Goal: Communication & Community: Share content

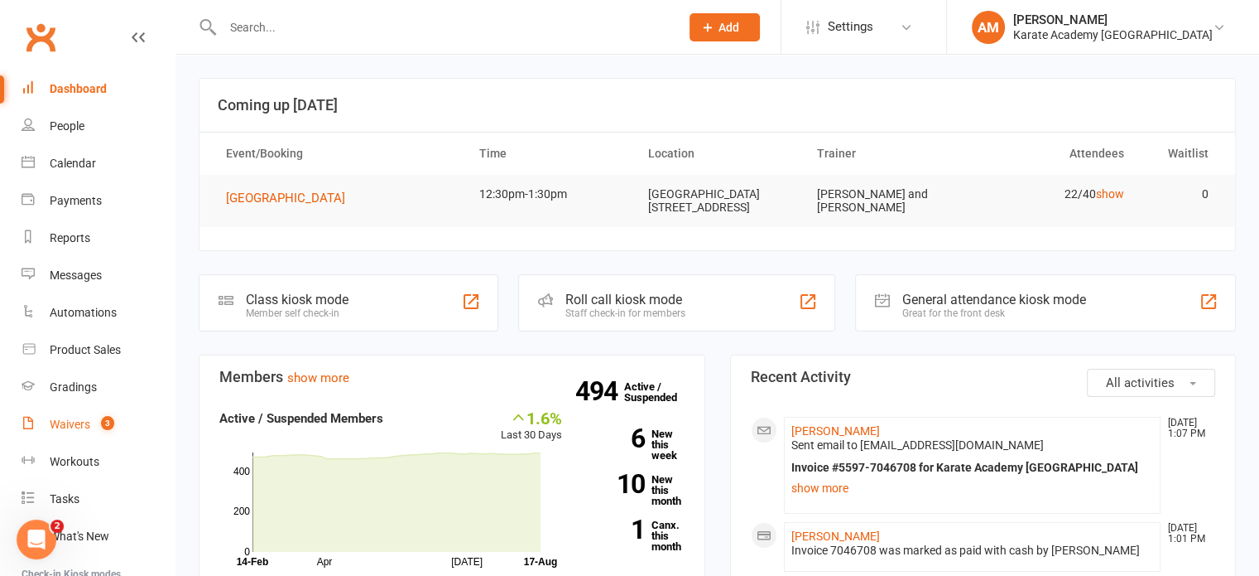
click at [70, 419] on div "Waivers" at bounding box center [70, 423] width 41 height 13
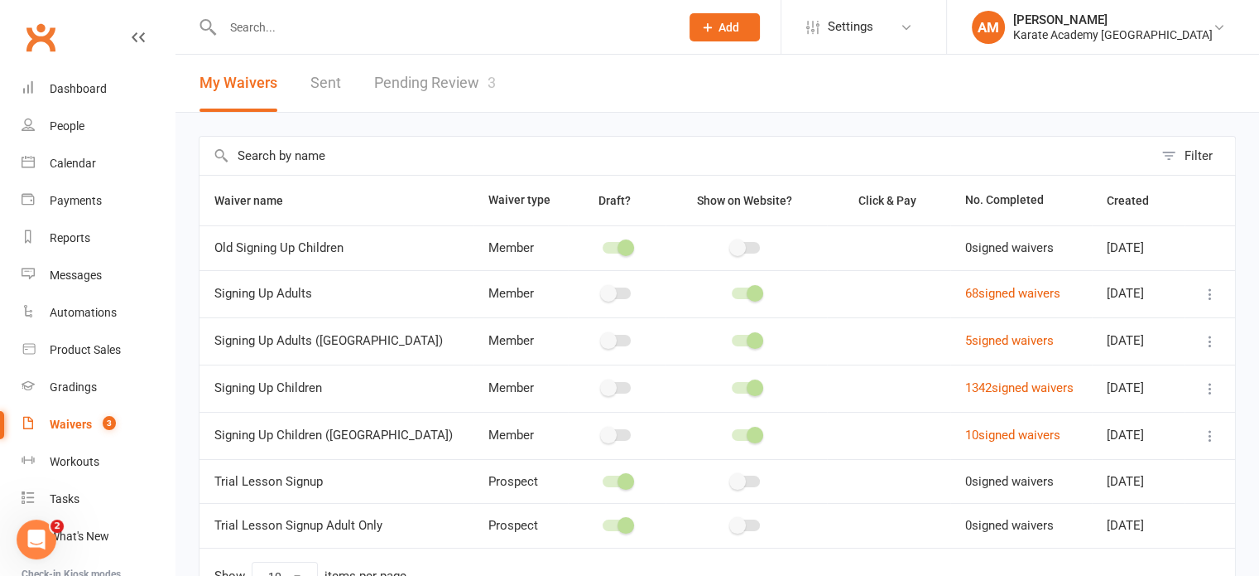
click at [457, 87] on link "Pending Review 3" at bounding box center [435, 83] width 122 height 57
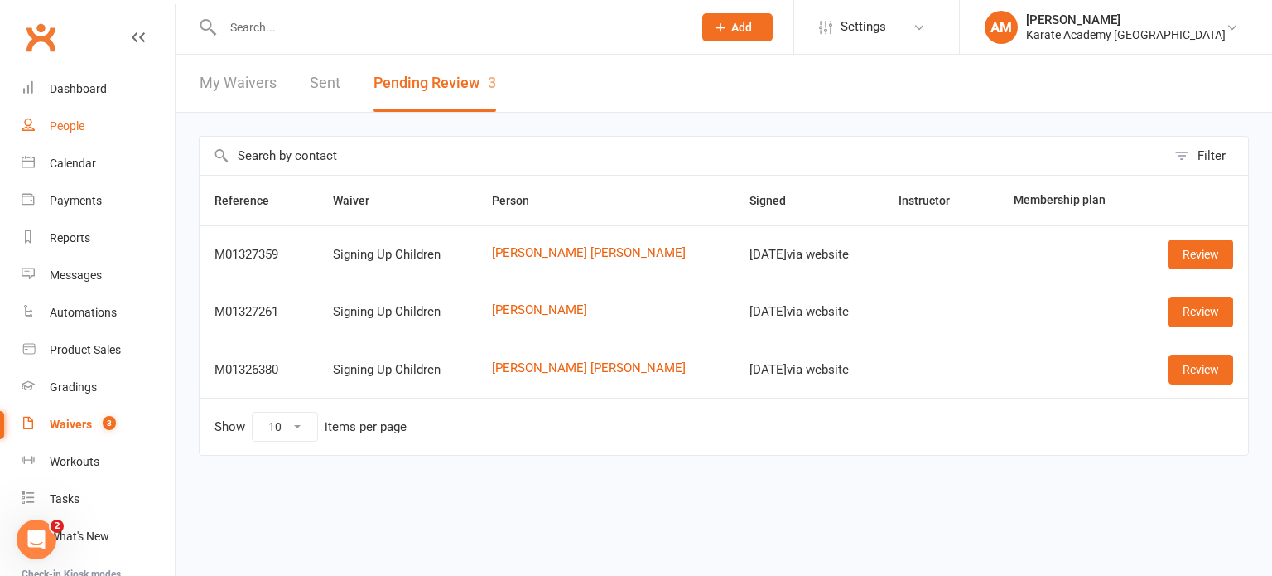
click at [73, 132] on div "People" at bounding box center [67, 125] width 35 height 13
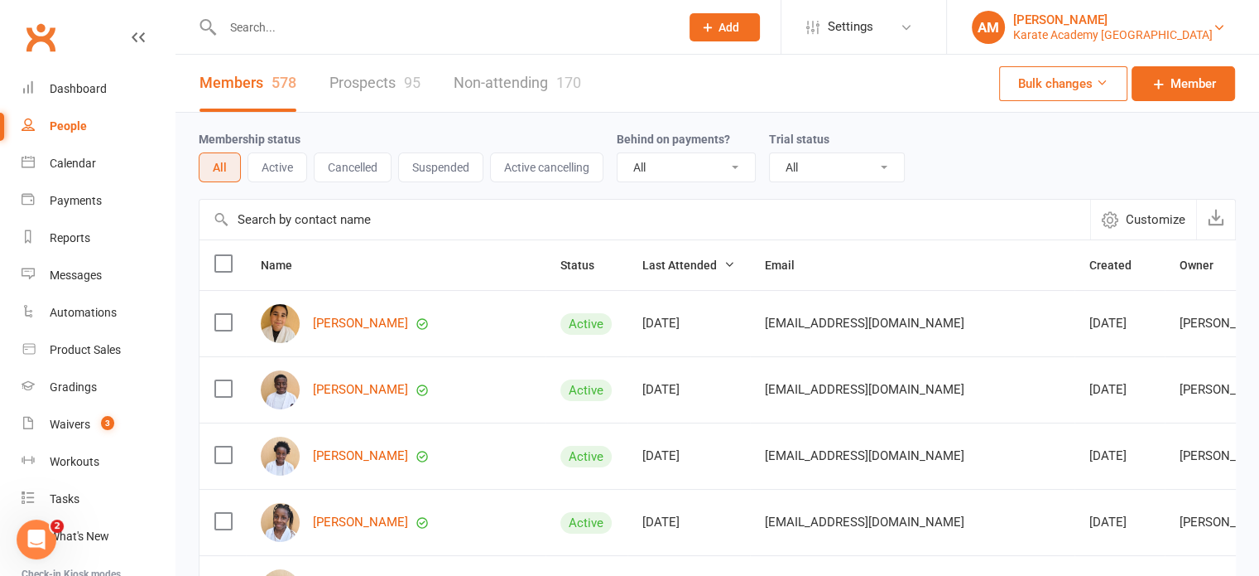
click at [1212, 31] on link "AM Arun Malhan Karate Academy UK" at bounding box center [1103, 27] width 262 height 33
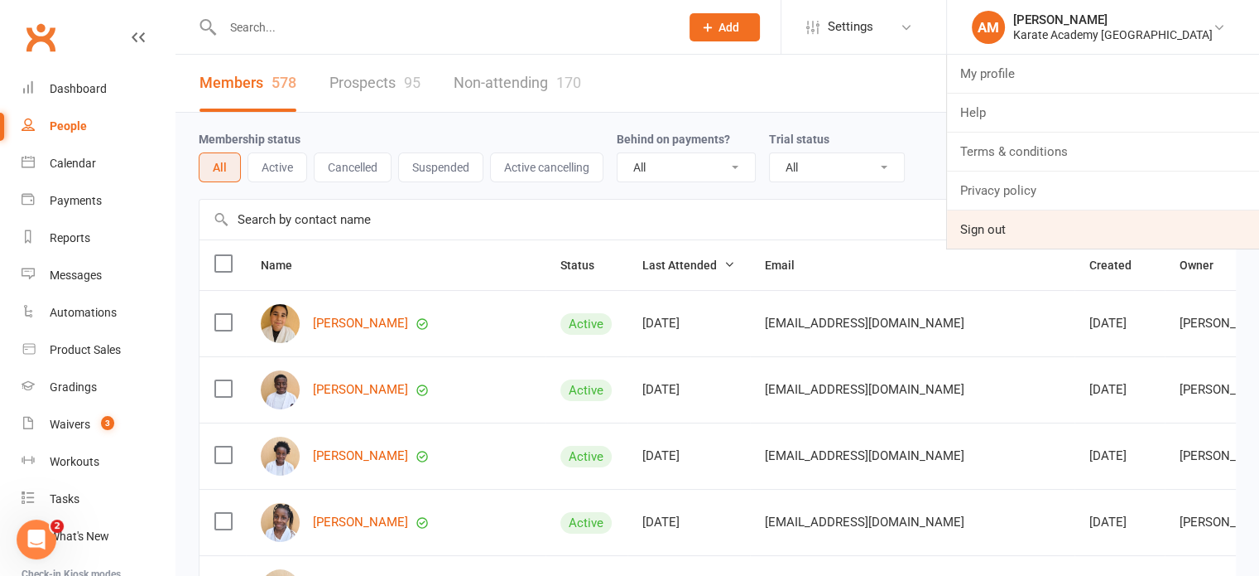
click at [1038, 224] on link "Sign out" at bounding box center [1103, 229] width 312 height 38
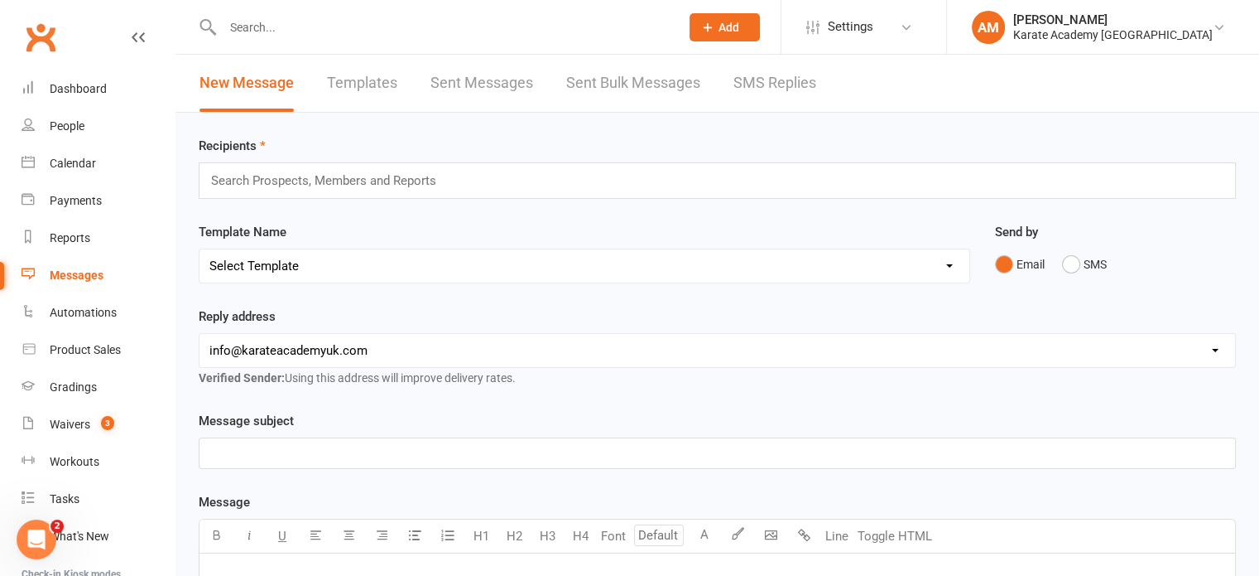
click at [375, 181] on input "text" at bounding box center [330, 181] width 243 height 22
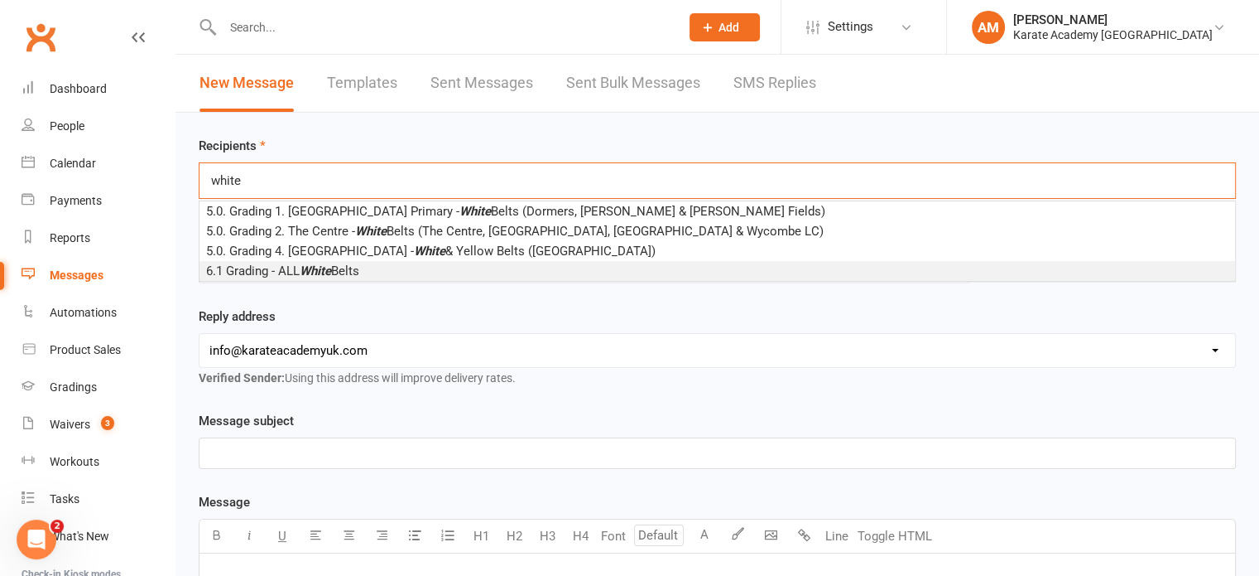
type input "white"
click at [398, 264] on li "6.1 Grading - ALL White Belts" at bounding box center [718, 271] width 1036 height 20
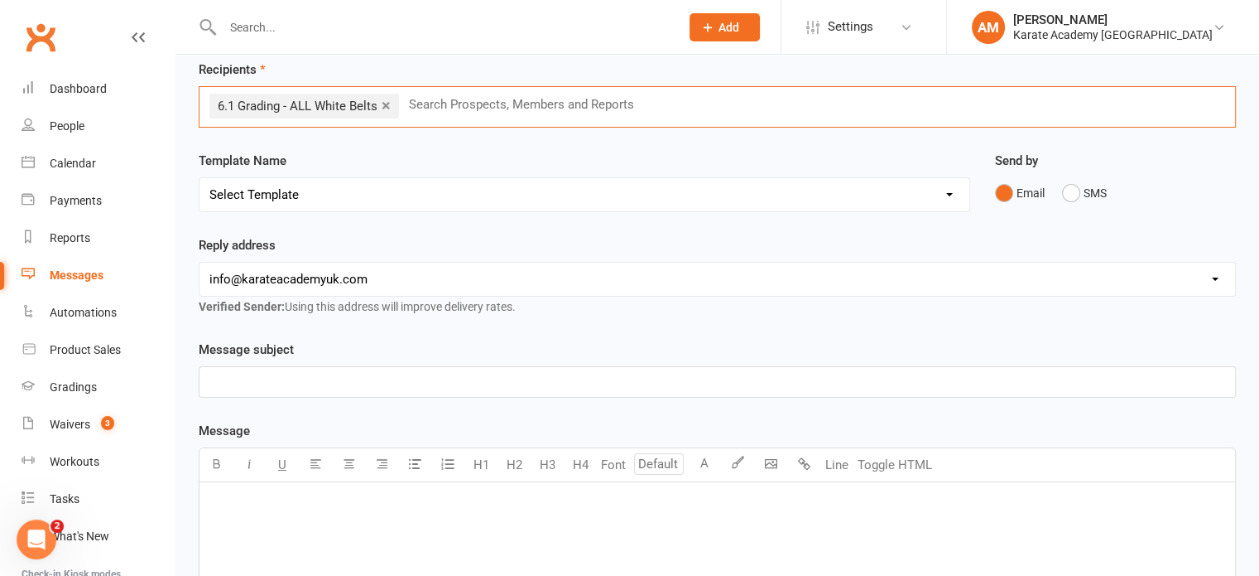
scroll to position [83, 0]
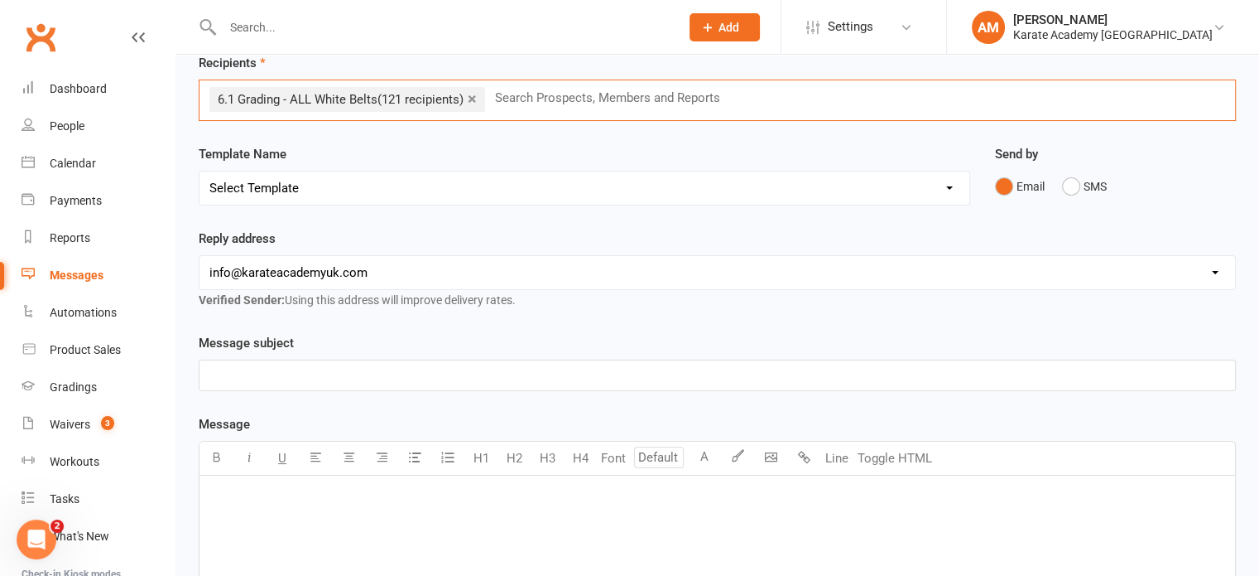
click at [470, 96] on link "×" at bounding box center [472, 98] width 9 height 26
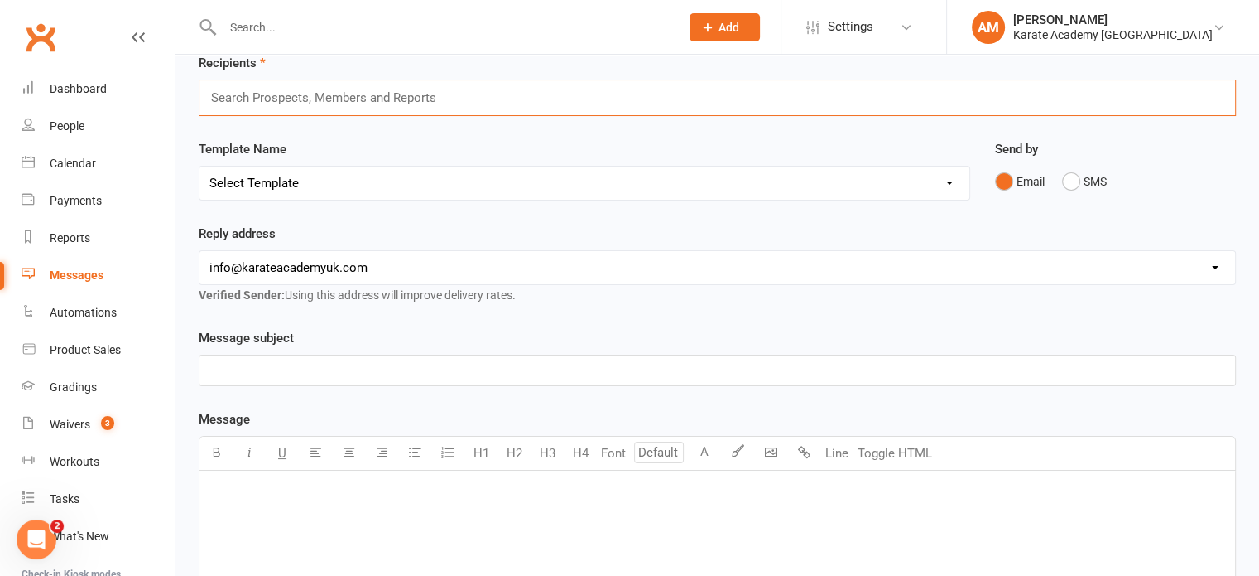
click at [378, 100] on input "text" at bounding box center [330, 98] width 243 height 22
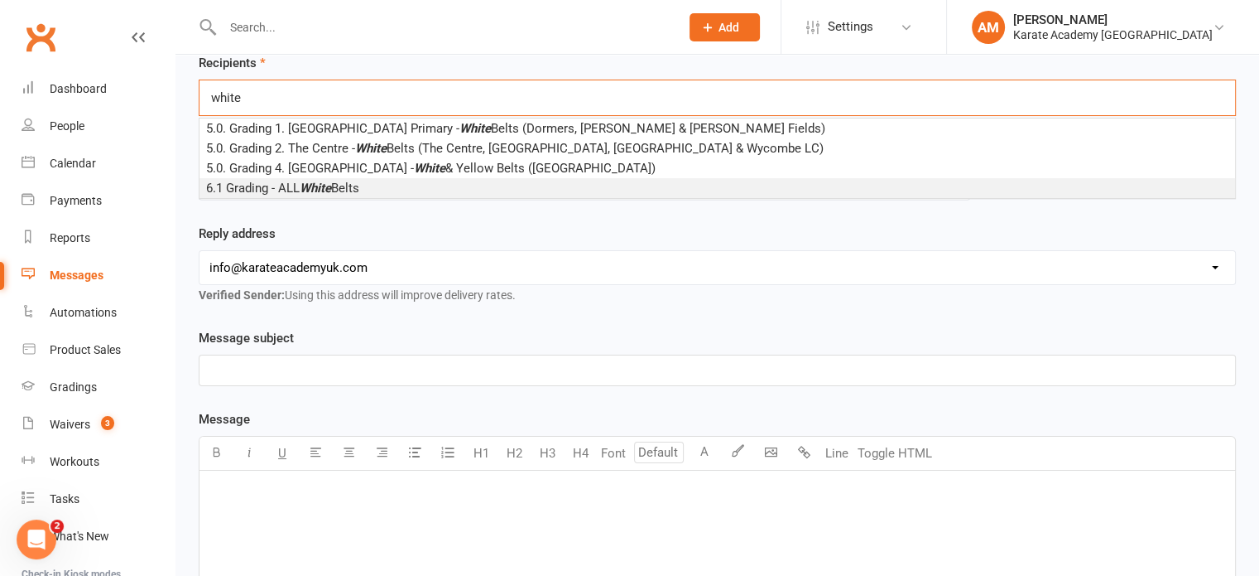
type input "white"
click at [353, 185] on span "6.1 Grading - ALL White Belts" at bounding box center [282, 188] width 153 height 15
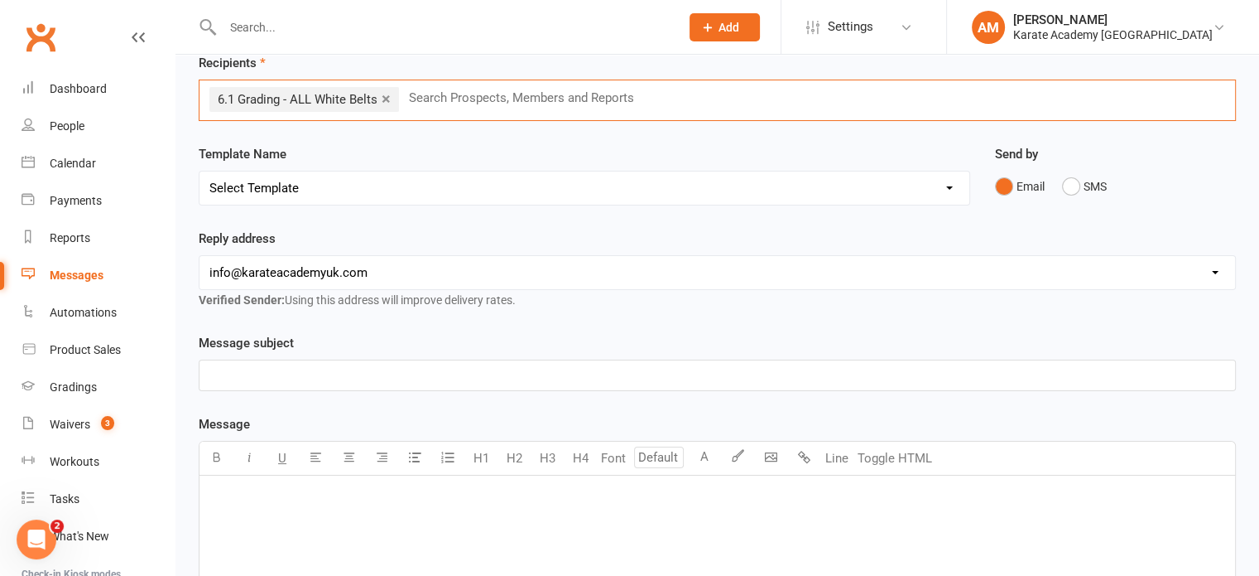
click at [353, 185] on select "Select Template [Email] [GEOGRAPHIC_DATA] - Price Breakdown [Email] Claycots Pr…" at bounding box center [585, 187] width 770 height 33
select select "44"
click at [200, 171] on select "Select Template [Email] [GEOGRAPHIC_DATA] - Price Breakdown [Email] Claycots Pr…" at bounding box center [585, 187] width 770 height 33
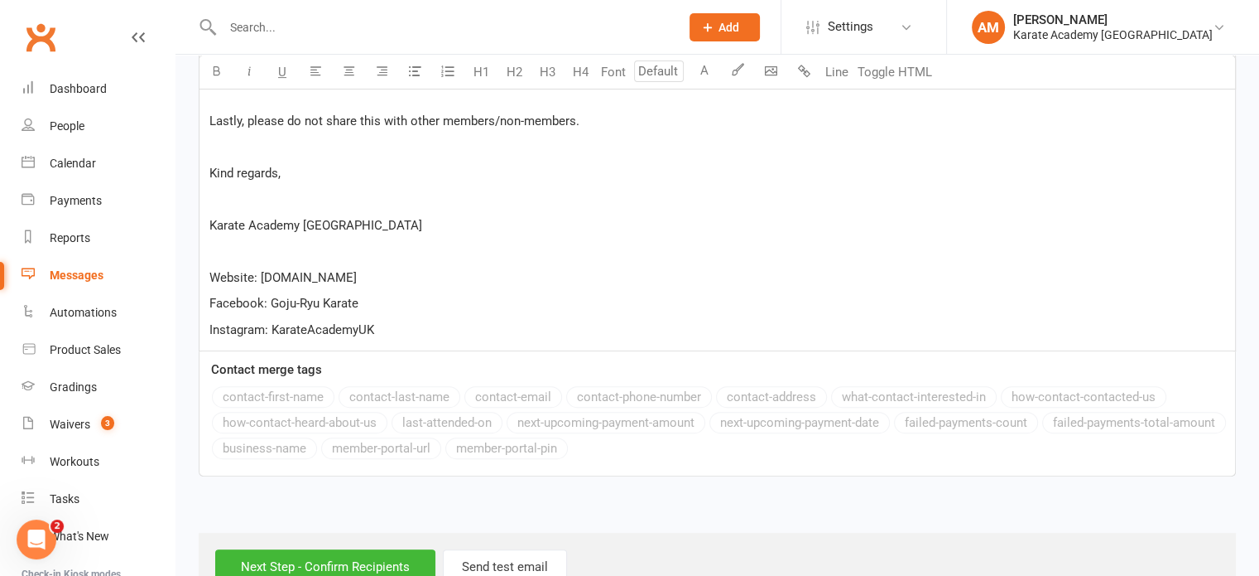
scroll to position [712, 0]
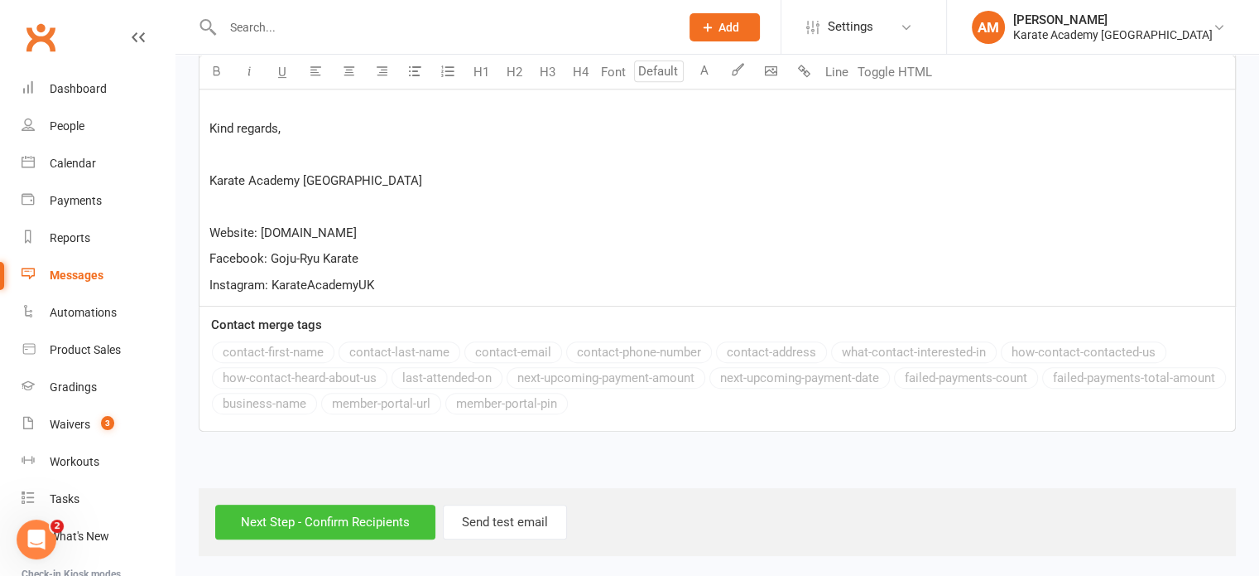
click at [346, 510] on input "Next Step - Confirm Recipients" at bounding box center [325, 521] width 220 height 35
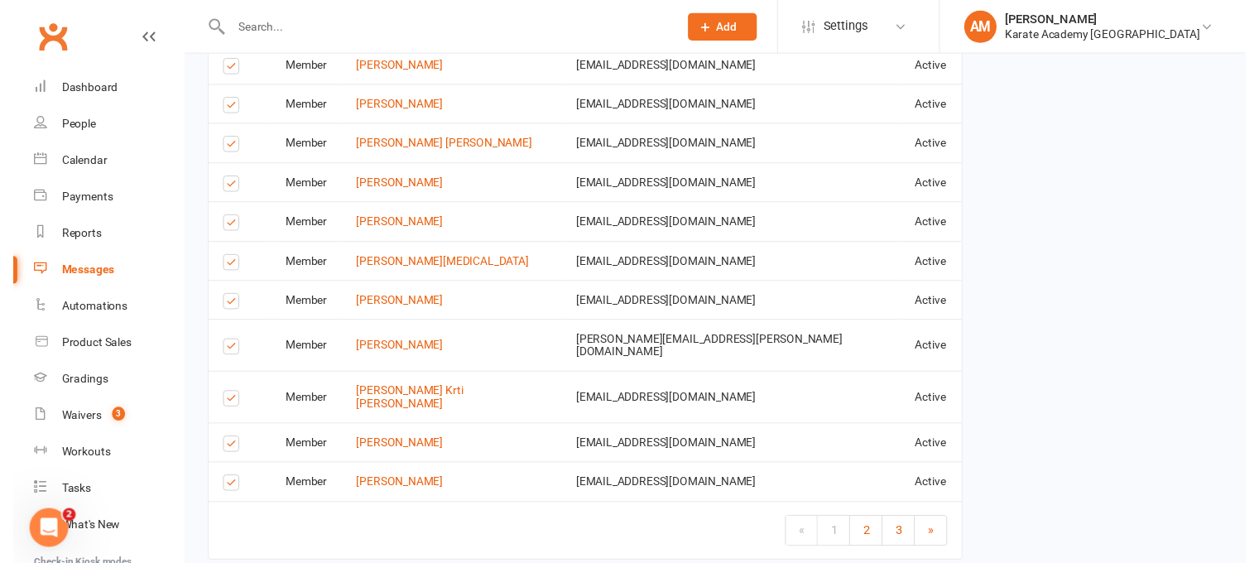
scroll to position [2487, 0]
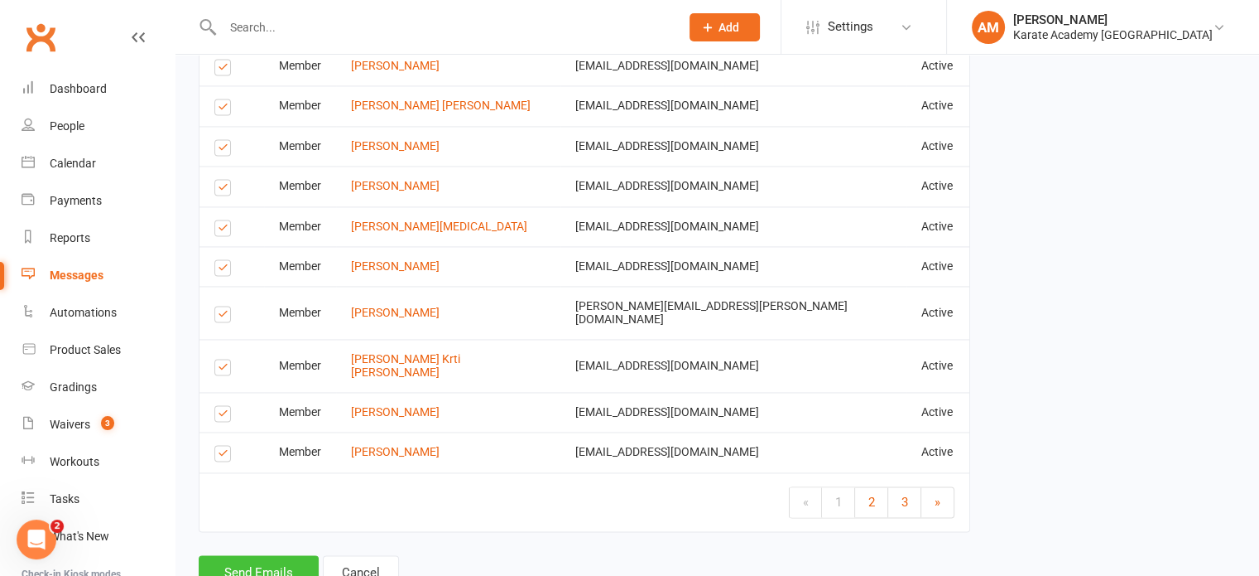
click at [250, 555] on button "Send Emails" at bounding box center [259, 572] width 120 height 35
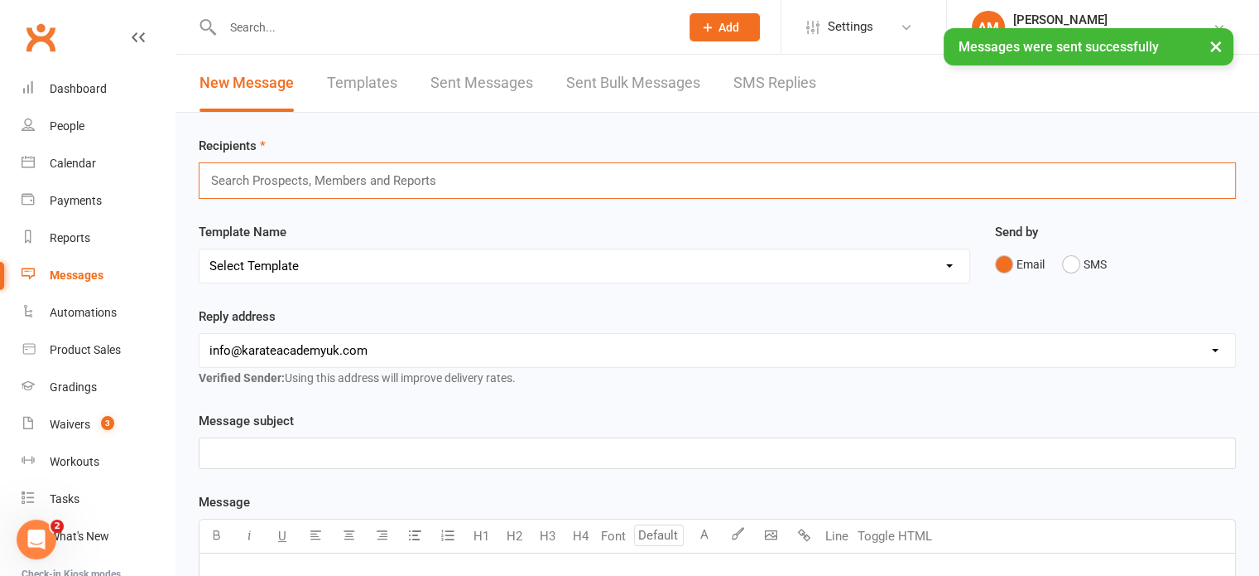
click at [339, 184] on input "text" at bounding box center [330, 181] width 243 height 22
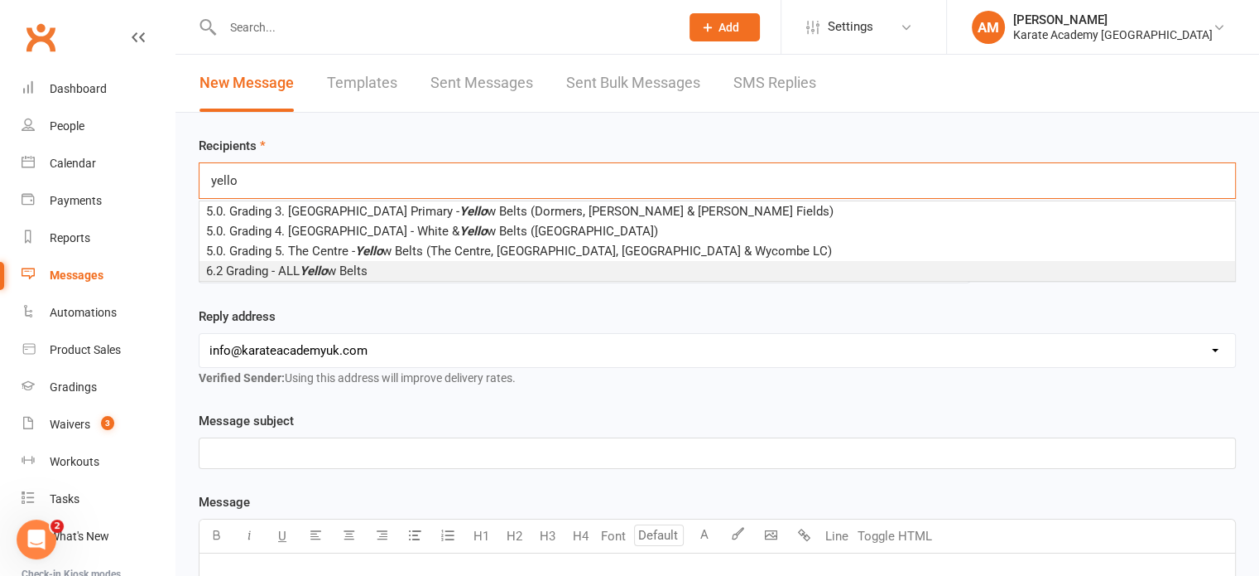
type input "yello"
click at [341, 272] on span "6.2 Grading - ALL Yello w Belts" at bounding box center [286, 270] width 161 height 15
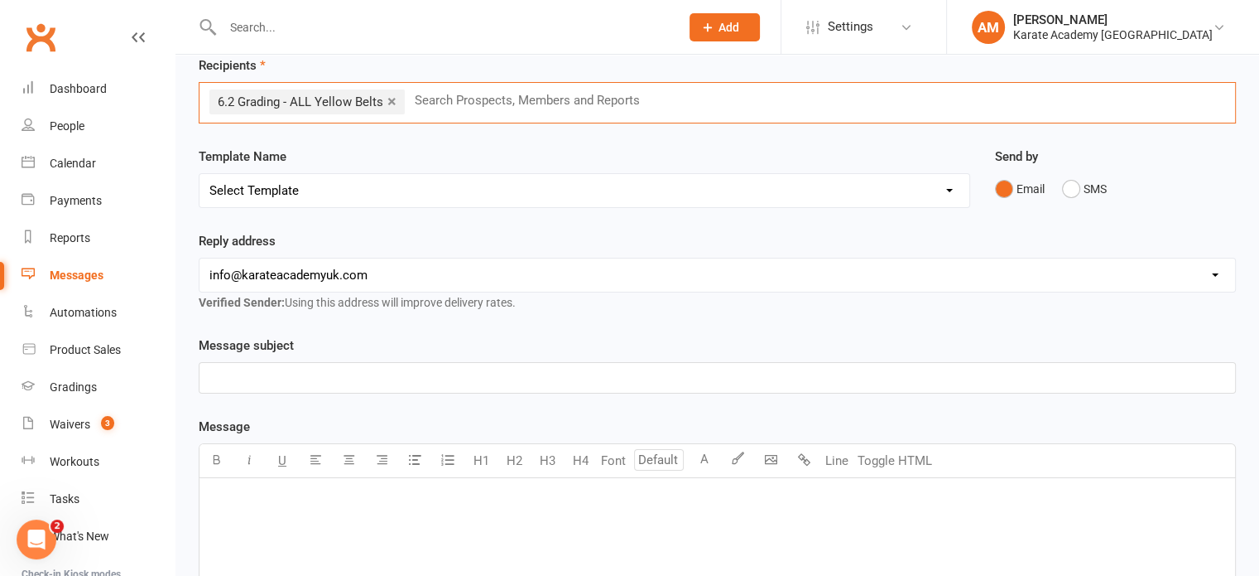
scroll to position [83, 0]
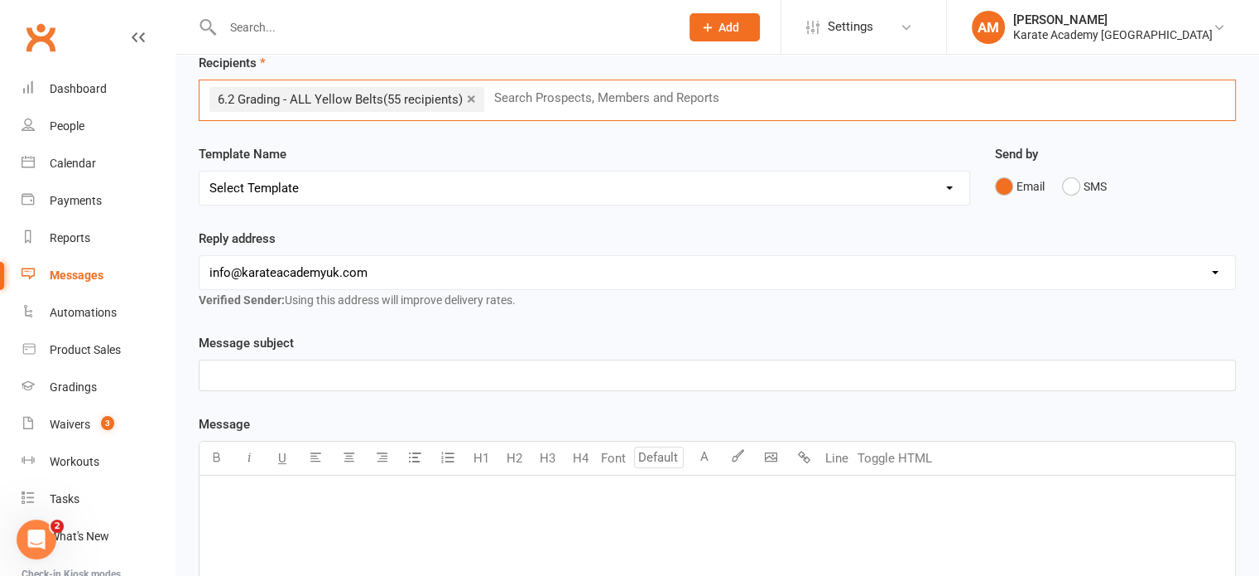
click at [375, 183] on select "Select Template [Email] [GEOGRAPHIC_DATA] - Price Breakdown [Email] Claycots Pr…" at bounding box center [585, 187] width 770 height 33
select select "45"
click at [200, 171] on select "Select Template [Email] [GEOGRAPHIC_DATA] - Price Breakdown [Email] Claycots Pr…" at bounding box center [585, 187] width 770 height 33
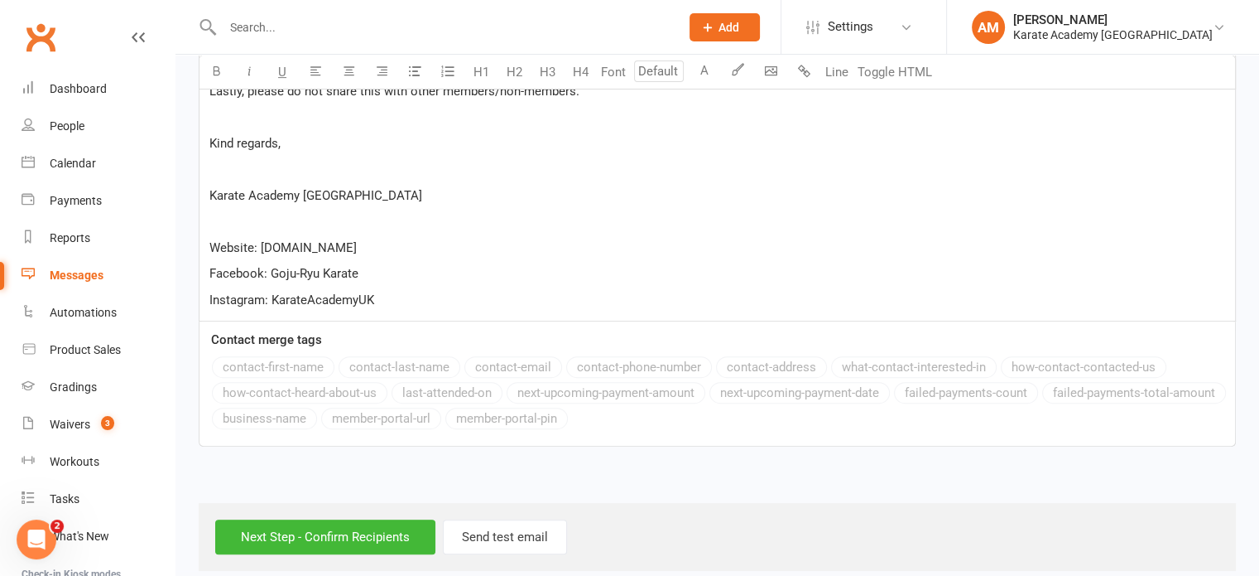
scroll to position [712, 0]
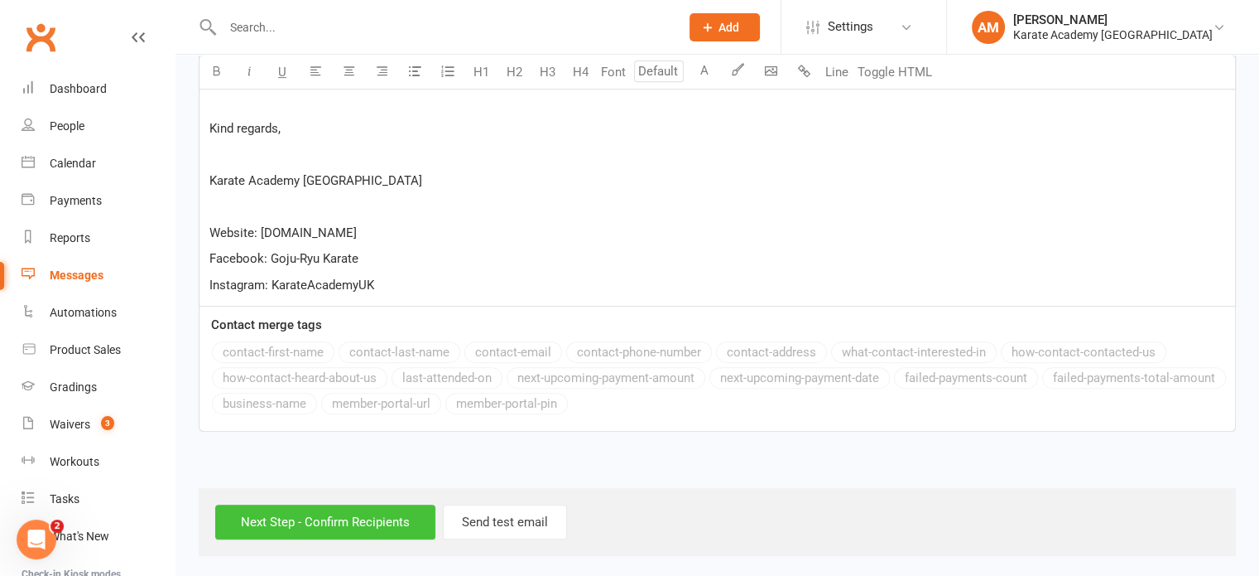
click at [324, 521] on input "Next Step - Confirm Recipients" at bounding box center [325, 521] width 220 height 35
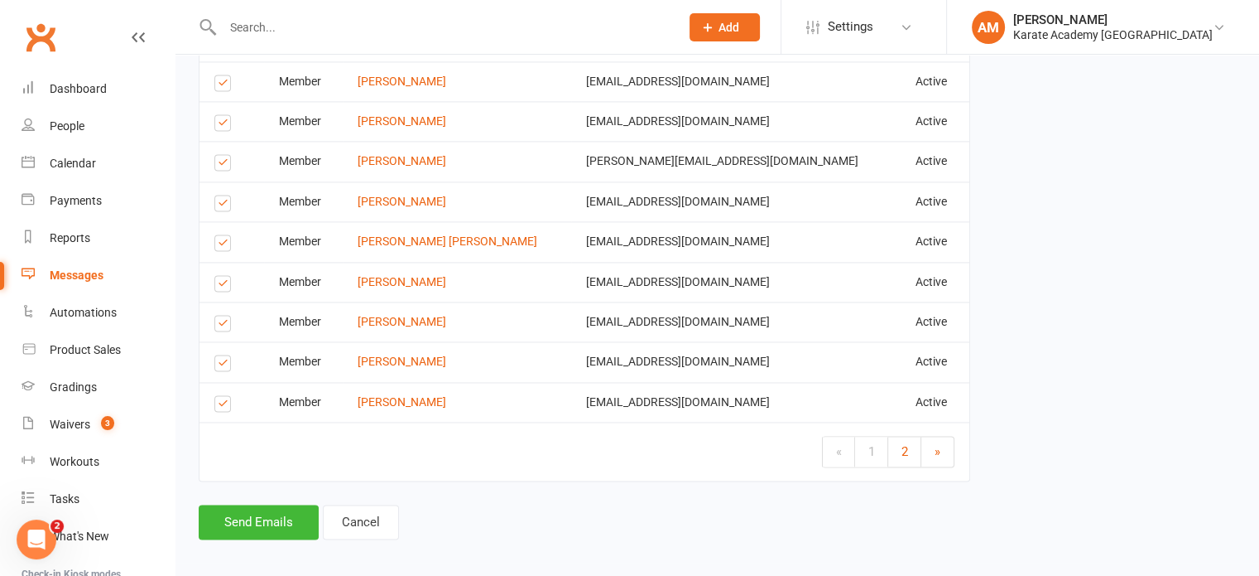
scroll to position [2487, 0]
click at [273, 506] on button "Send Emails" at bounding box center [259, 520] width 120 height 35
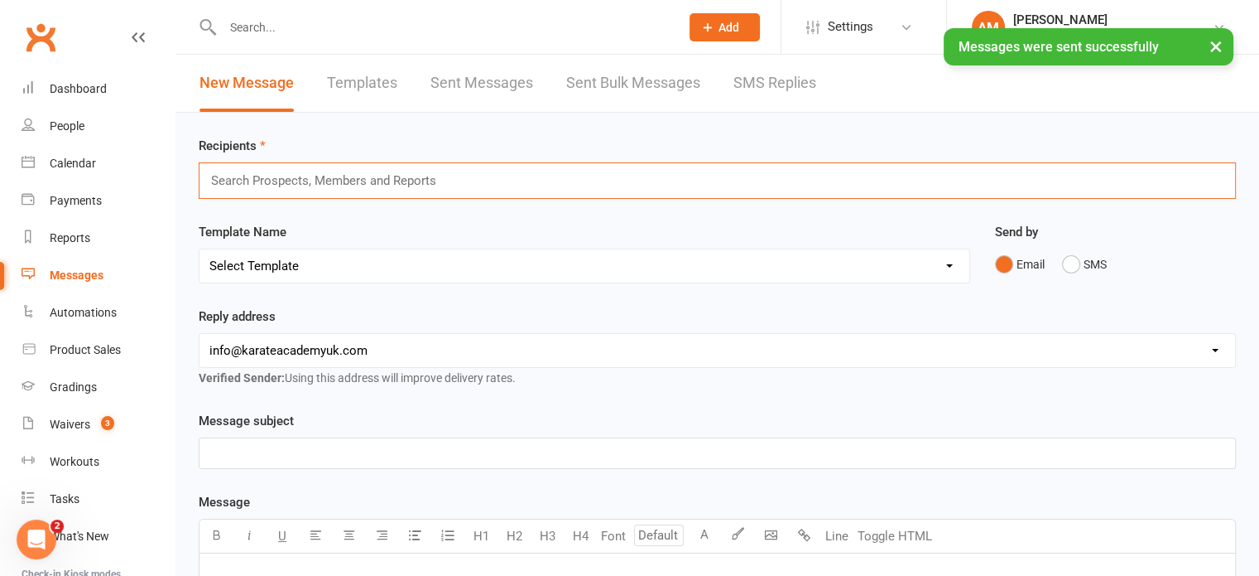
click at [361, 181] on input "text" at bounding box center [330, 181] width 243 height 22
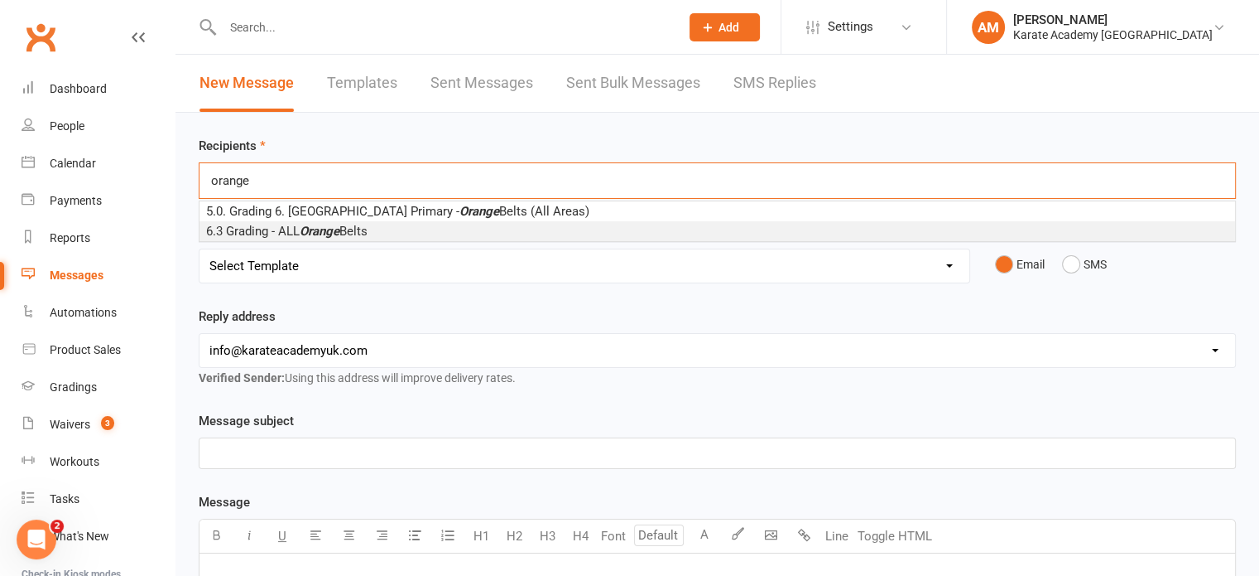
type input "orange"
click at [338, 230] on em "Orange" at bounding box center [320, 231] width 40 height 15
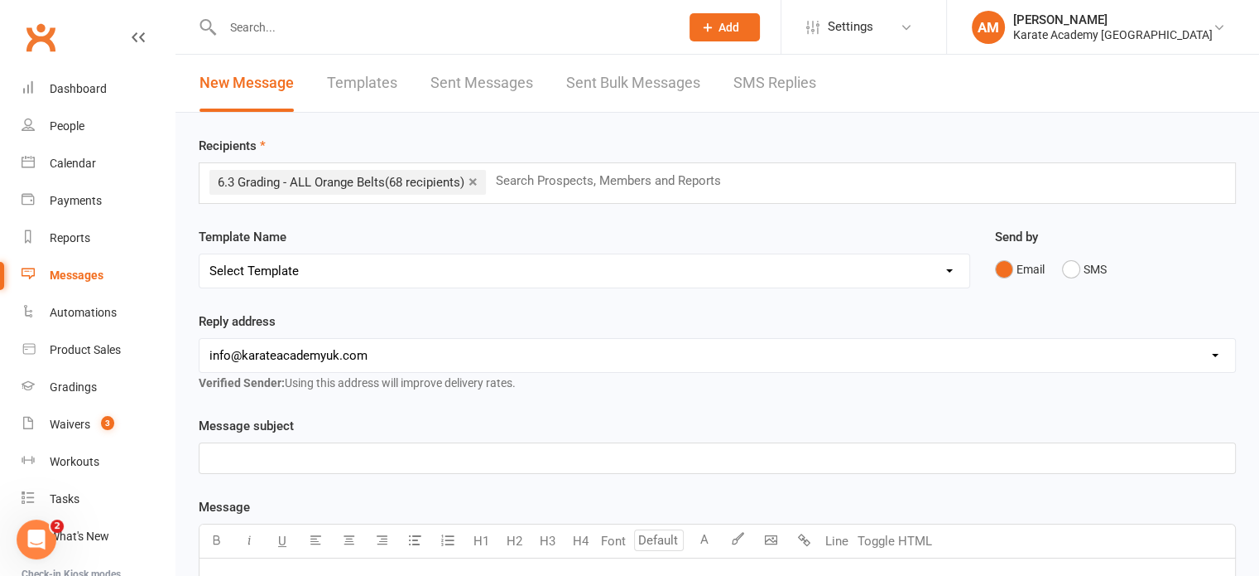
drag, startPoint x: 344, startPoint y: 262, endPoint x: 345, endPoint y: 285, distance: 22.4
click at [344, 262] on select "Select Template [Email] [GEOGRAPHIC_DATA] - Price Breakdown [Email] Claycots Pr…" at bounding box center [585, 270] width 770 height 33
select select "41"
click at [200, 254] on select "Select Template [Email] [GEOGRAPHIC_DATA] - Price Breakdown [Email] Claycots Pr…" at bounding box center [585, 270] width 770 height 33
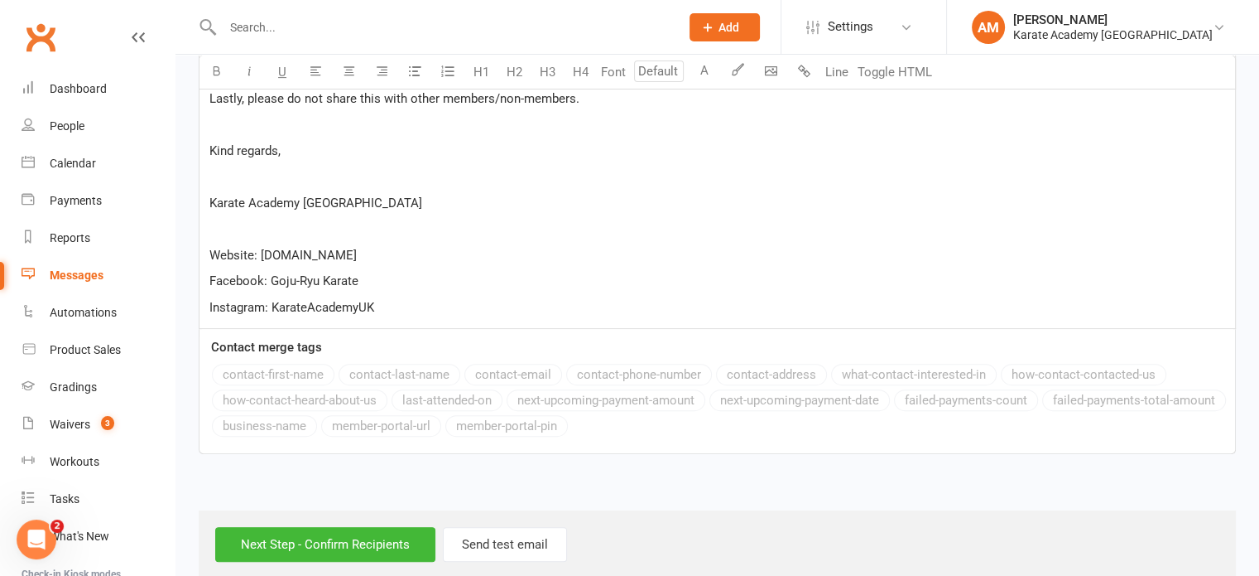
scroll to position [712, 0]
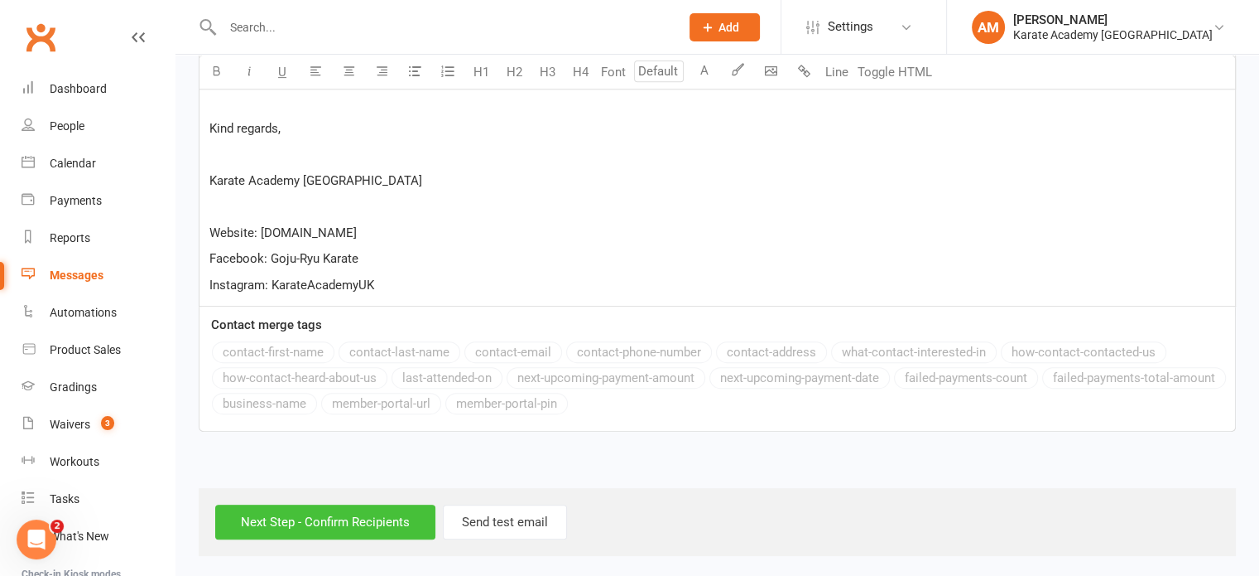
click at [319, 524] on input "Next Step - Confirm Recipients" at bounding box center [325, 521] width 220 height 35
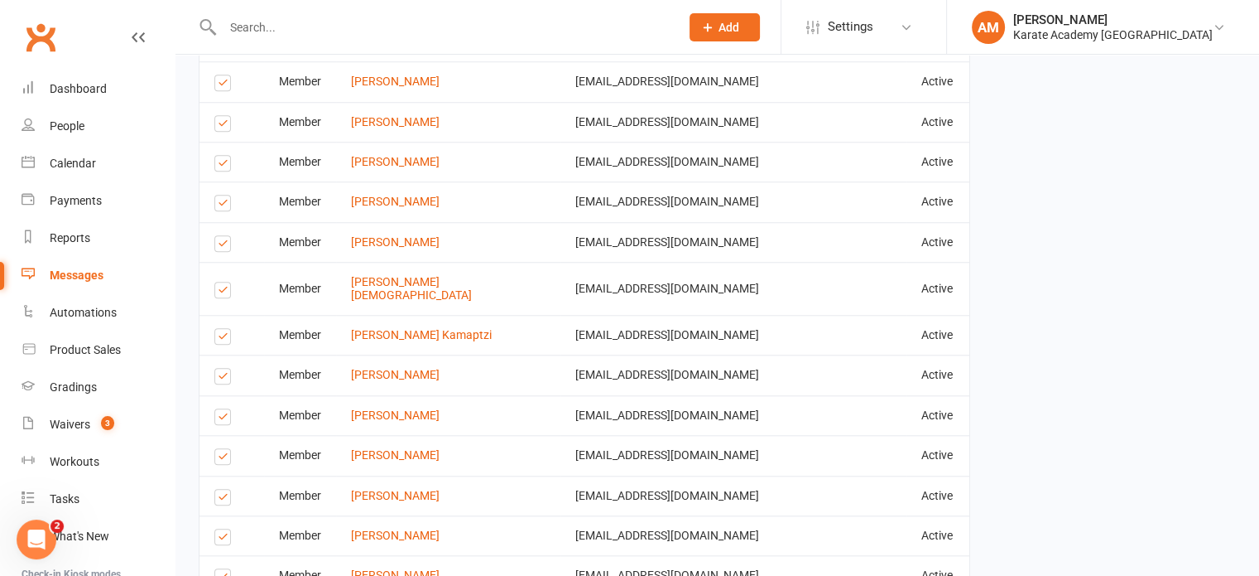
scroll to position [1491, 0]
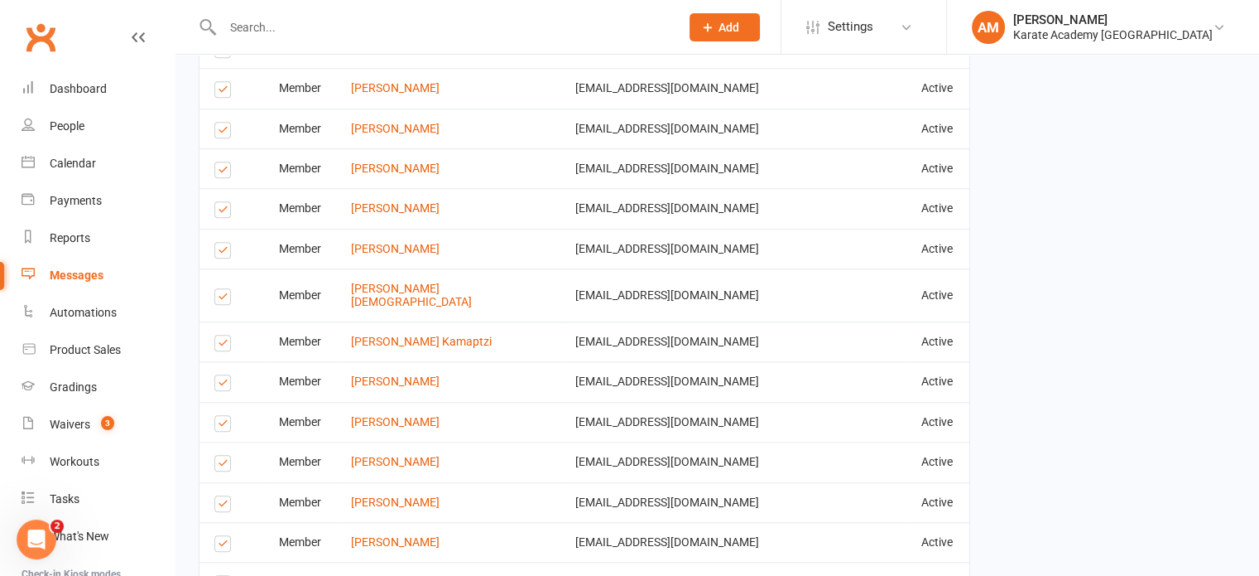
click at [220, 212] on label at bounding box center [225, 212] width 22 height 0
click at [220, 202] on input "checkbox" at bounding box center [219, 202] width 11 height 0
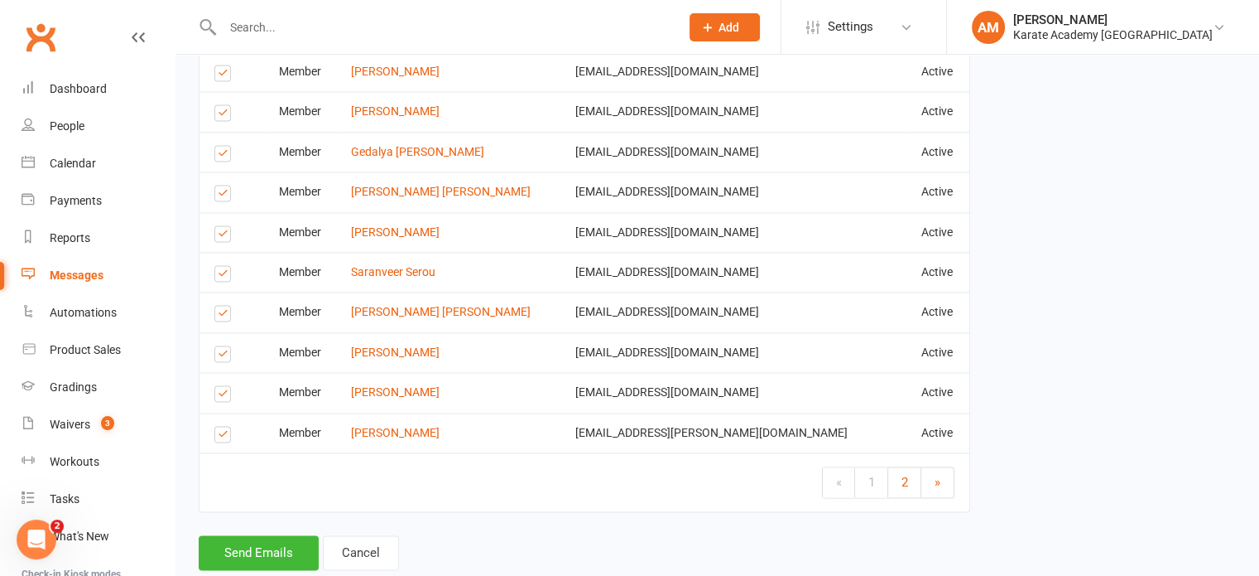
scroll to position [2487, 0]
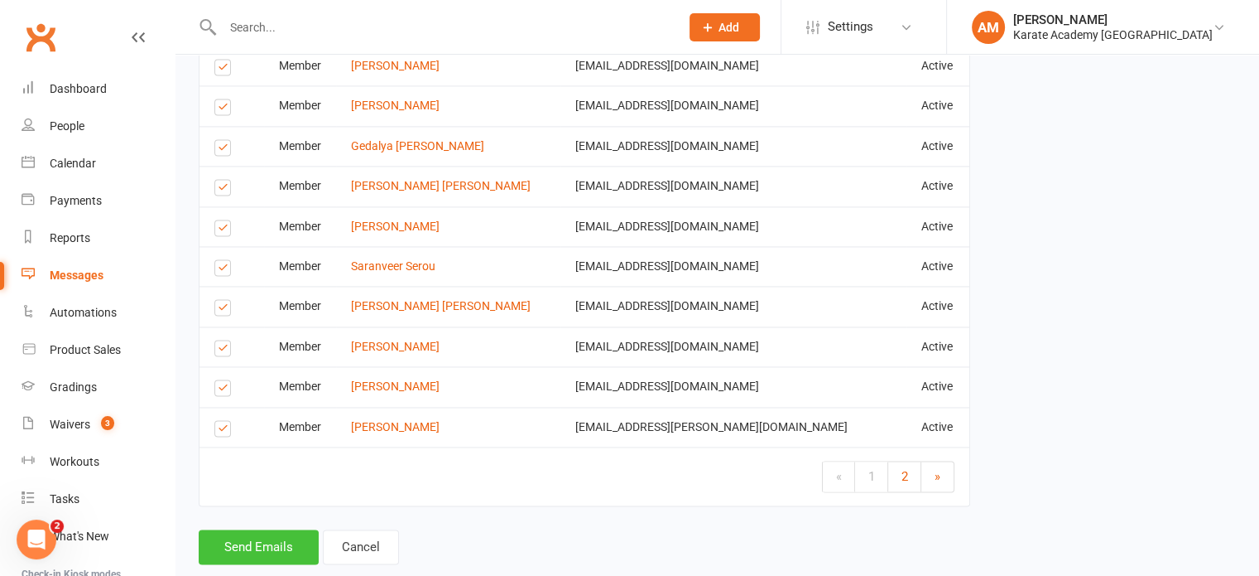
click at [272, 529] on button "Send Emails" at bounding box center [259, 546] width 120 height 35
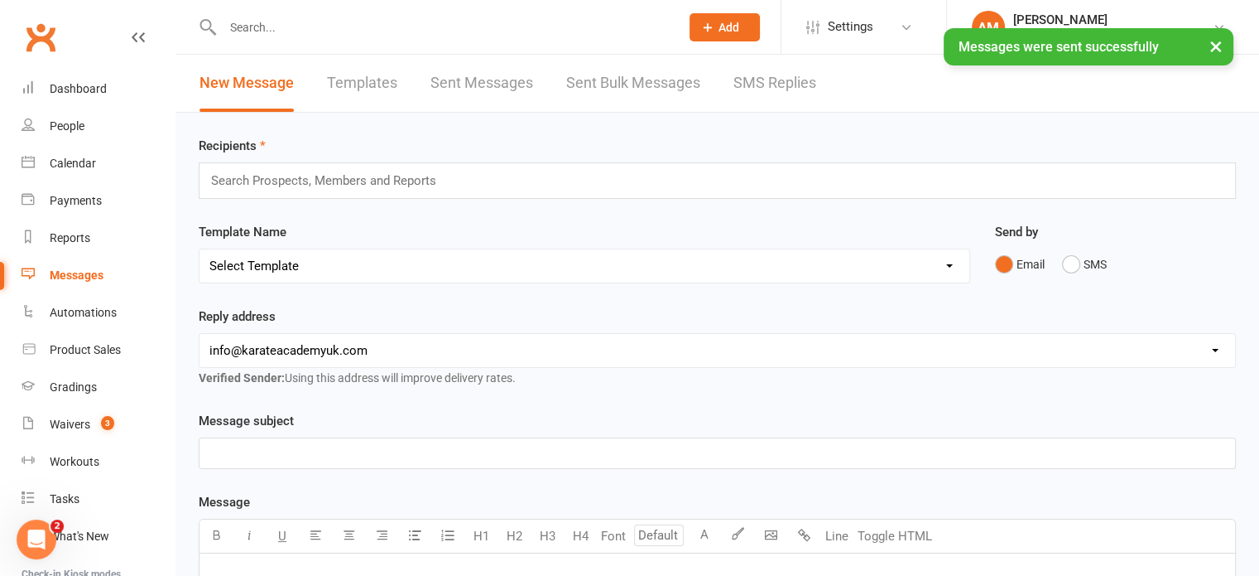
click at [335, 186] on input "text" at bounding box center [330, 181] width 243 height 22
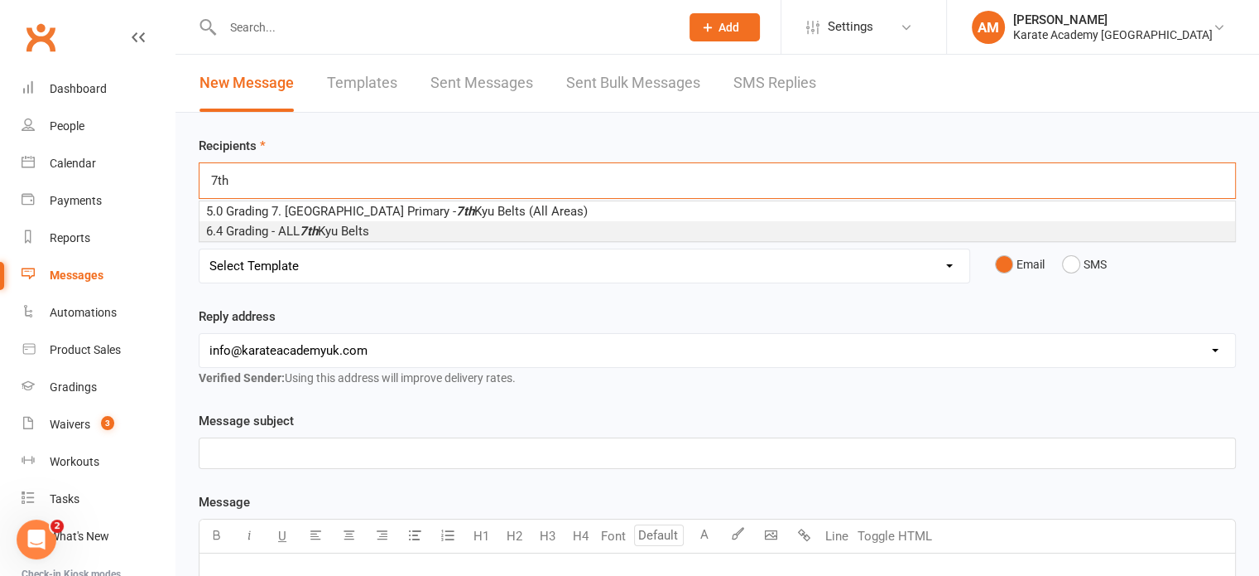
type input "7th"
click at [336, 224] on span "6.4 Grading - ALL 7th Kyu Belts" at bounding box center [287, 231] width 163 height 15
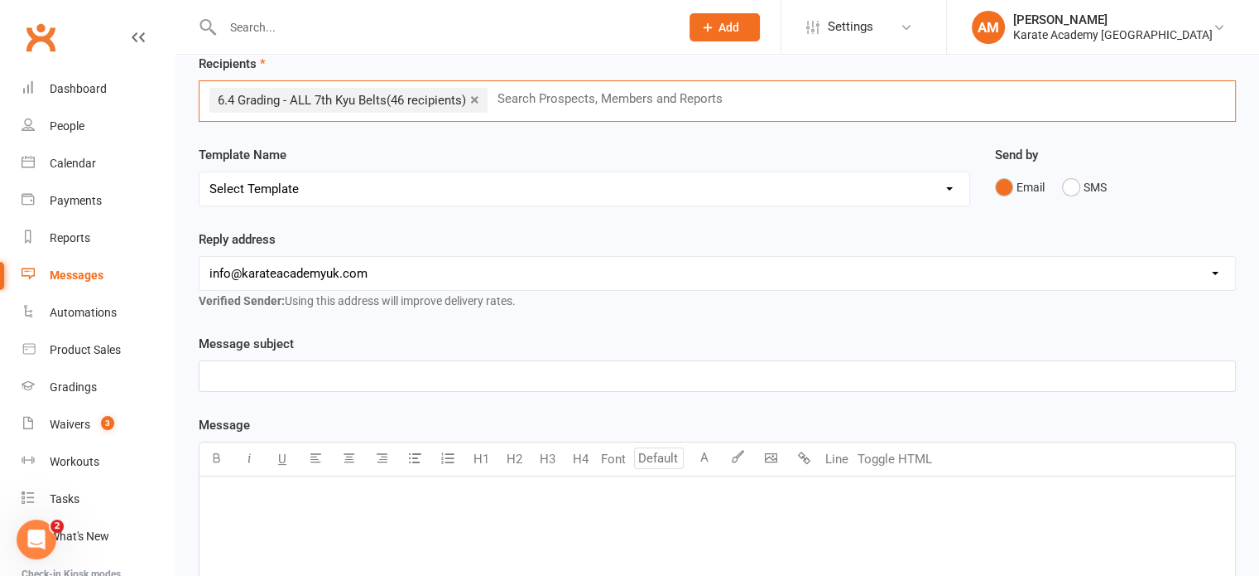
scroll to position [83, 0]
click at [401, 188] on select "Select Template [Email] [GEOGRAPHIC_DATA] - Price Breakdown [Email] Claycots Pr…" at bounding box center [585, 187] width 770 height 33
select select "42"
click at [200, 171] on select "Select Template [Email] [GEOGRAPHIC_DATA] - Price Breakdown [Email] Claycots Pr…" at bounding box center [585, 187] width 770 height 33
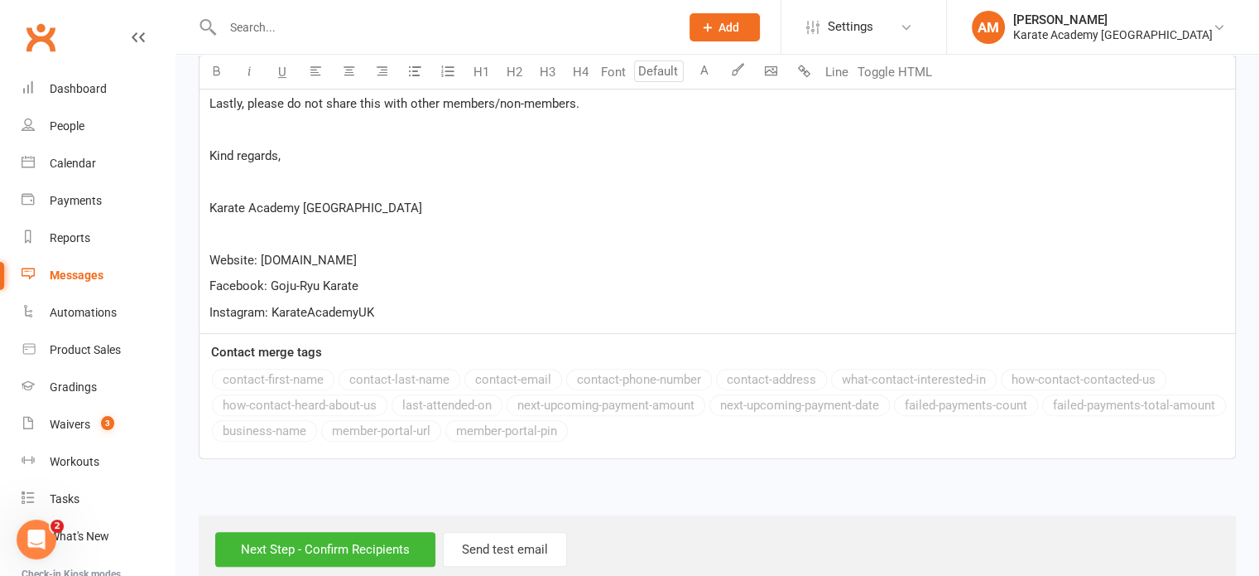
scroll to position [712, 0]
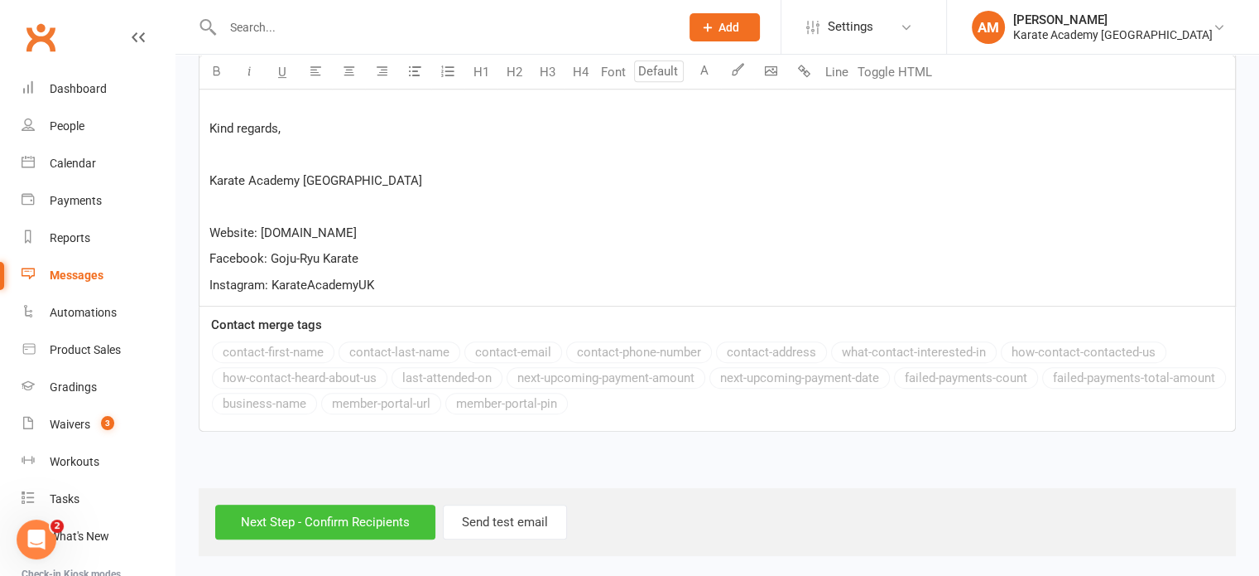
click at [315, 512] on input "Next Step - Confirm Recipients" at bounding box center [325, 521] width 220 height 35
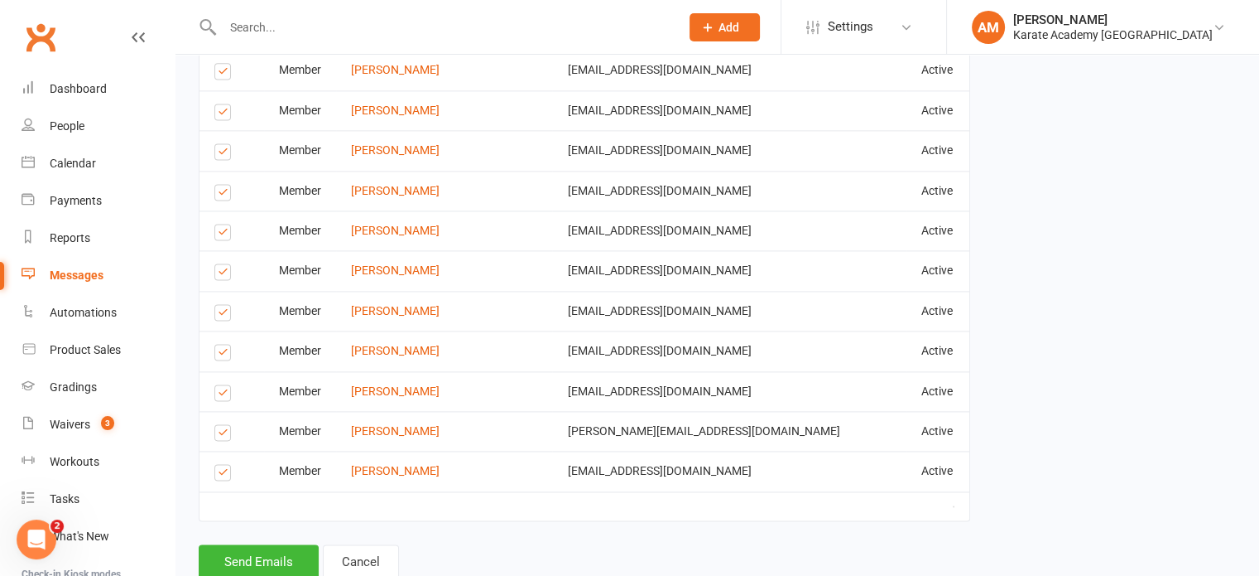
scroll to position [2298, 0]
click at [255, 542] on button "Send Emails" at bounding box center [259, 559] width 120 height 35
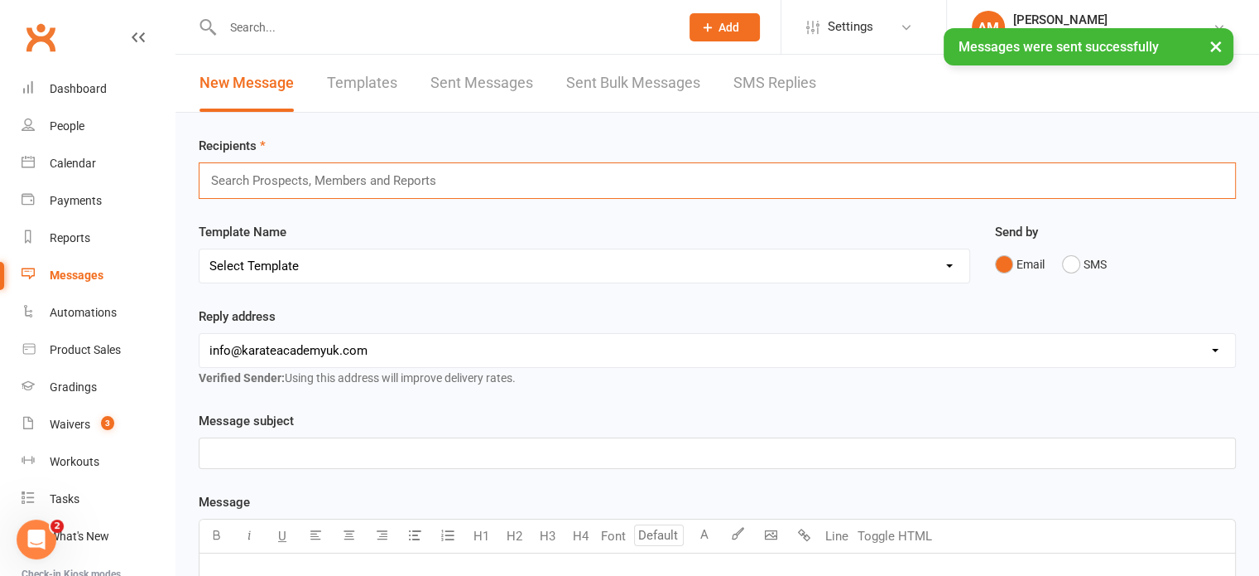
click at [418, 184] on input "text" at bounding box center [330, 181] width 243 height 22
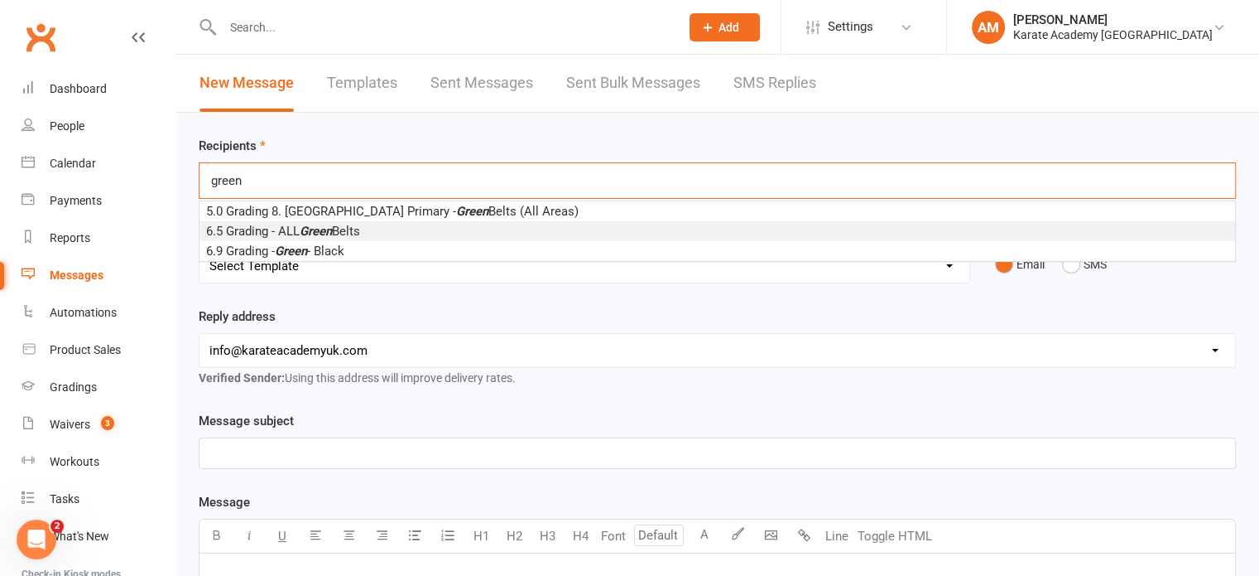
type input "green"
click at [385, 229] on li "6.5 Grading - ALL Green Belts" at bounding box center [718, 231] width 1036 height 20
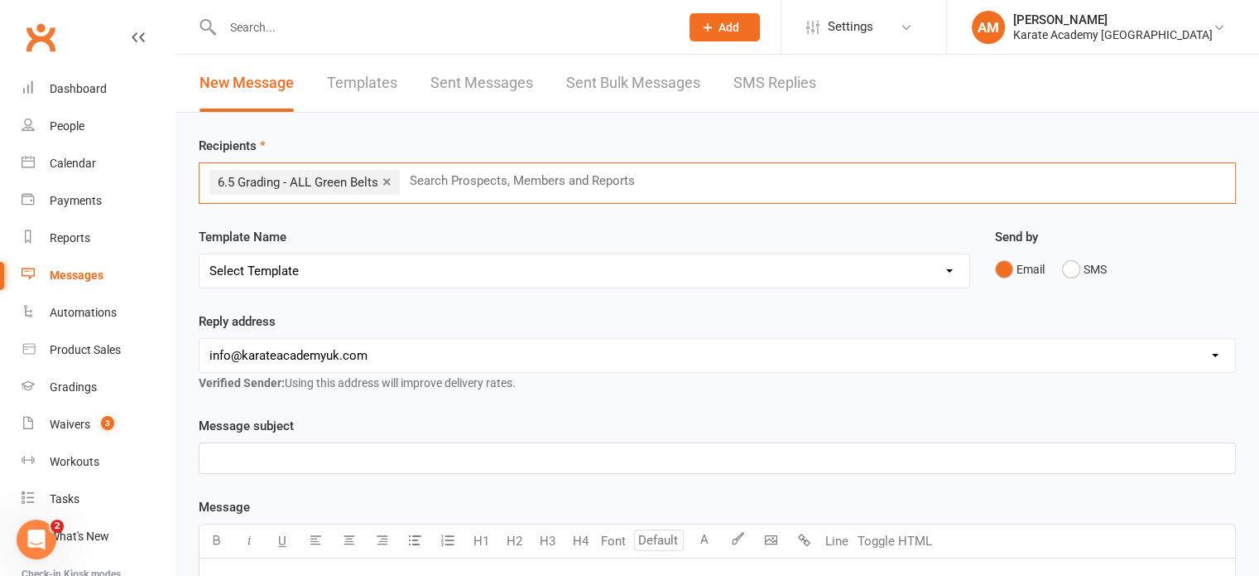
scroll to position [83, 0]
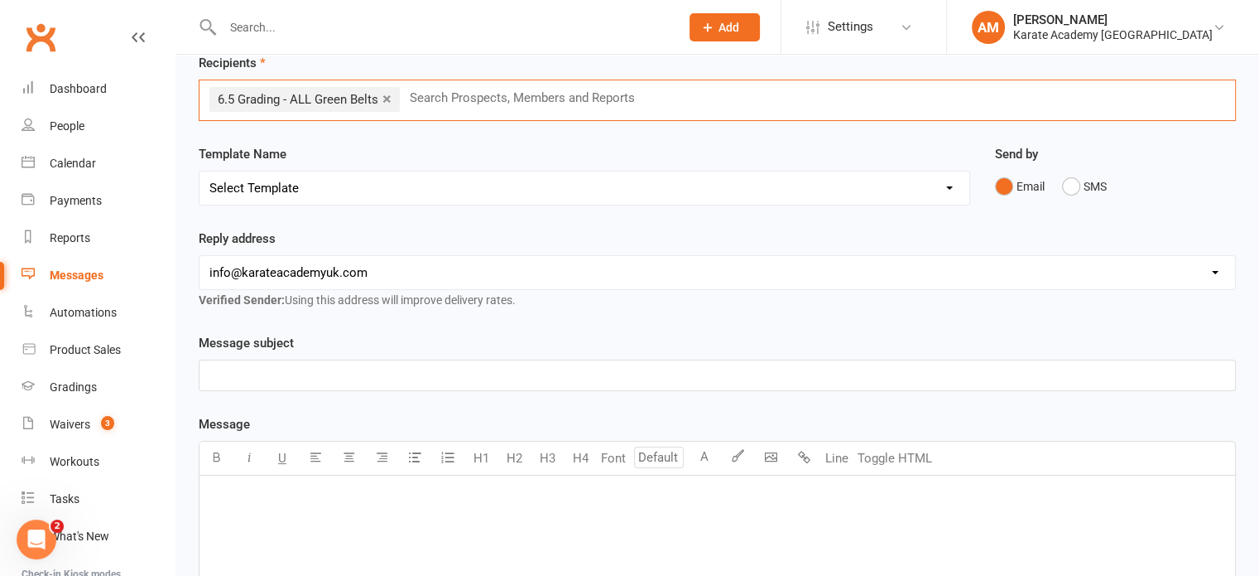
click at [410, 191] on select "Select Template [Email] [GEOGRAPHIC_DATA] - Price Breakdown [Email] Claycots Pr…" at bounding box center [585, 187] width 770 height 33
select select "40"
click at [200, 171] on select "Select Template [Email] [GEOGRAPHIC_DATA] - Price Breakdown [Email] Claycots Pr…" at bounding box center [585, 187] width 770 height 33
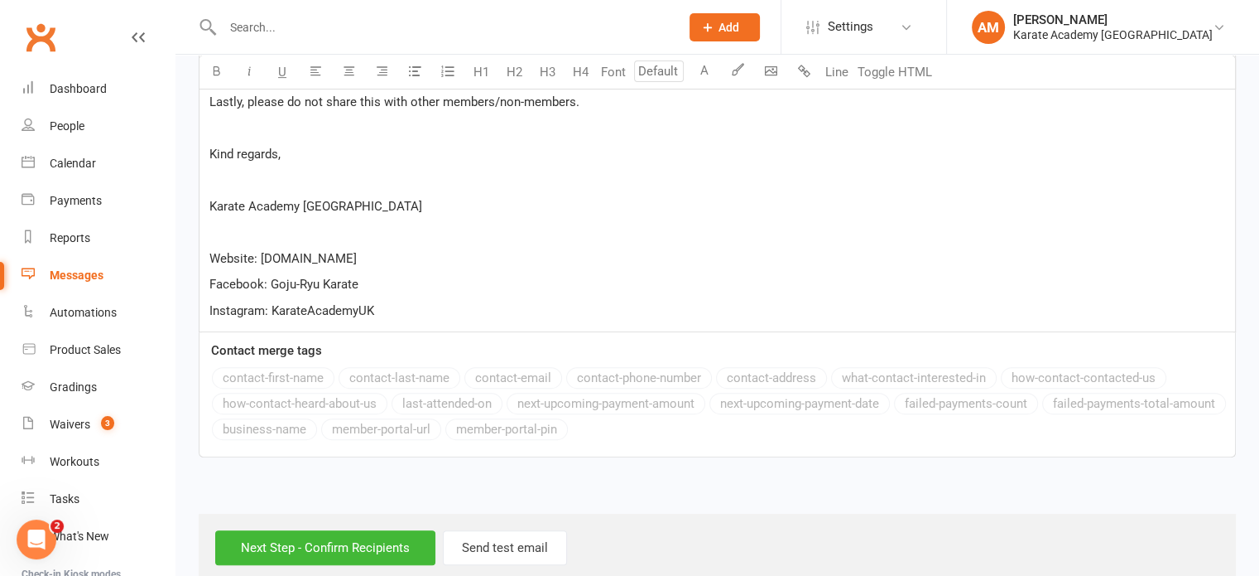
scroll to position [712, 0]
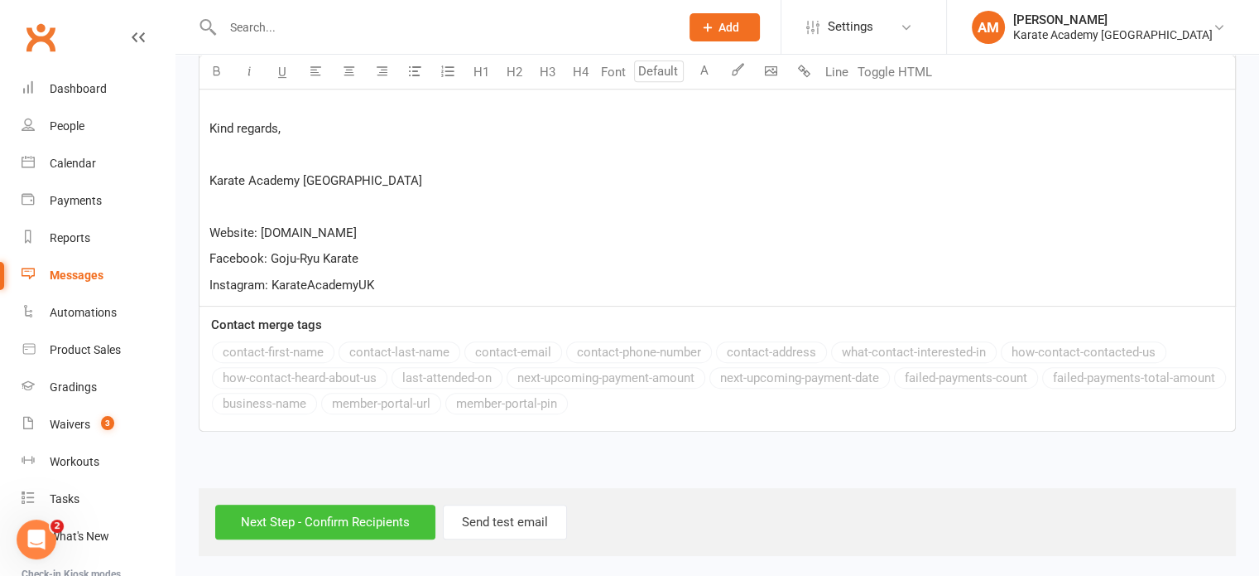
click at [323, 513] on input "Next Step - Confirm Recipients" at bounding box center [325, 521] width 220 height 35
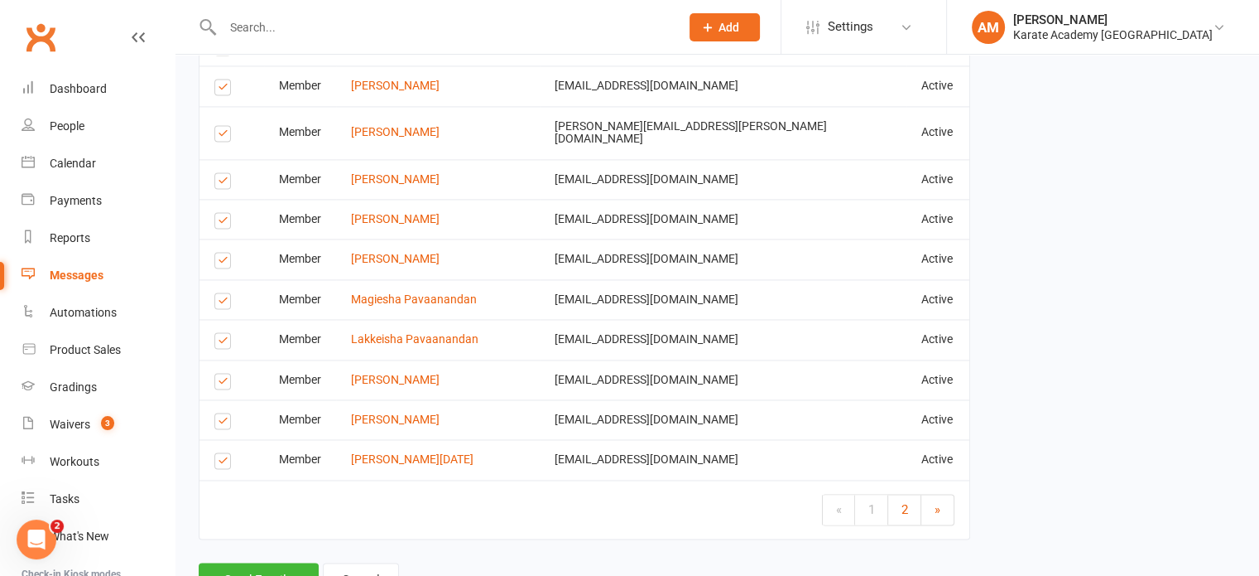
scroll to position [2487, 0]
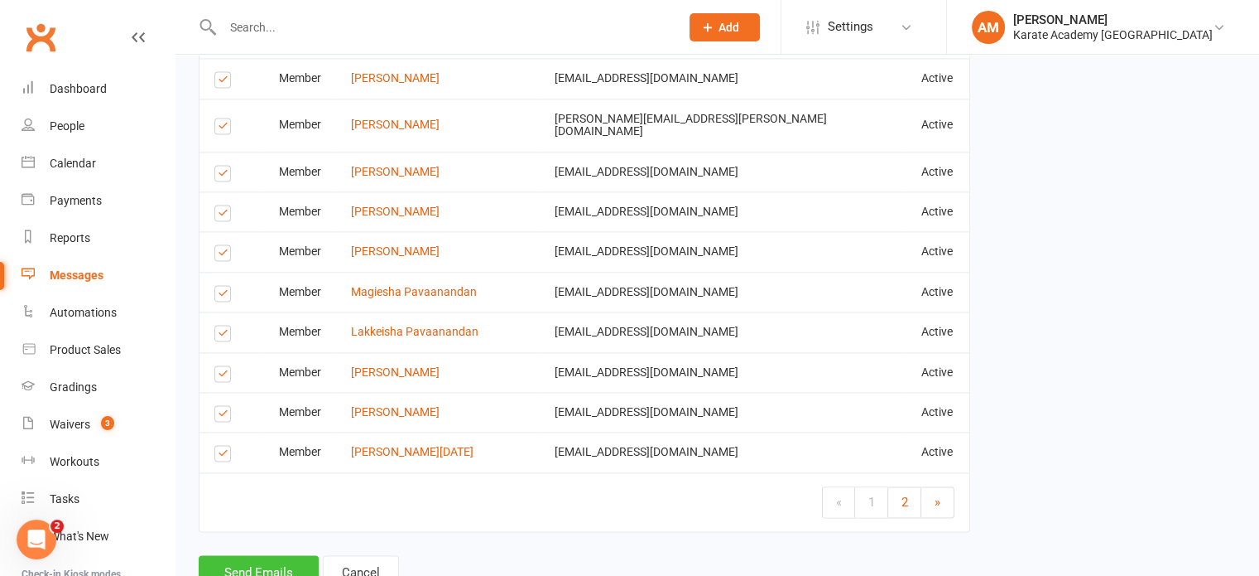
click at [235, 555] on button "Send Emails" at bounding box center [259, 572] width 120 height 35
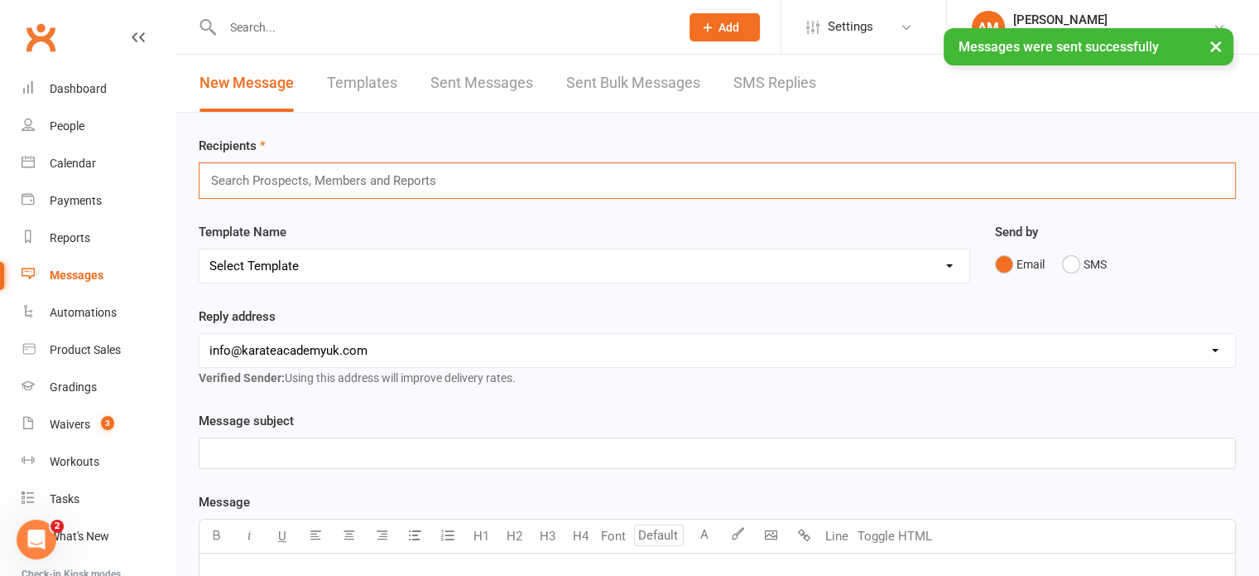
click at [397, 185] on input "text" at bounding box center [330, 181] width 243 height 22
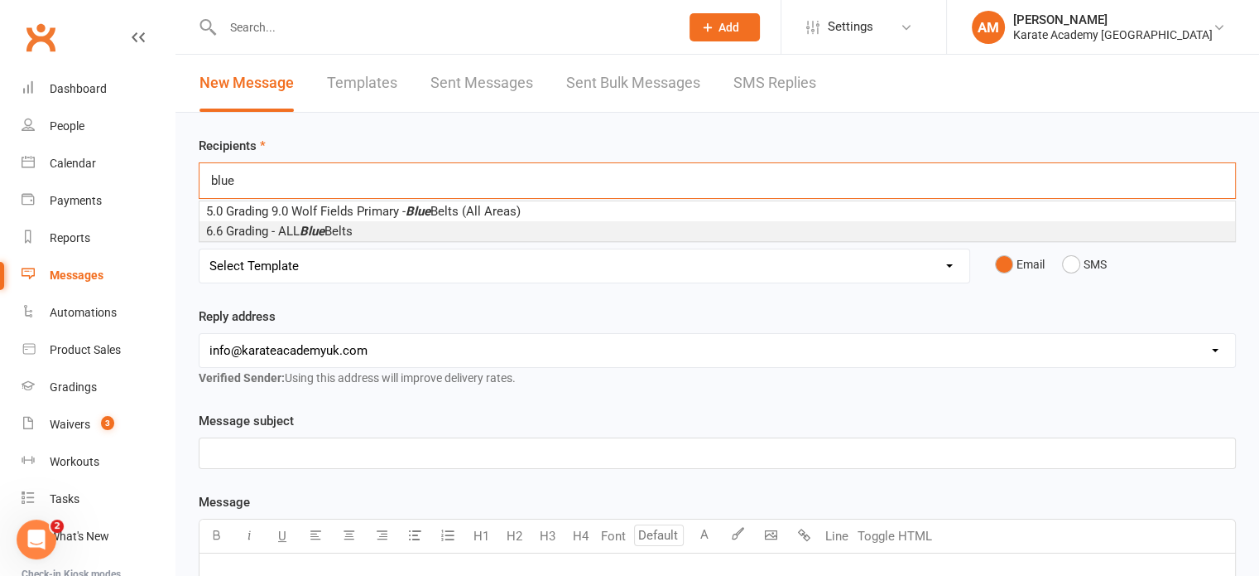
type input "blue"
click at [397, 231] on li "6.6 Grading - ALL Blue Belts" at bounding box center [718, 231] width 1036 height 20
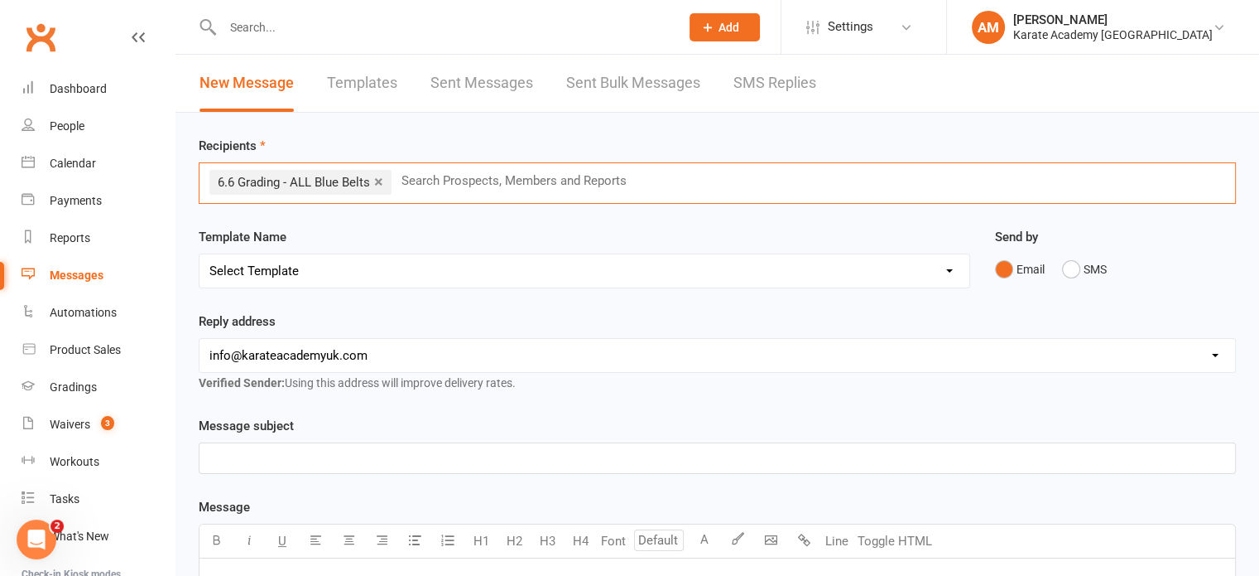
click at [381, 272] on select "Select Template [Email] [GEOGRAPHIC_DATA] - Price Breakdown [Email] Claycots Pr…" at bounding box center [585, 270] width 770 height 33
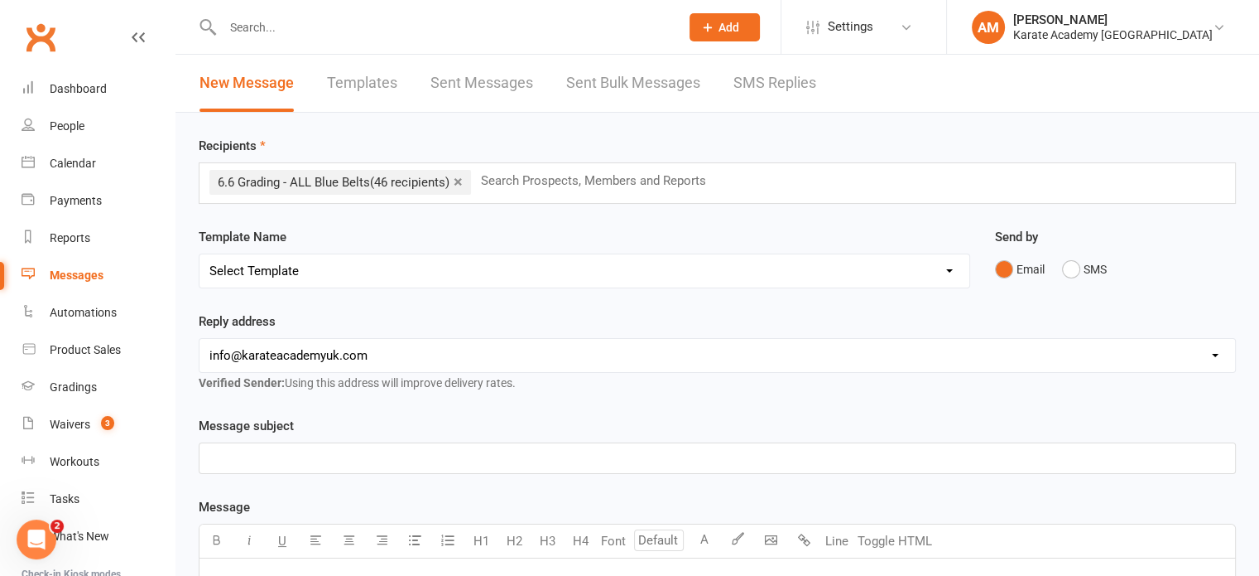
select select "36"
click at [200, 254] on select "Select Template [Email] [GEOGRAPHIC_DATA] - Price Breakdown [Email] Claycots Pr…" at bounding box center [585, 270] width 770 height 33
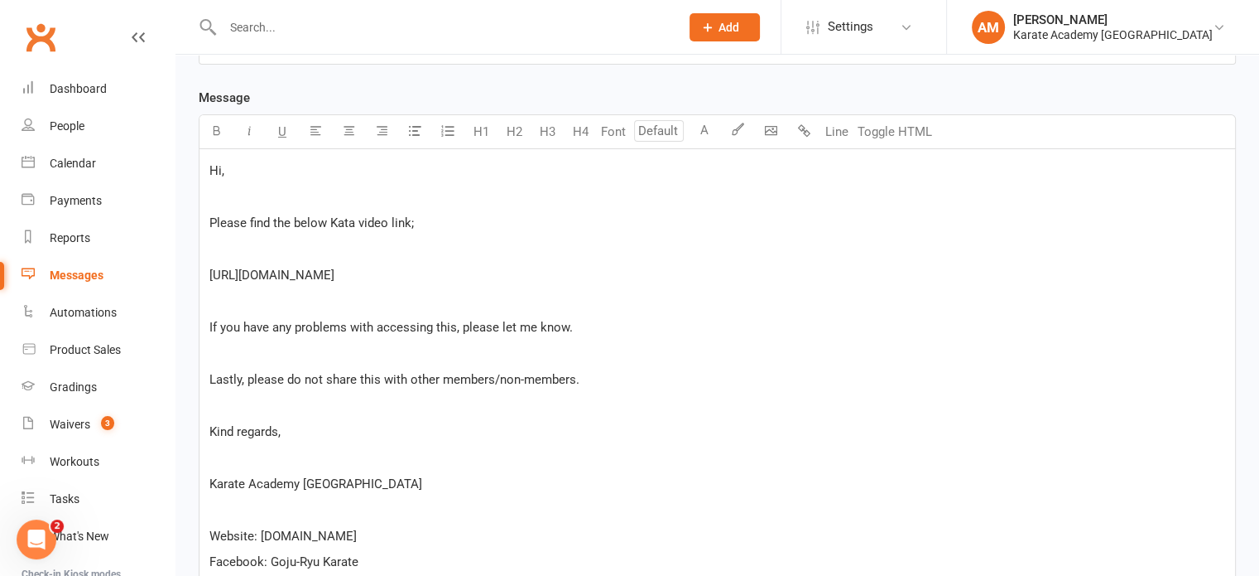
scroll to position [414, 0]
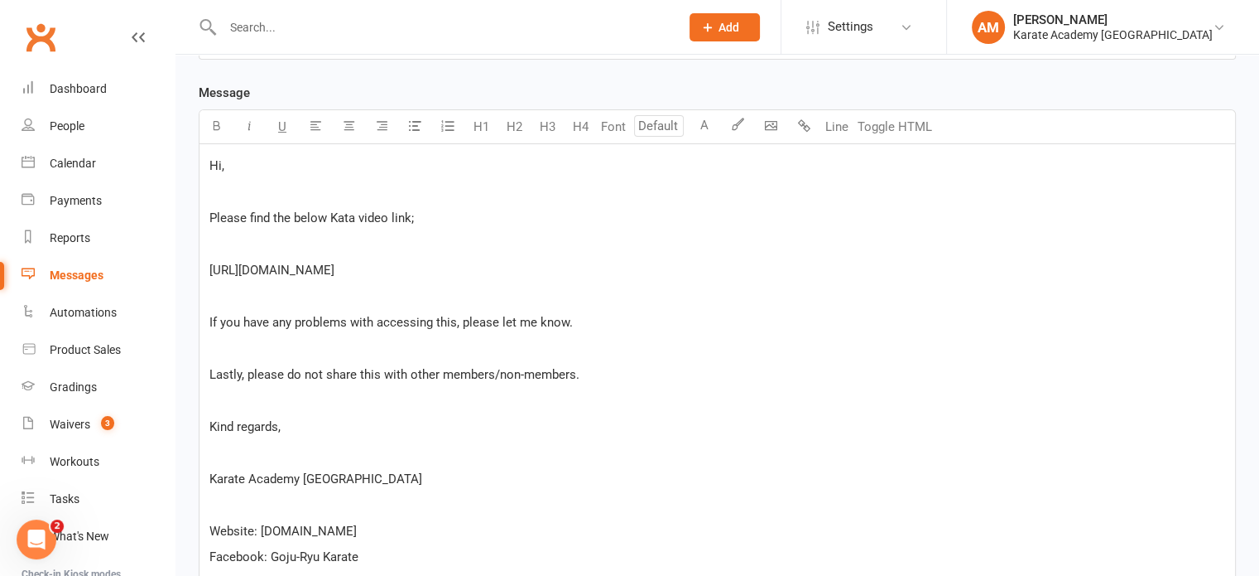
drag, startPoint x: 503, startPoint y: 268, endPoint x: 208, endPoint y: 258, distance: 295.8
click at [208, 258] on div "Hi, Please find the below Kata video link; [URL][DOMAIN_NAME] If you have any p…" at bounding box center [718, 374] width 1036 height 460
copy span "[URL][DOMAIN_NAME]"
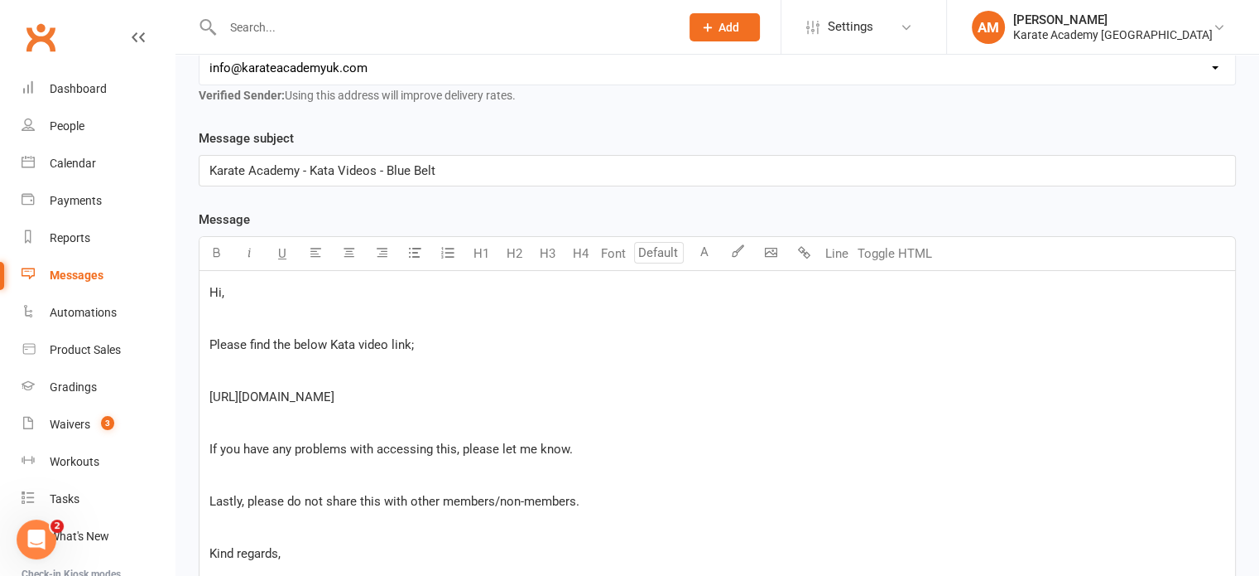
scroll to position [331, 0]
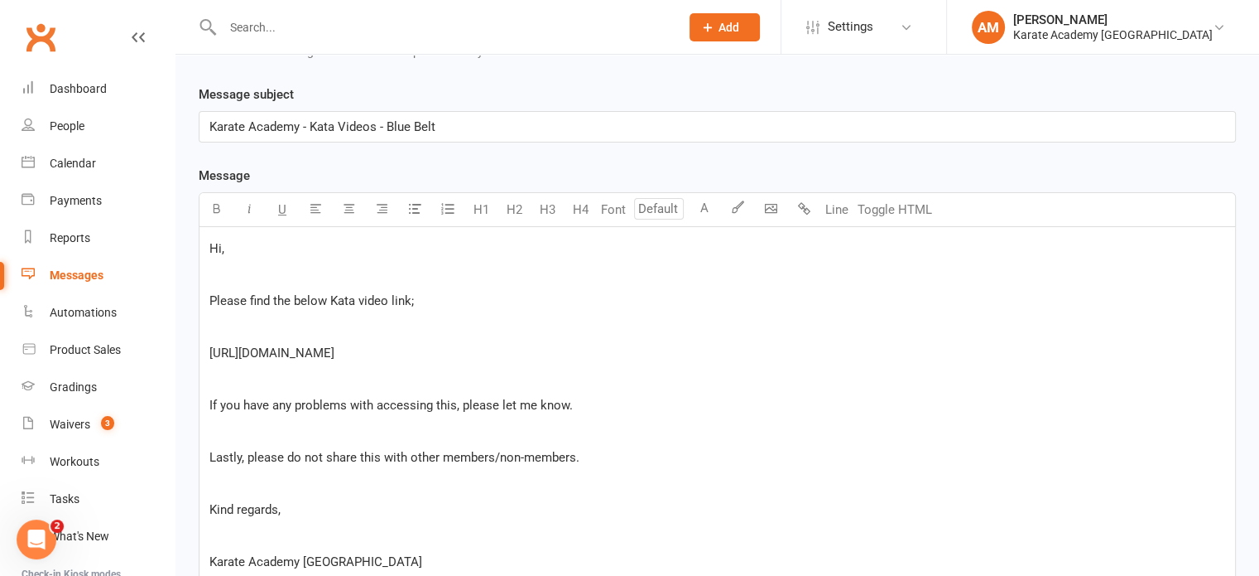
click at [683, 373] on p at bounding box center [717, 378] width 1016 height 20
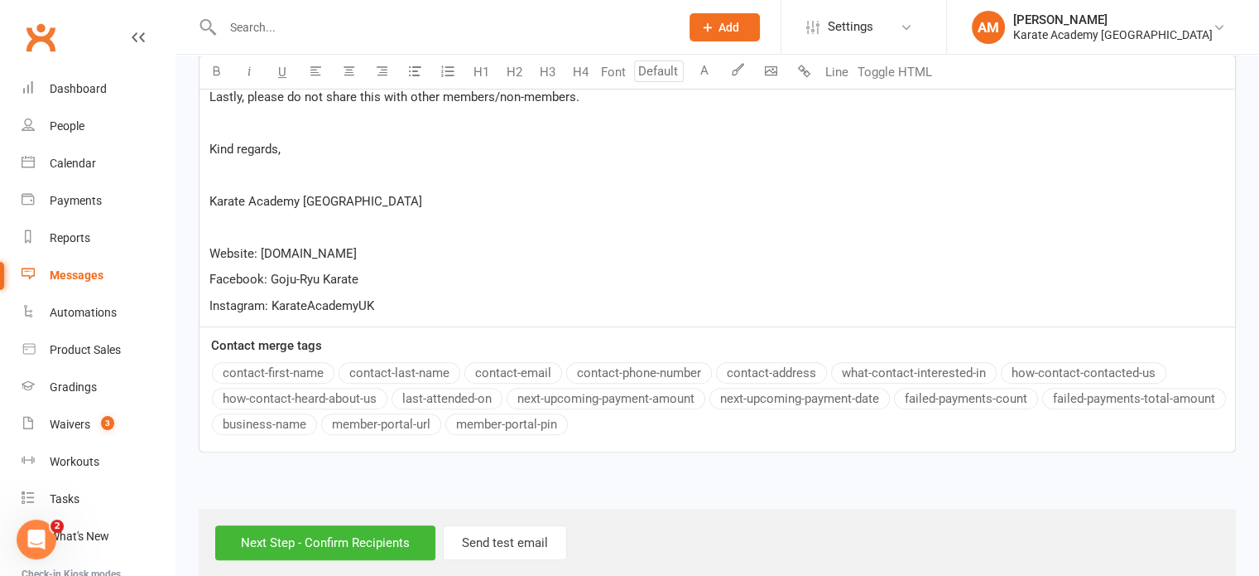
scroll to position [712, 0]
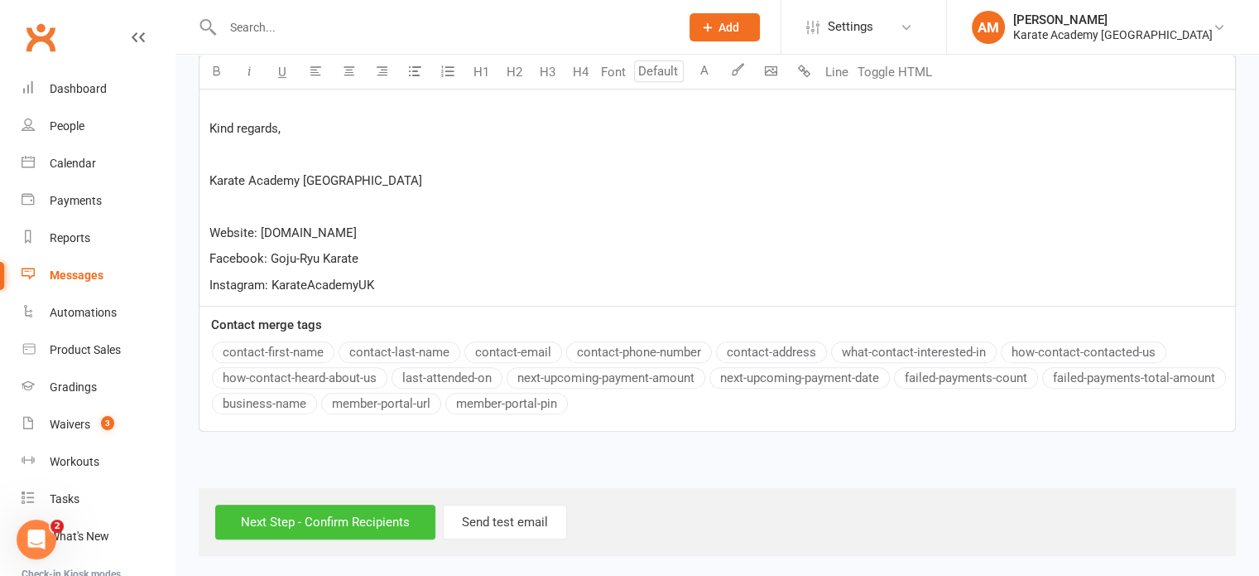
click at [330, 523] on input "Next Step - Confirm Recipients" at bounding box center [325, 521] width 220 height 35
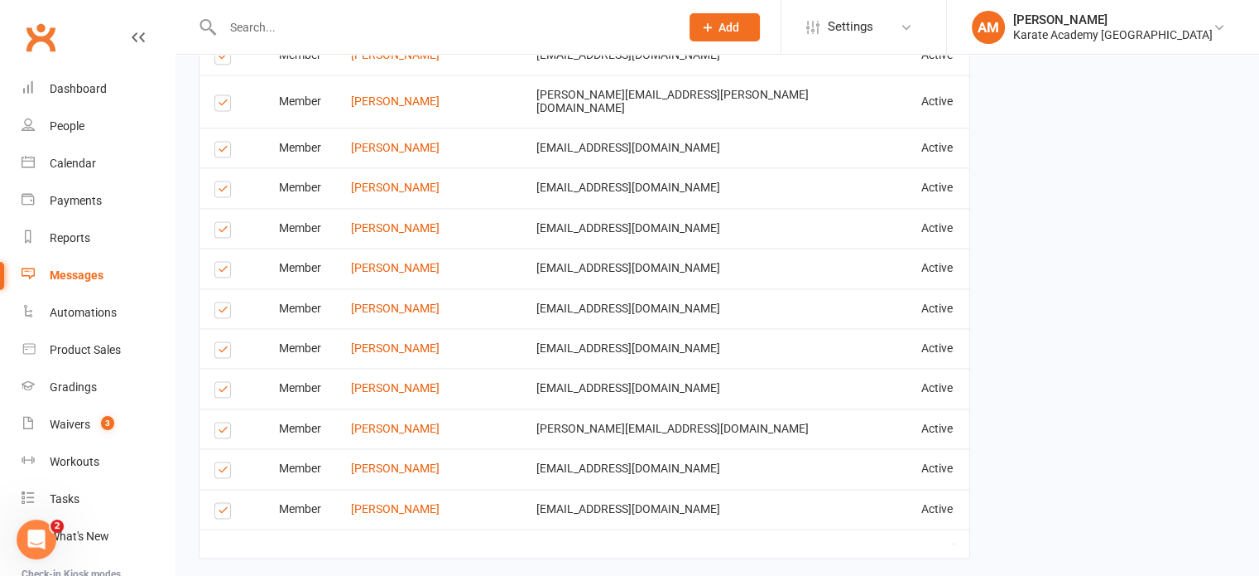
scroll to position [2298, 0]
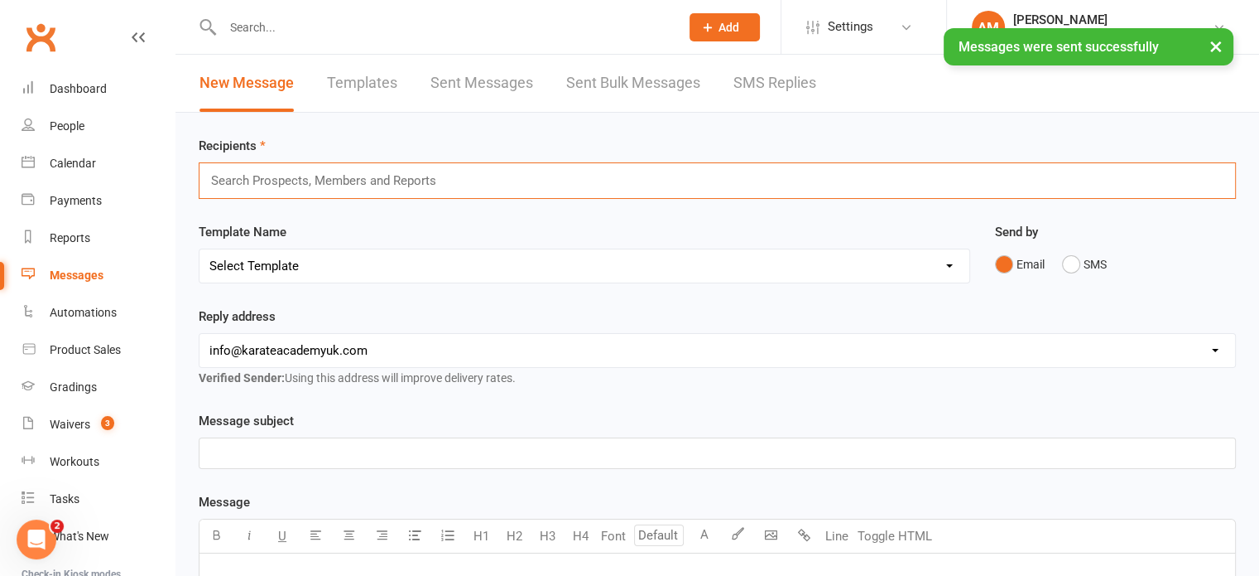
click at [388, 181] on input "text" at bounding box center [330, 181] width 243 height 22
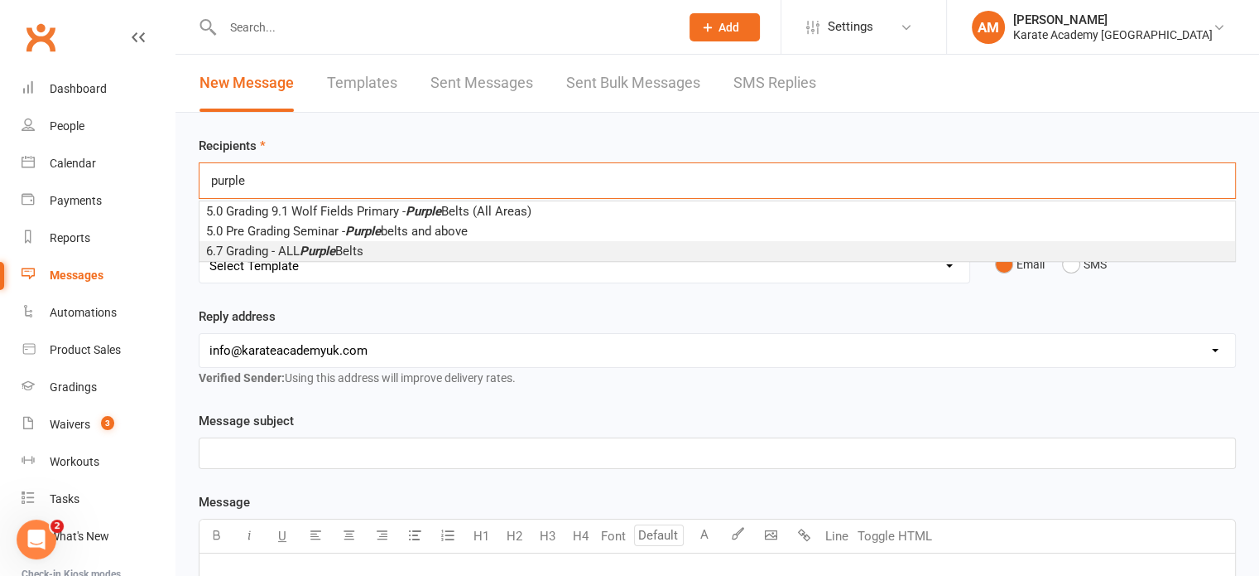
type input "purple"
click at [356, 248] on span "6.7 Grading - ALL Purple Belts" at bounding box center [284, 250] width 157 height 15
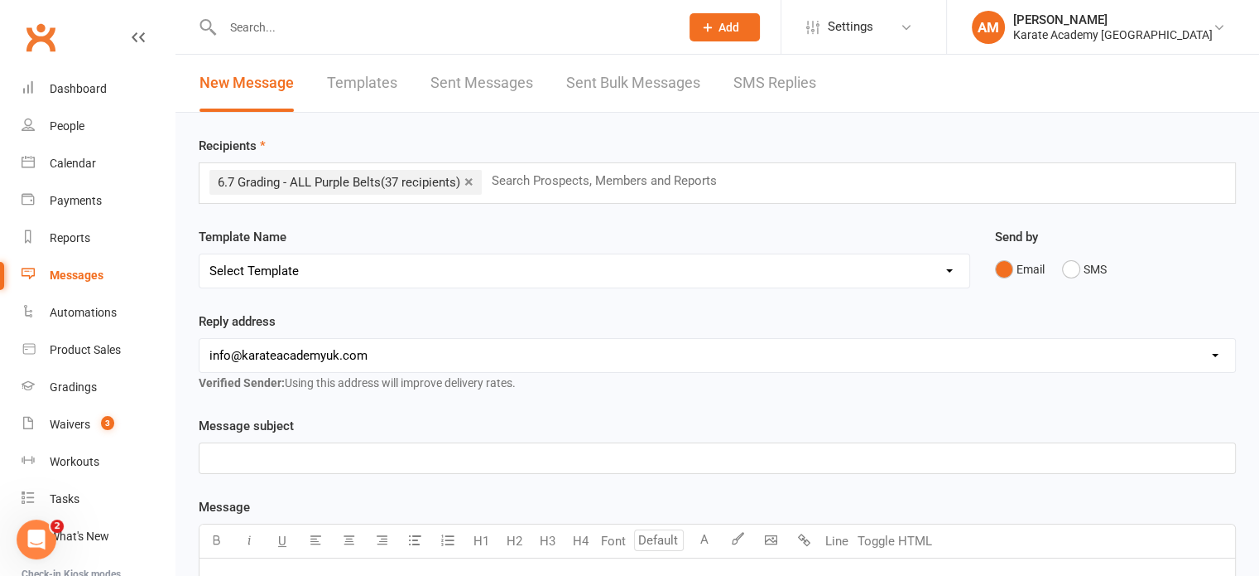
click at [368, 272] on select "Select Template [Email] [GEOGRAPHIC_DATA] - Price Breakdown [Email] Claycots Pr…" at bounding box center [585, 270] width 770 height 33
select select "43"
click at [200, 254] on select "Select Template [Email] [GEOGRAPHIC_DATA] - Price Breakdown [Email] Claycots Pr…" at bounding box center [585, 270] width 770 height 33
click at [421, 308] on div "Template Name Select Template [Email] [GEOGRAPHIC_DATA] - Price Breakdown [Emai…" at bounding box center [584, 269] width 797 height 84
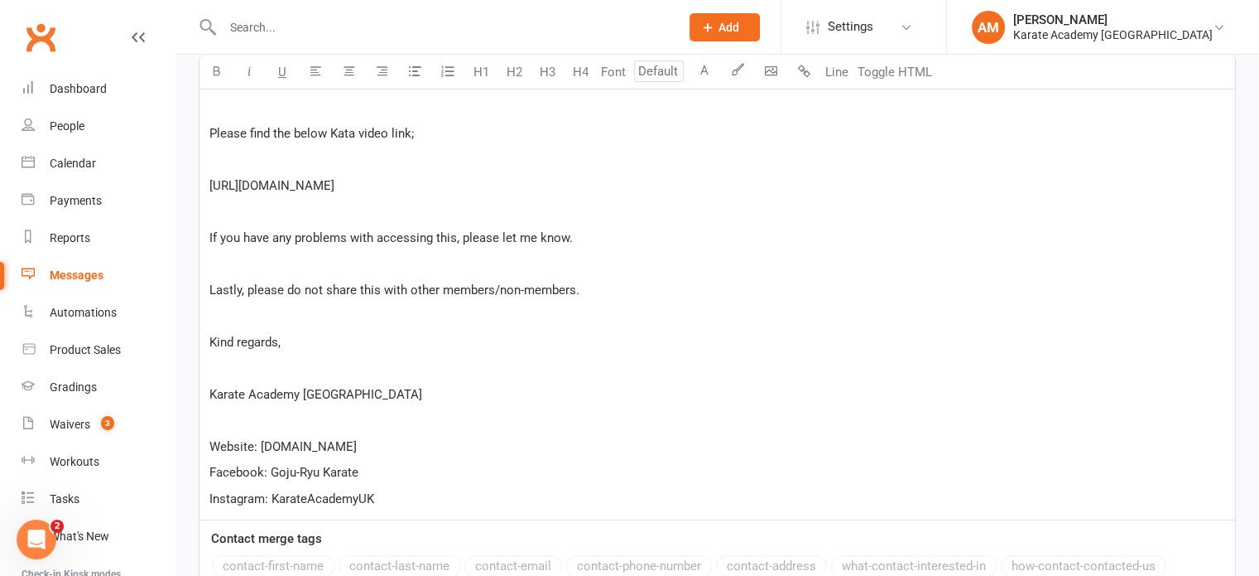
scroll to position [497, 0]
drag, startPoint x: 516, startPoint y: 181, endPoint x: 209, endPoint y: 188, distance: 307.3
click at [209, 188] on p "[URL][DOMAIN_NAME]" at bounding box center [717, 187] width 1016 height 20
copy span "[URL][DOMAIN_NAME]"
click at [612, 335] on p "Kind regards," at bounding box center [717, 344] width 1016 height 20
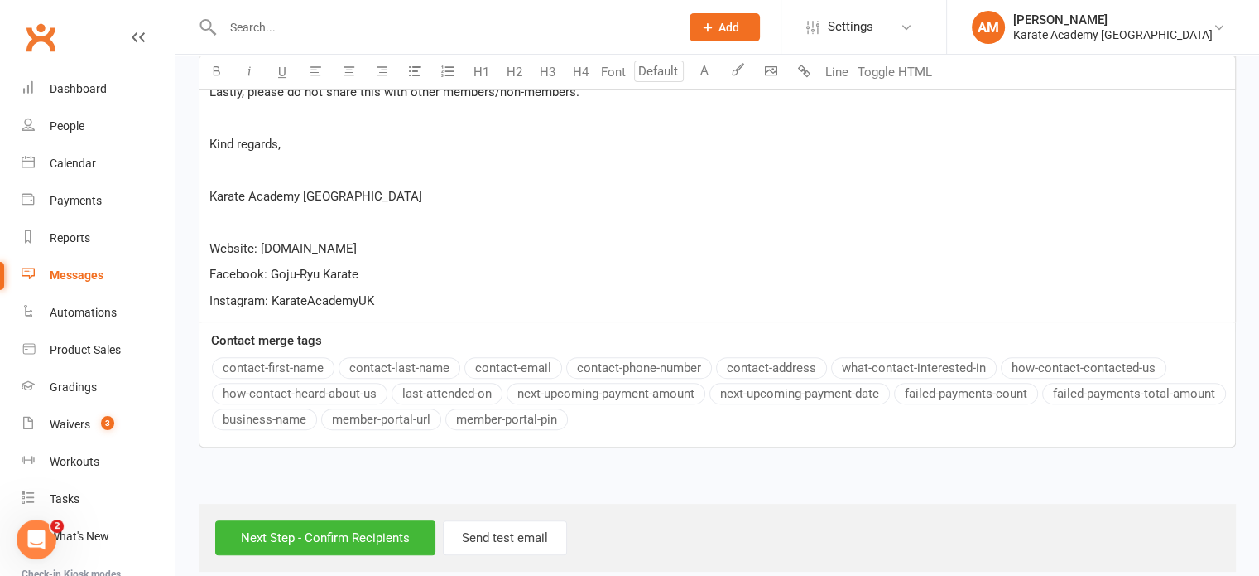
scroll to position [712, 0]
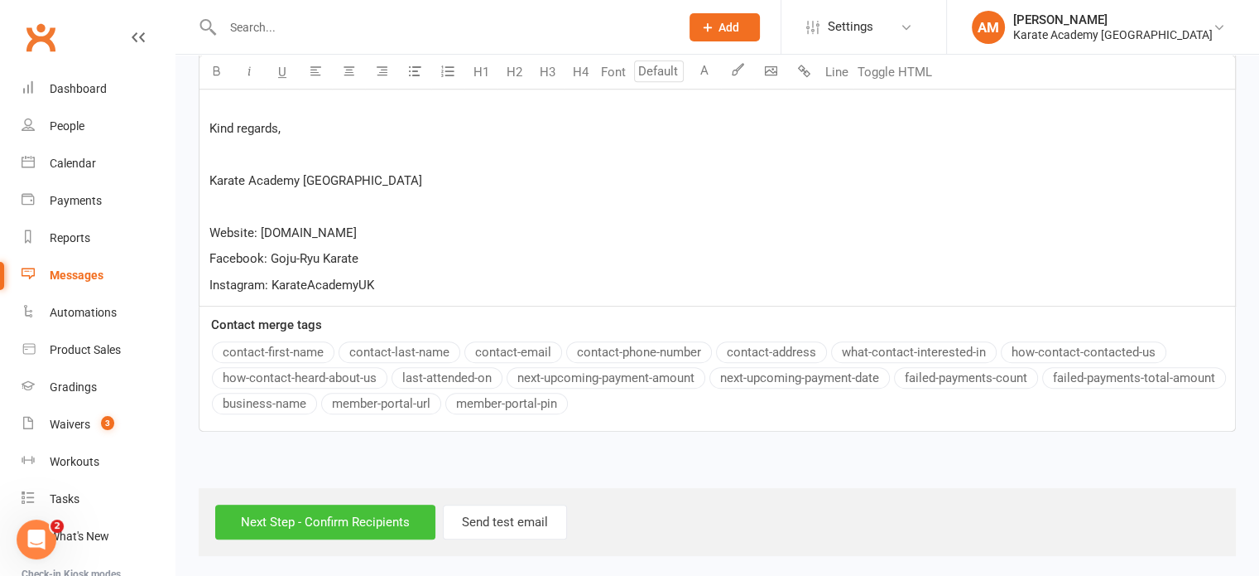
click at [329, 526] on input "Next Step - Confirm Recipients" at bounding box center [325, 521] width 220 height 35
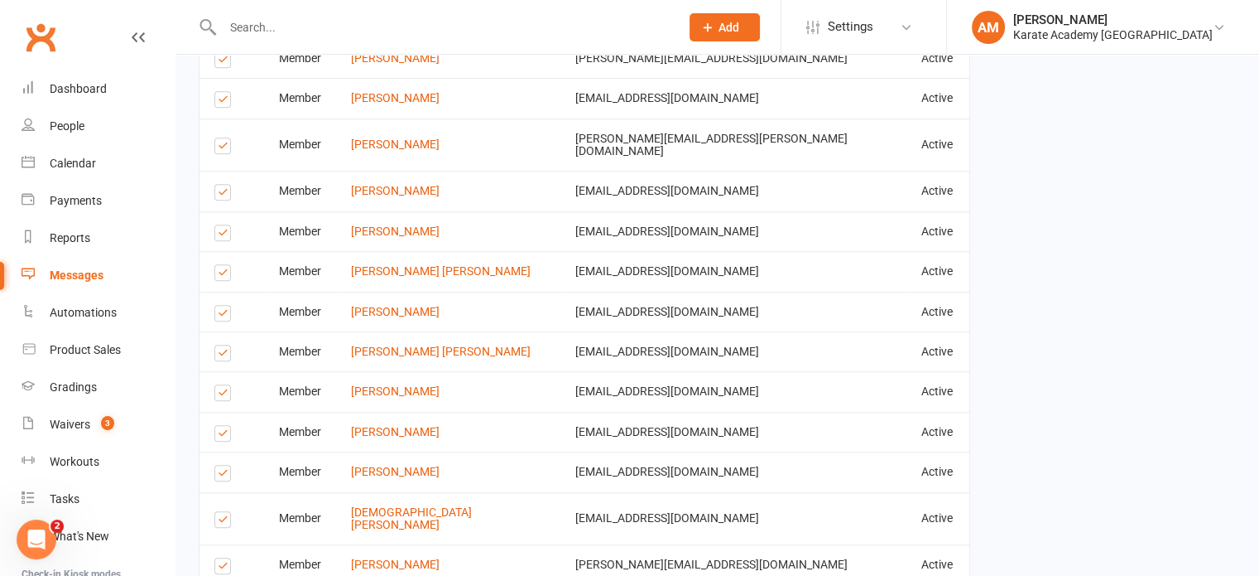
scroll to position [1408, 0]
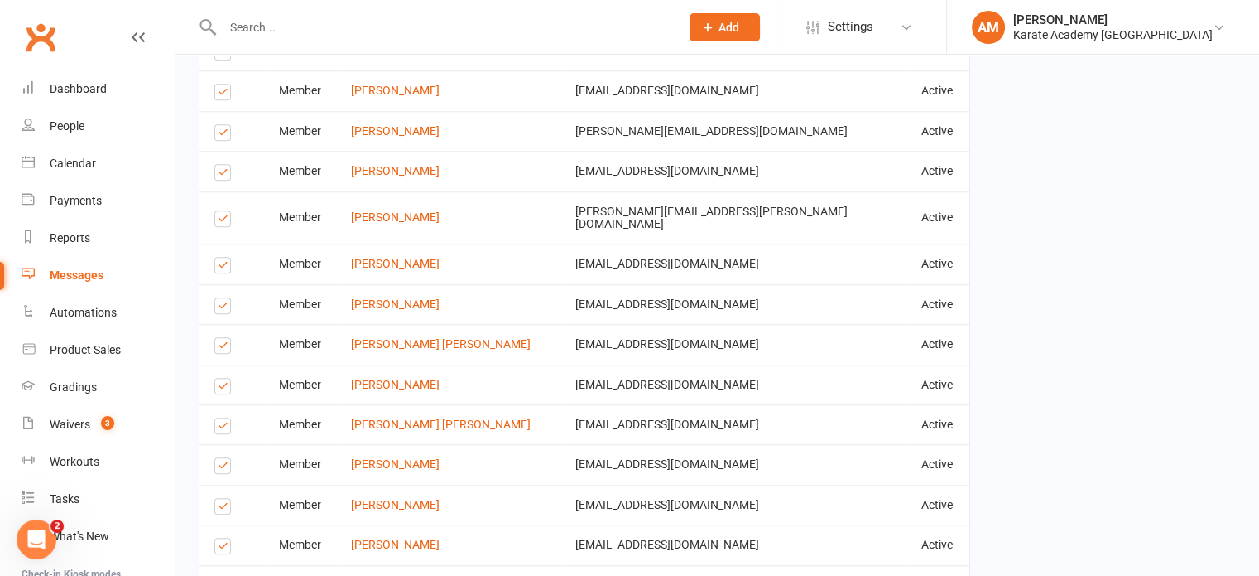
click at [219, 308] on label at bounding box center [225, 308] width 22 height 0
click at [219, 298] on input "checkbox" at bounding box center [219, 298] width 11 height 0
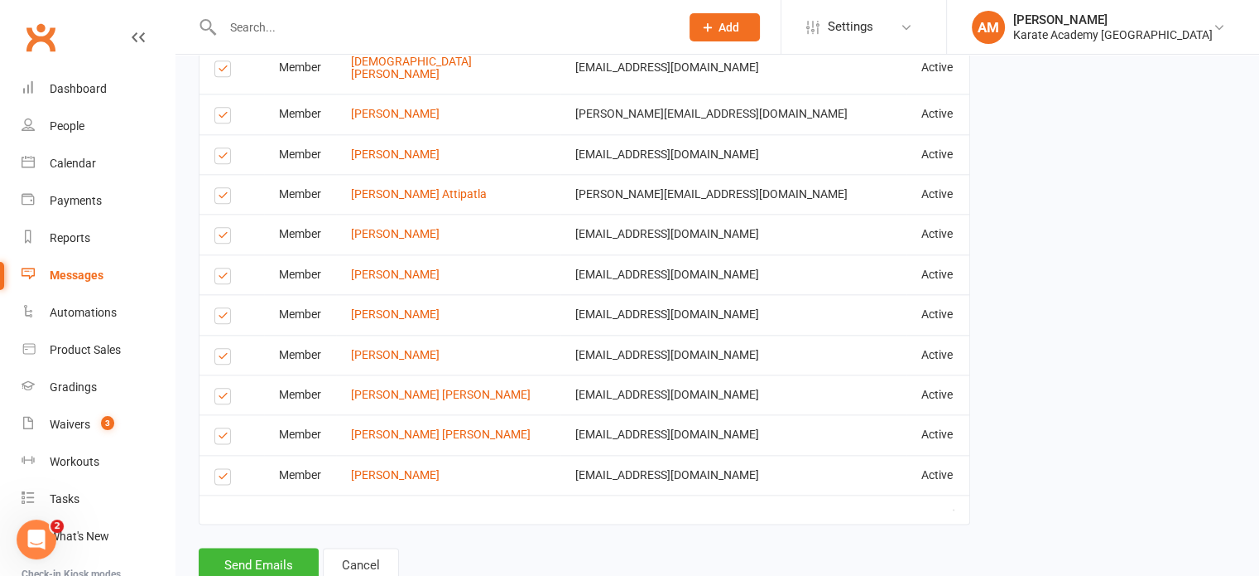
scroll to position [1938, 0]
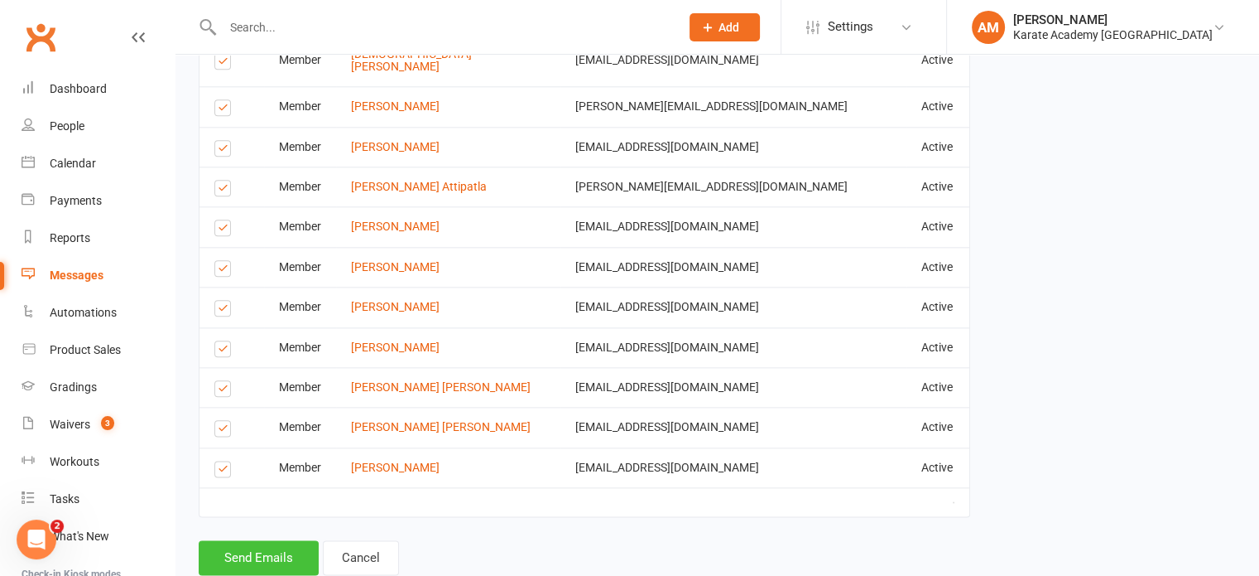
click at [266, 540] on button "Send Emails" at bounding box center [259, 557] width 120 height 35
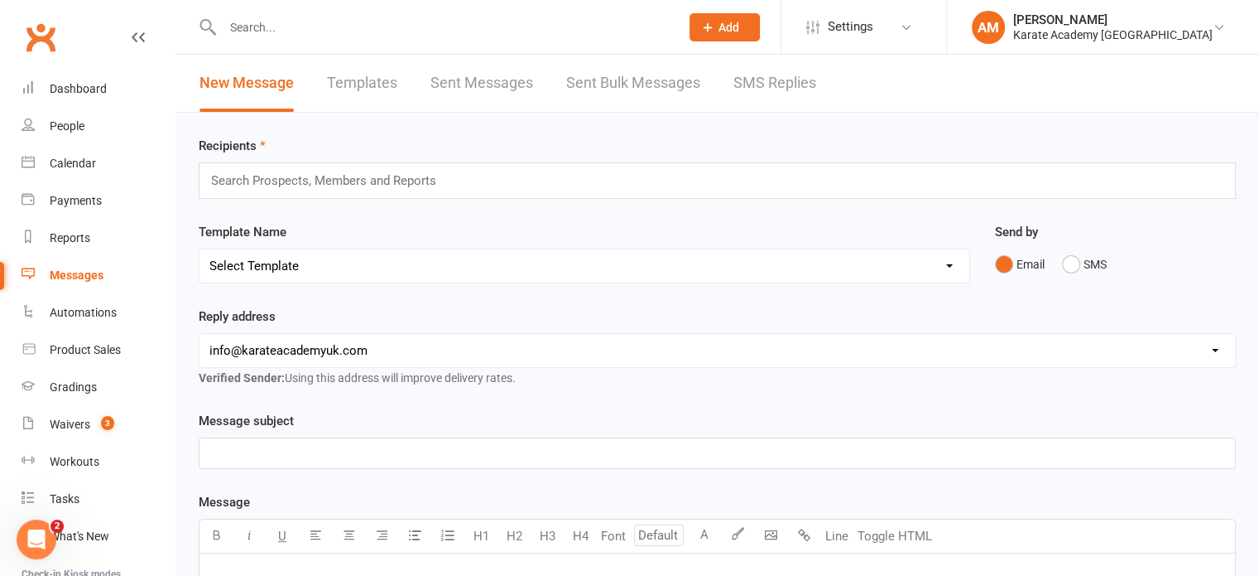
click at [361, 177] on input "text" at bounding box center [330, 181] width 243 height 22
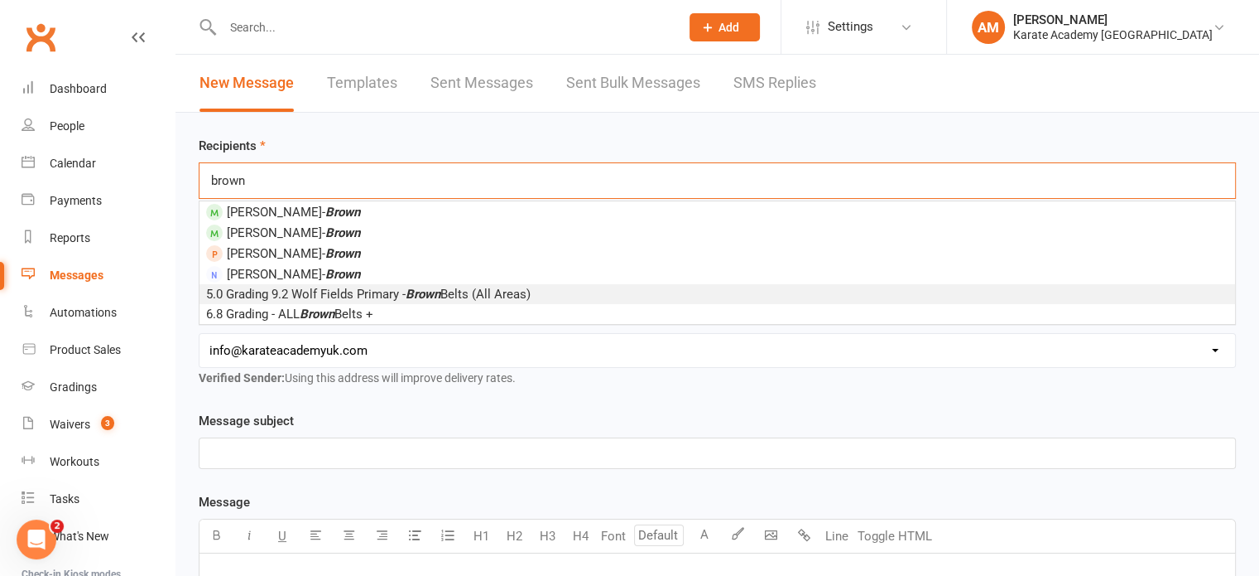
type input "brown"
click at [402, 295] on span "5.0 Grading 9.2 Wolf Fields Primary - Brown Belts (All Areas)" at bounding box center [368, 294] width 325 height 15
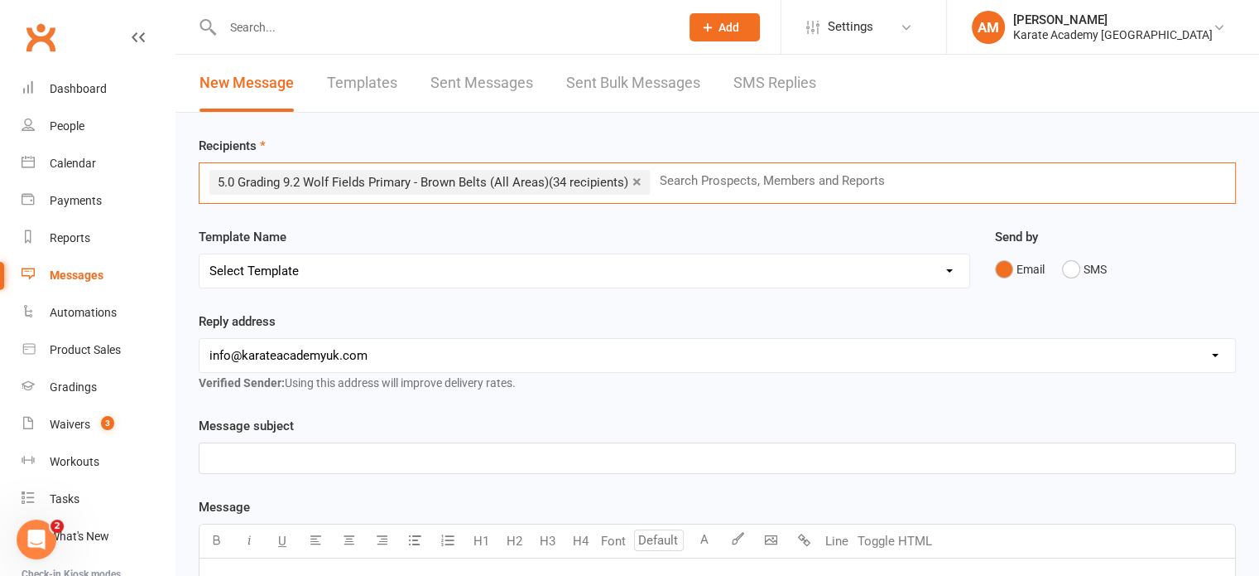
click at [402, 267] on select "Select Template [Email] [GEOGRAPHIC_DATA] - Price Breakdown [Email] Claycots Pr…" at bounding box center [585, 270] width 770 height 33
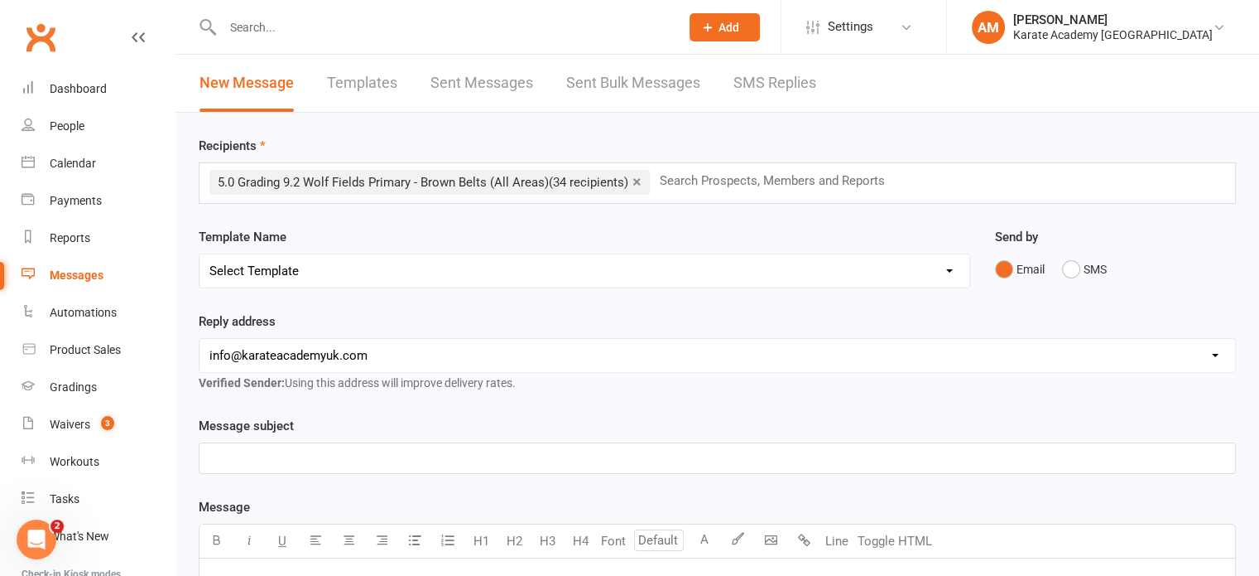
select select "37"
click at [200, 254] on select "Select Template [Email] [GEOGRAPHIC_DATA] - Price Breakdown [Email] Claycots Pr…" at bounding box center [585, 270] width 770 height 33
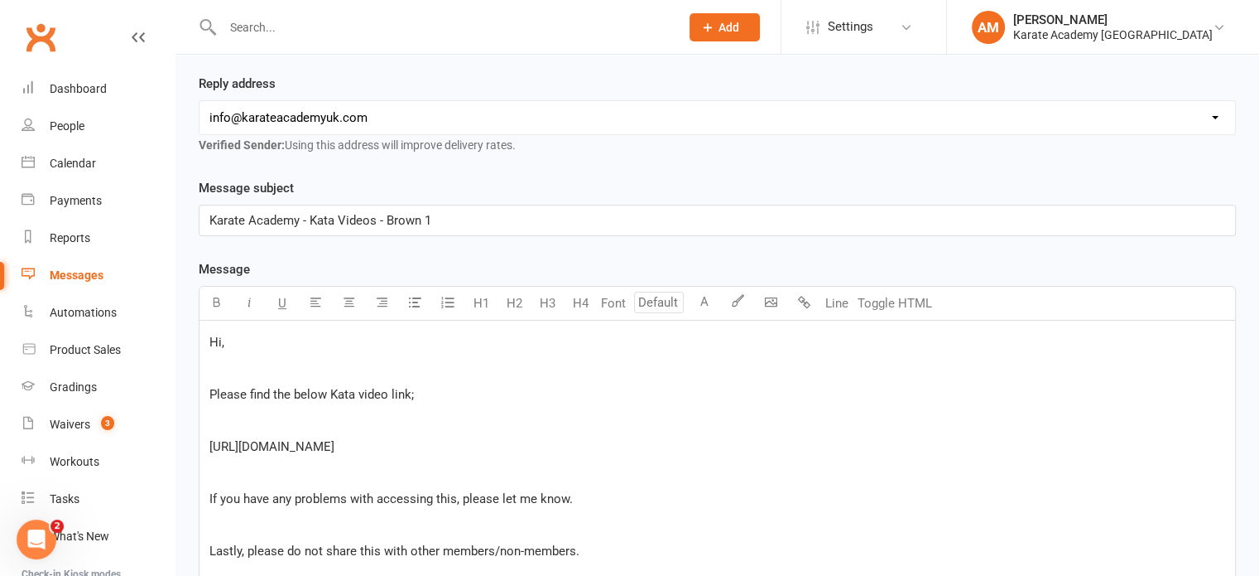
scroll to position [331, 0]
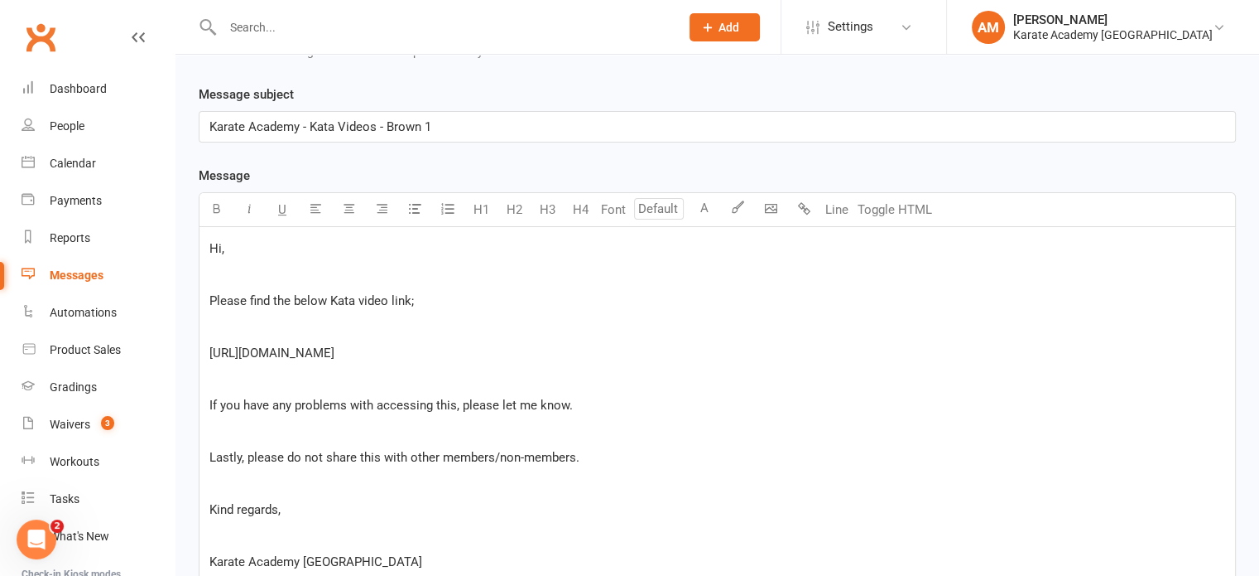
drag, startPoint x: 534, startPoint y: 346, endPoint x: 210, endPoint y: 344, distance: 323.8
click at [210, 344] on p "[URL][DOMAIN_NAME]" at bounding box center [717, 353] width 1016 height 20
copy span "[URL][DOMAIN_NAME]"
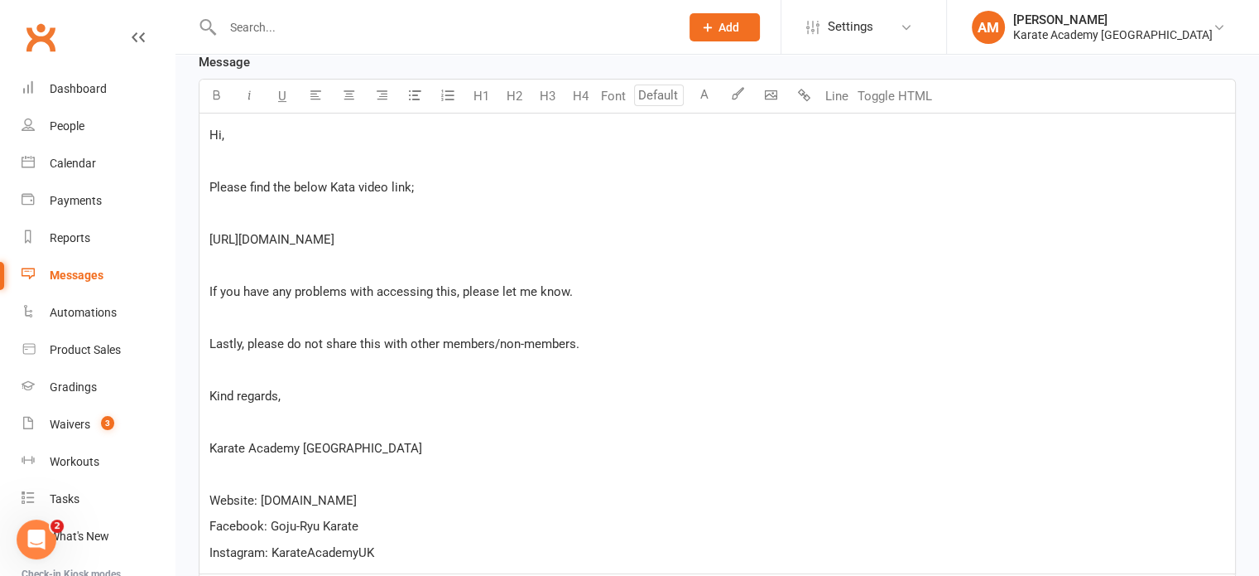
scroll to position [712, 0]
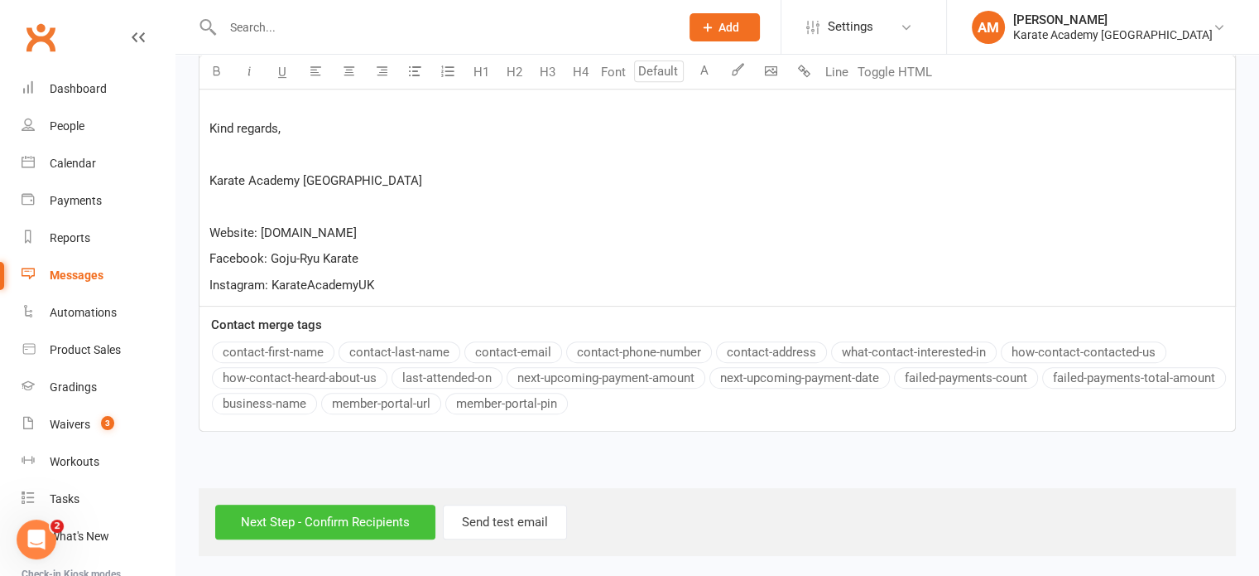
click at [307, 510] on input "Next Step - Confirm Recipients" at bounding box center [325, 521] width 220 height 35
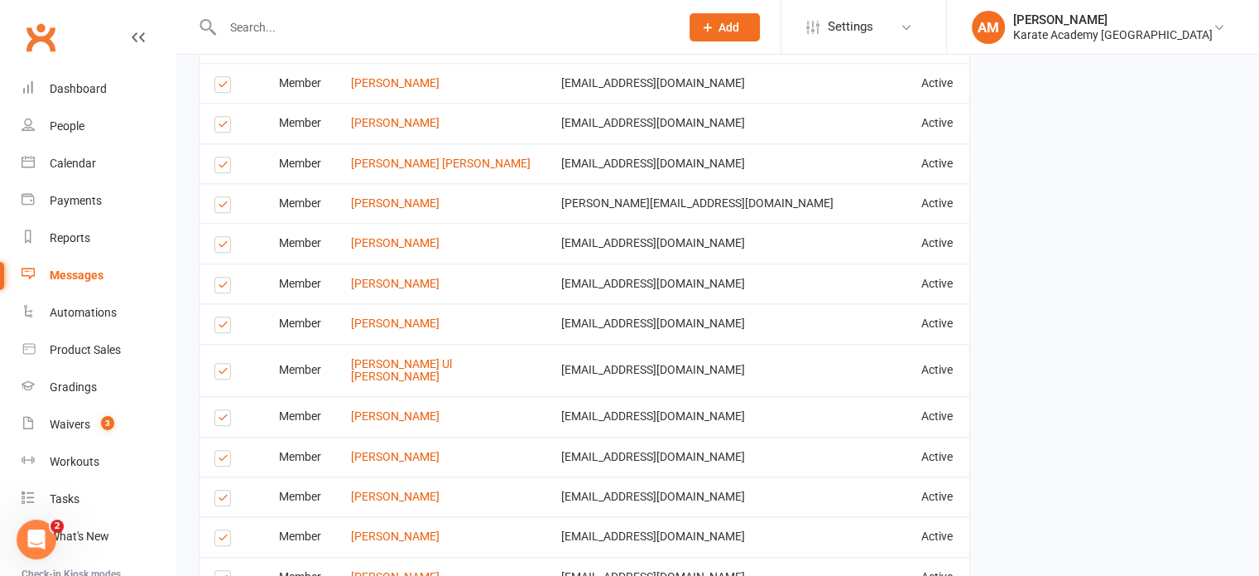
scroll to position [1818, 0]
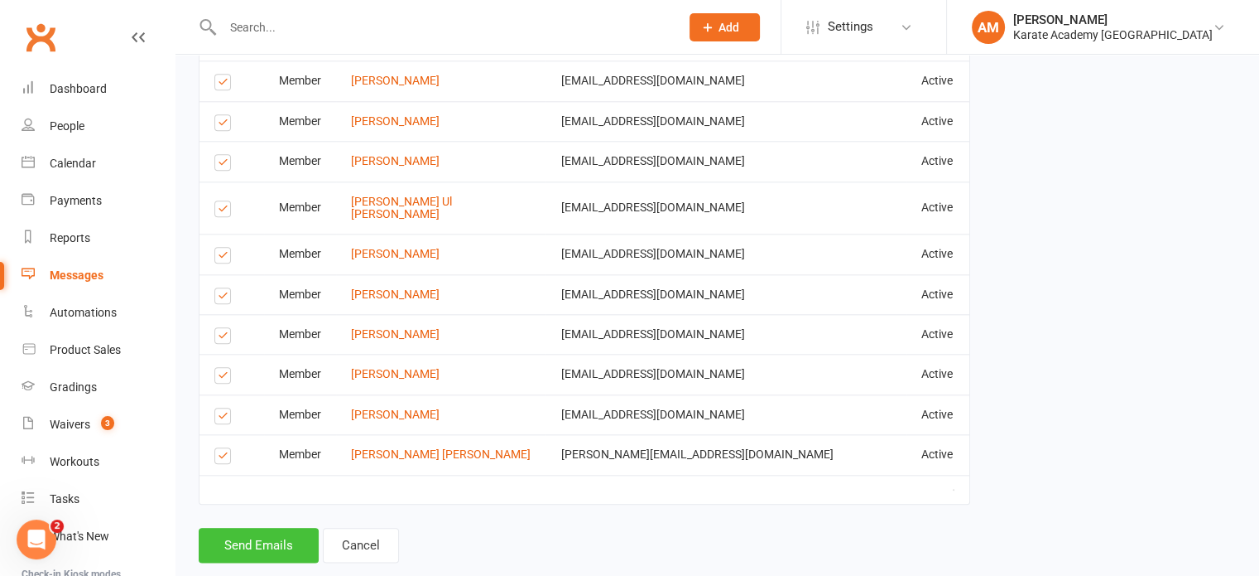
click at [257, 527] on button "Send Emails" at bounding box center [259, 544] width 120 height 35
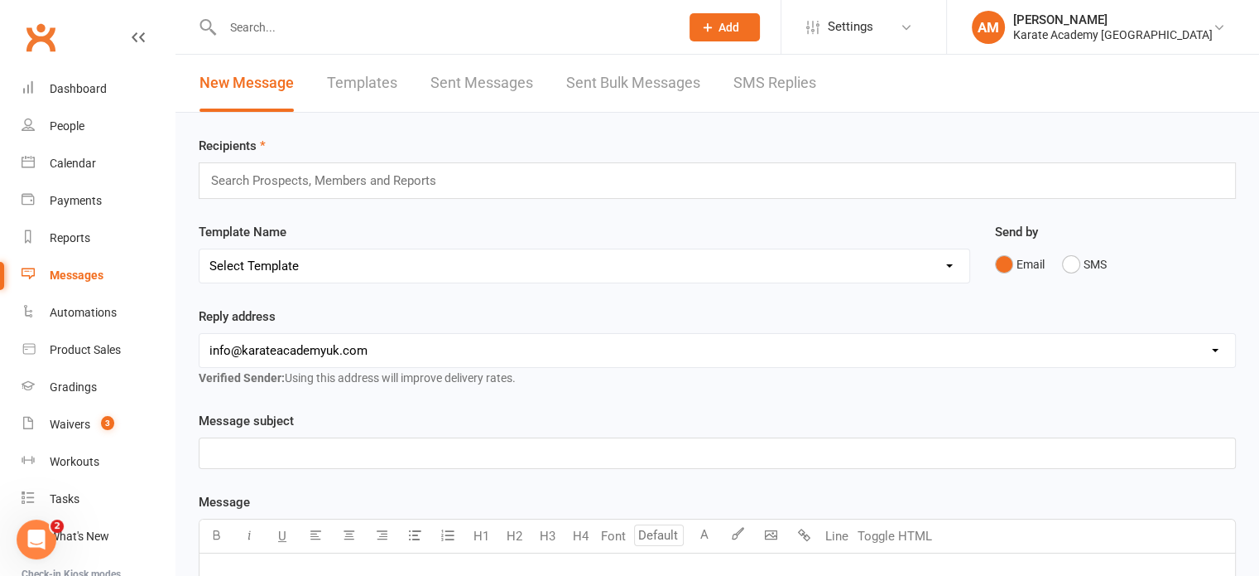
click at [361, 267] on select "Select Template [Email] [GEOGRAPHIC_DATA] - Price Breakdown [Email] Claycots Pr…" at bounding box center [585, 265] width 770 height 33
select select "38"
click at [200, 249] on select "Select Template [Email] [GEOGRAPHIC_DATA] - Price Breakdown [Email] Claycots Pr…" at bounding box center [585, 265] width 770 height 33
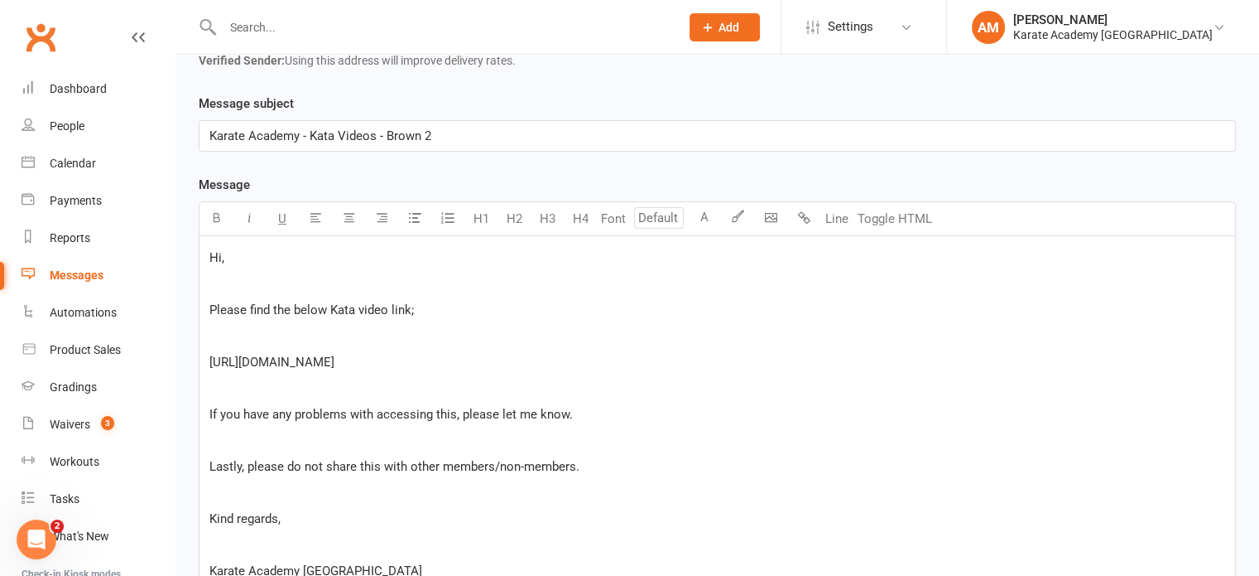
scroll to position [331, 0]
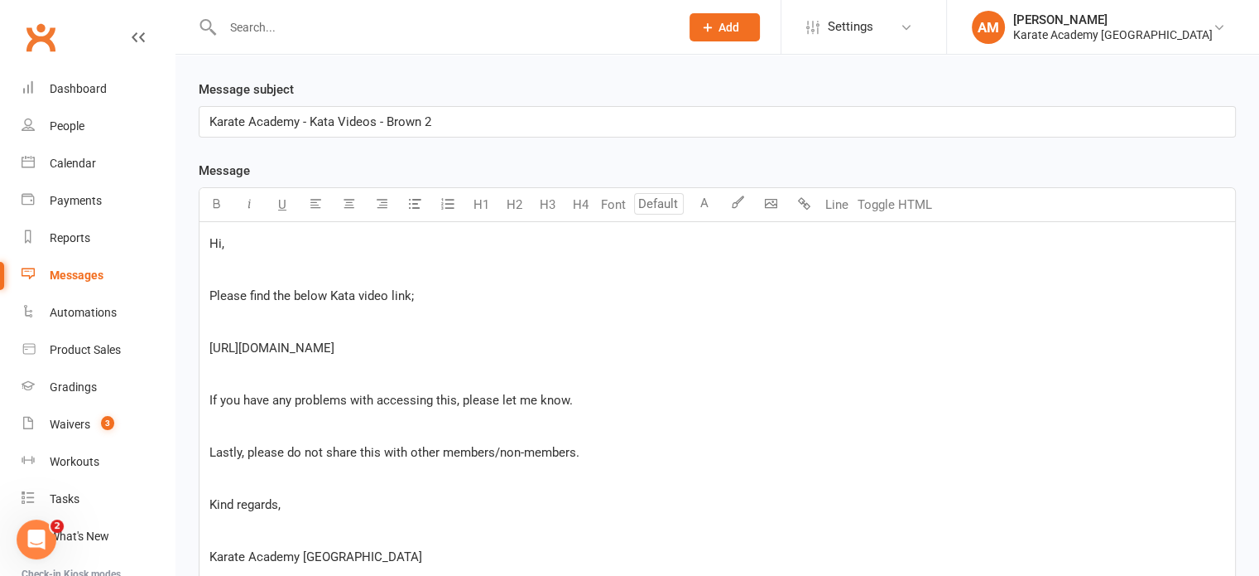
drag, startPoint x: 535, startPoint y: 347, endPoint x: 185, endPoint y: 351, distance: 349.5
click at [186, 351] on div "Message subject Karate Academy - Kata Videos - Brown 2 Message U H1 H2 H3 H4 Fo…" at bounding box center [717, 454] width 1062 height 751
copy span "[URL][DOMAIN_NAME]"
click at [634, 339] on p "[URL][DOMAIN_NAME]" at bounding box center [717, 348] width 1016 height 20
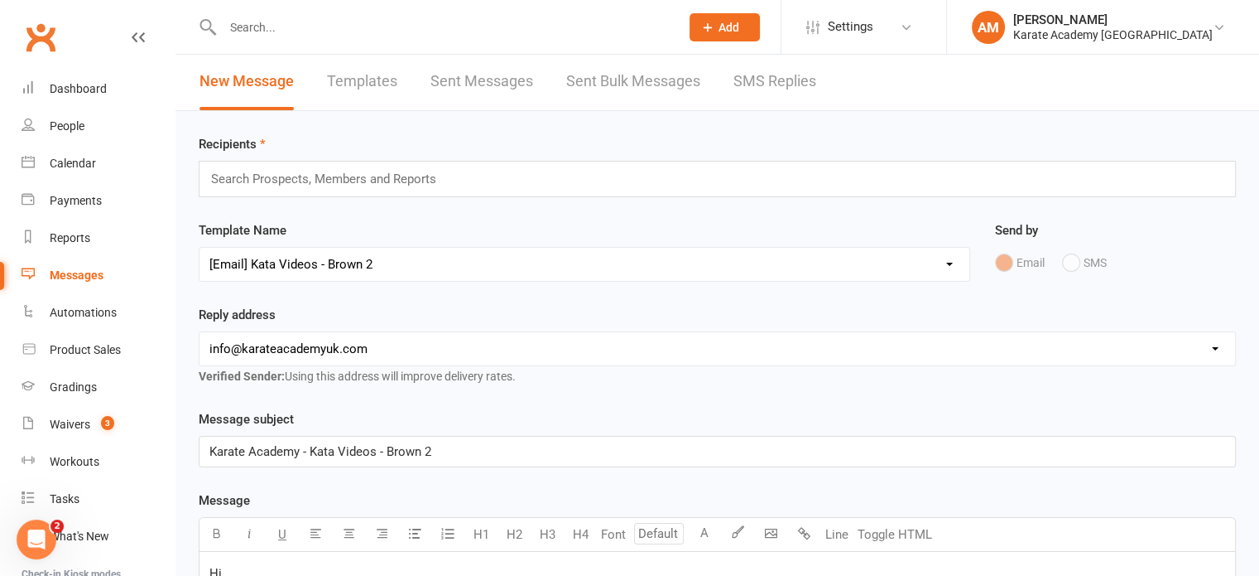
scroll to position [0, 0]
click at [70, 129] on div "People" at bounding box center [67, 125] width 35 height 13
select select
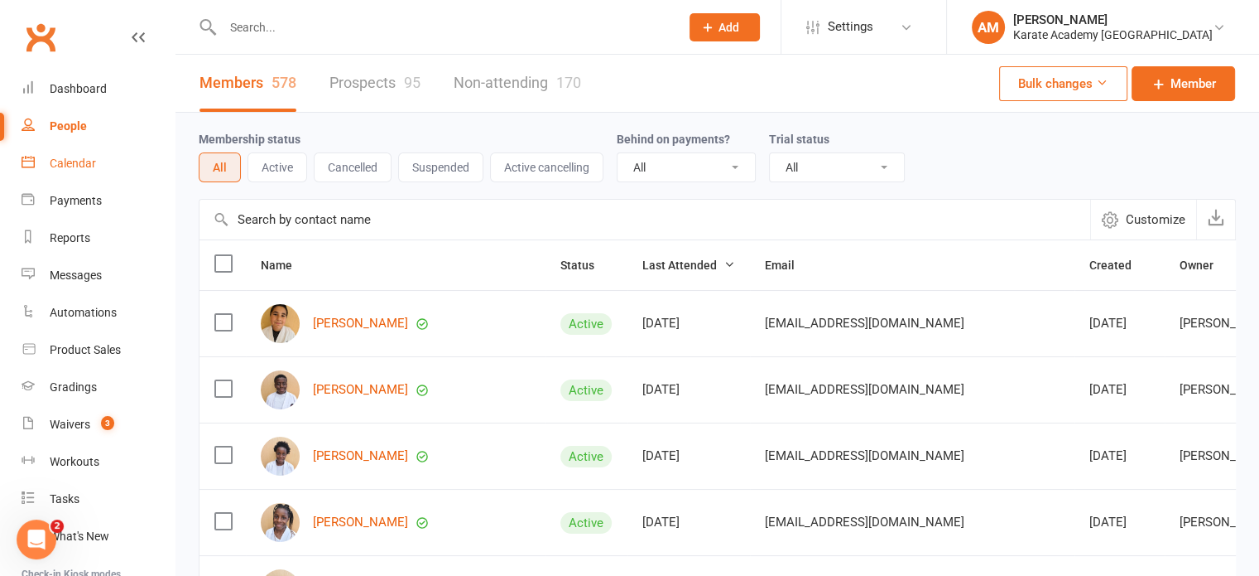
click at [77, 168] on div "Calendar" at bounding box center [73, 163] width 46 height 13
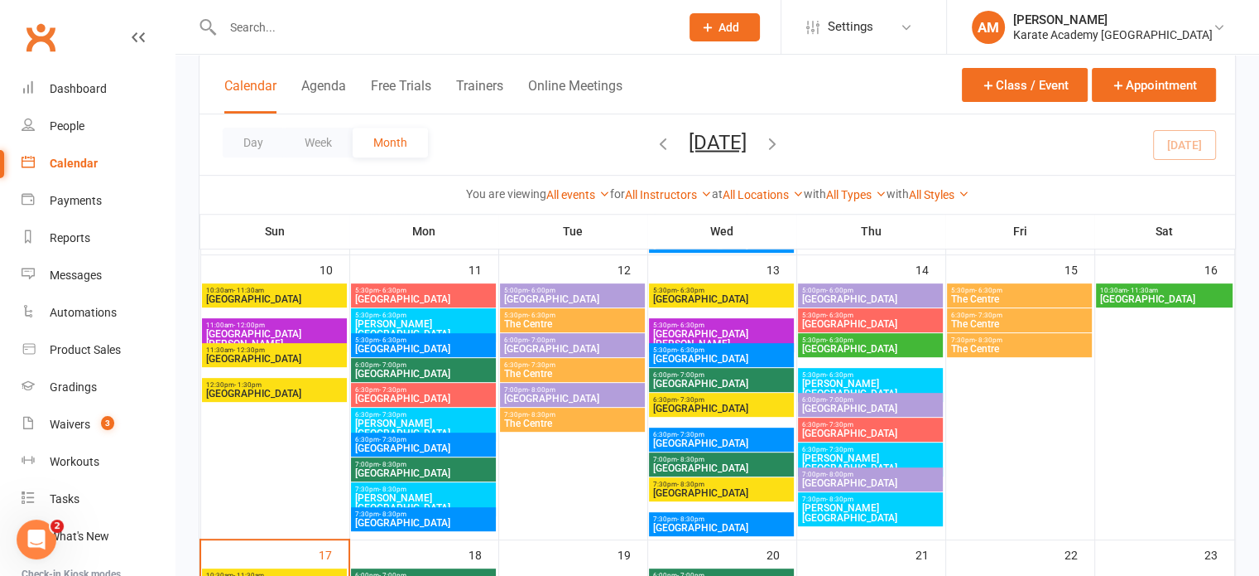
scroll to position [662, 0]
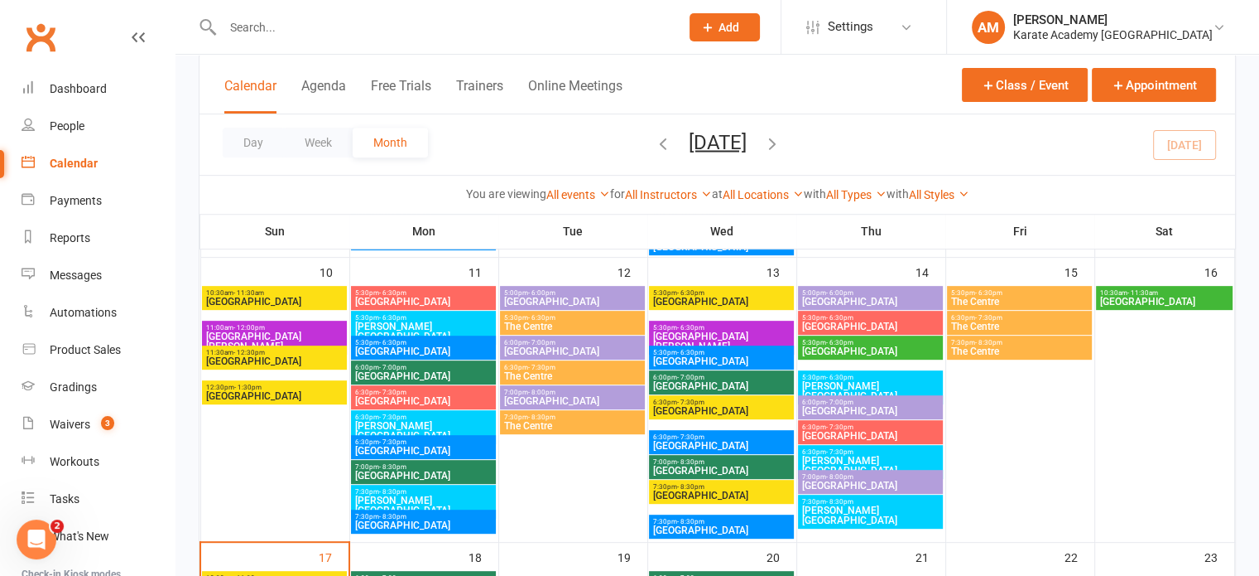
click at [1149, 296] on span "[GEOGRAPHIC_DATA]" at bounding box center [1165, 301] width 130 height 10
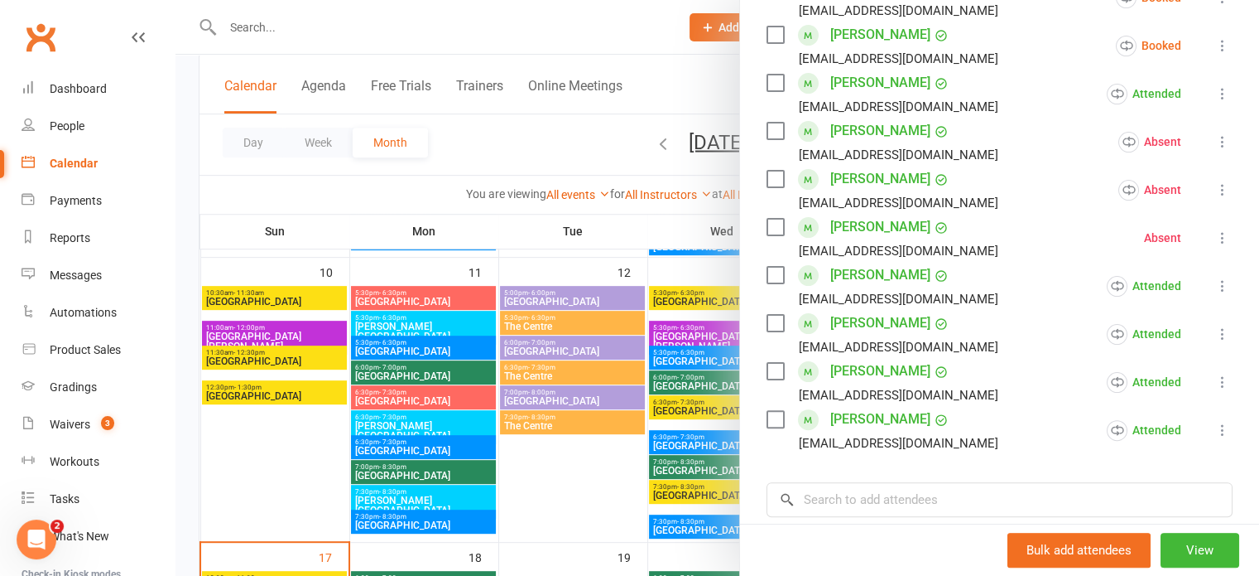
scroll to position [383, 0]
click at [1215, 245] on icon at bounding box center [1223, 237] width 17 height 17
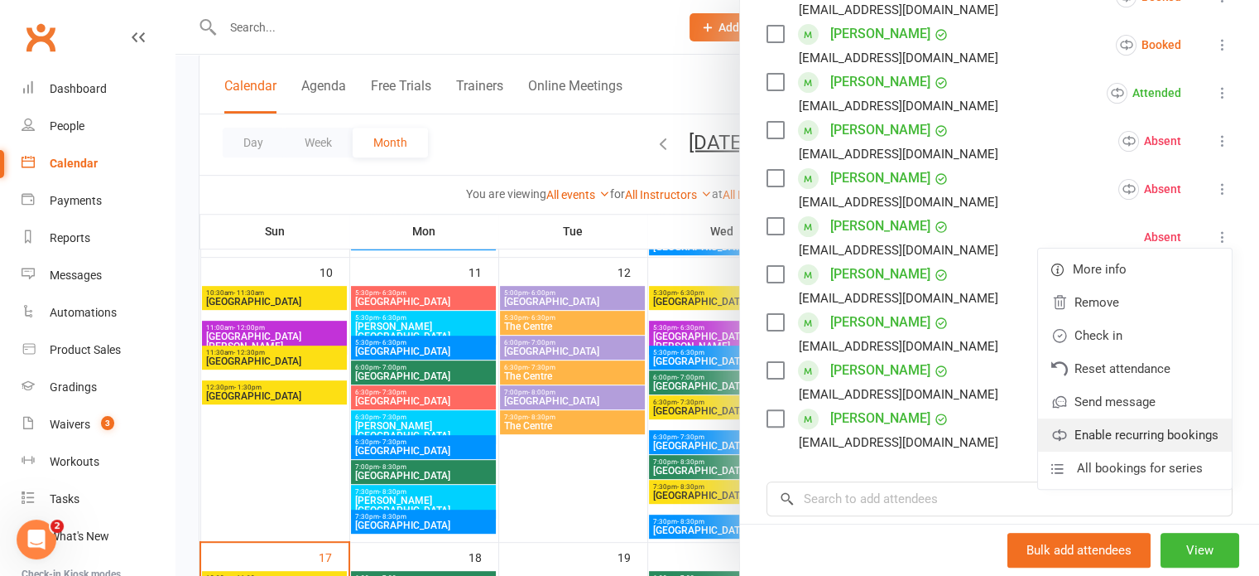
click at [1144, 450] on link "Enable recurring bookings" at bounding box center [1135, 434] width 194 height 33
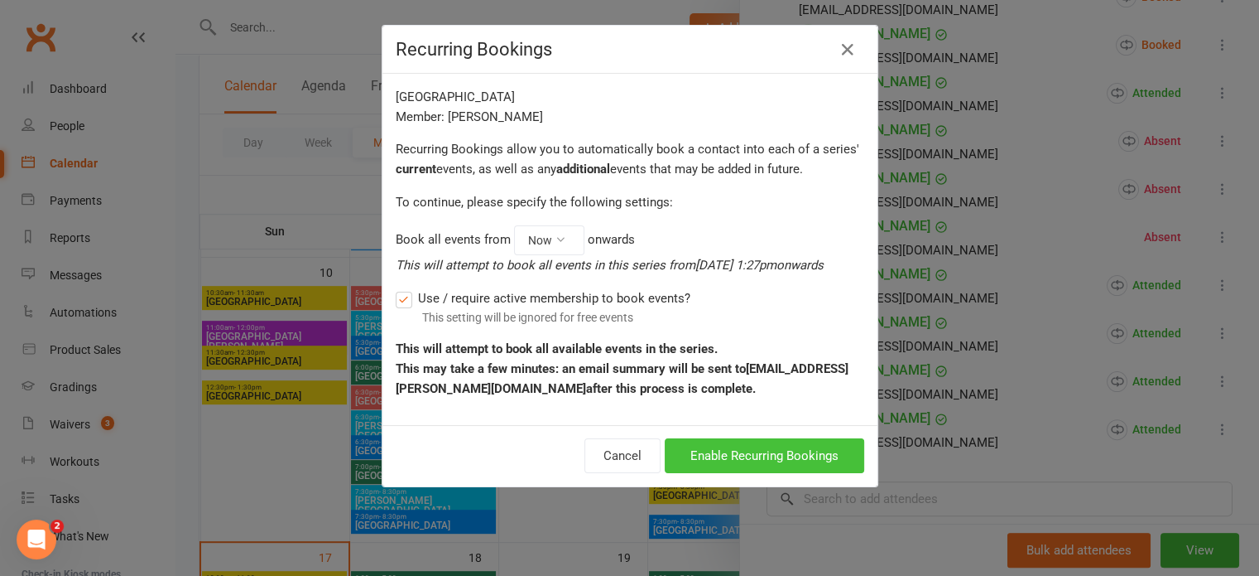
click at [797, 450] on button "Enable Recurring Bookings" at bounding box center [765, 455] width 200 height 35
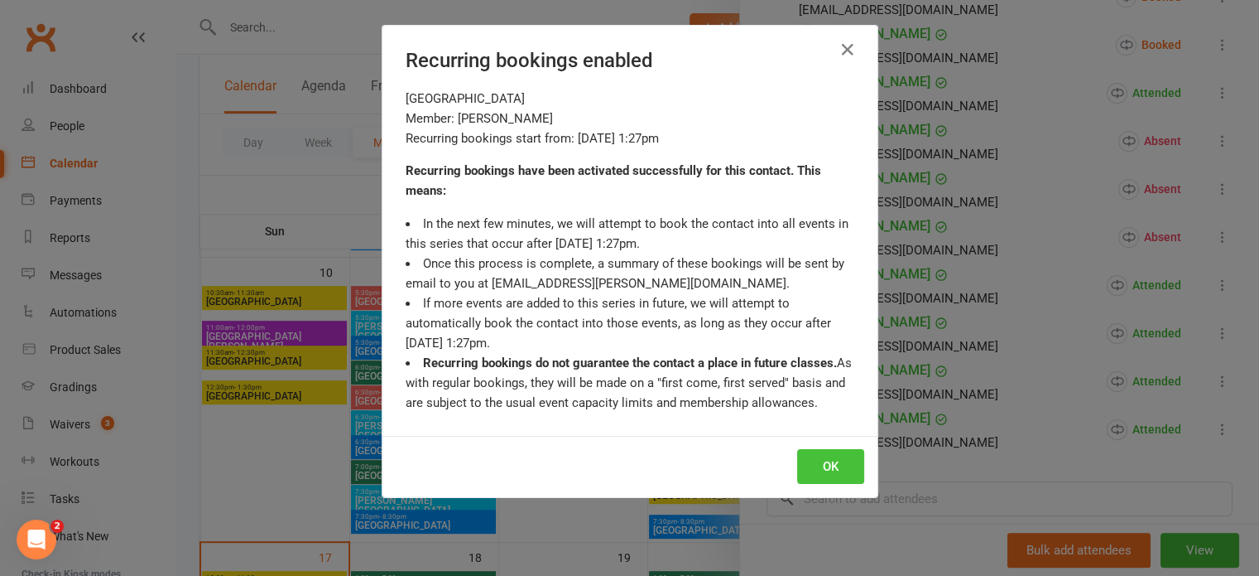
click at [816, 464] on button "OK" at bounding box center [830, 466] width 67 height 35
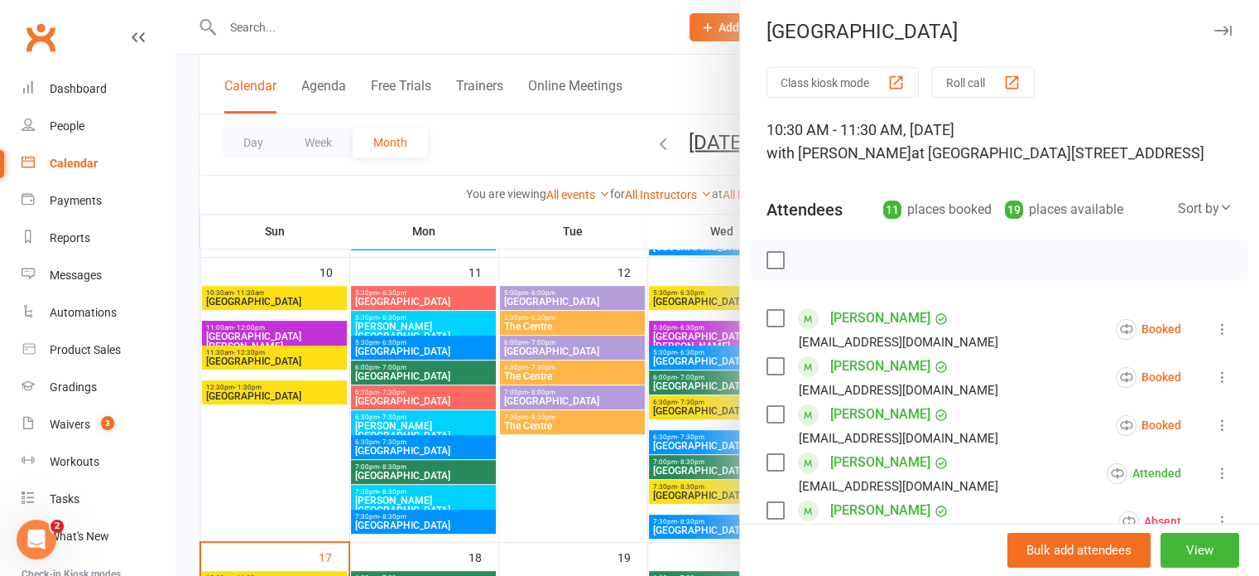
scroll to position [0, 0]
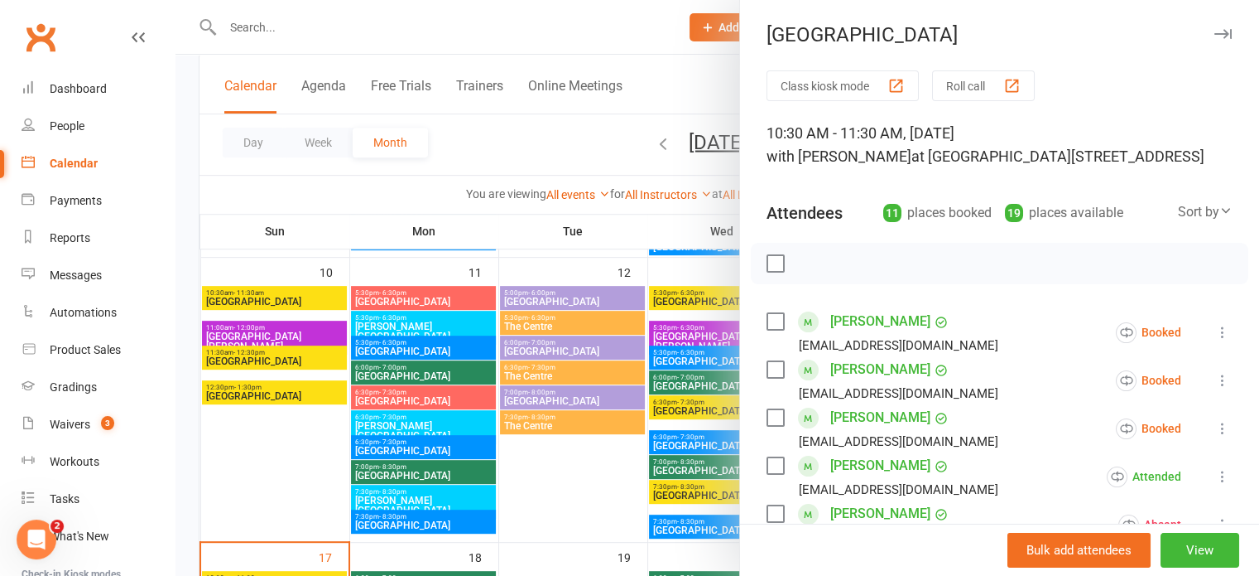
click at [1215, 33] on icon "button" at bounding box center [1223, 34] width 17 height 10
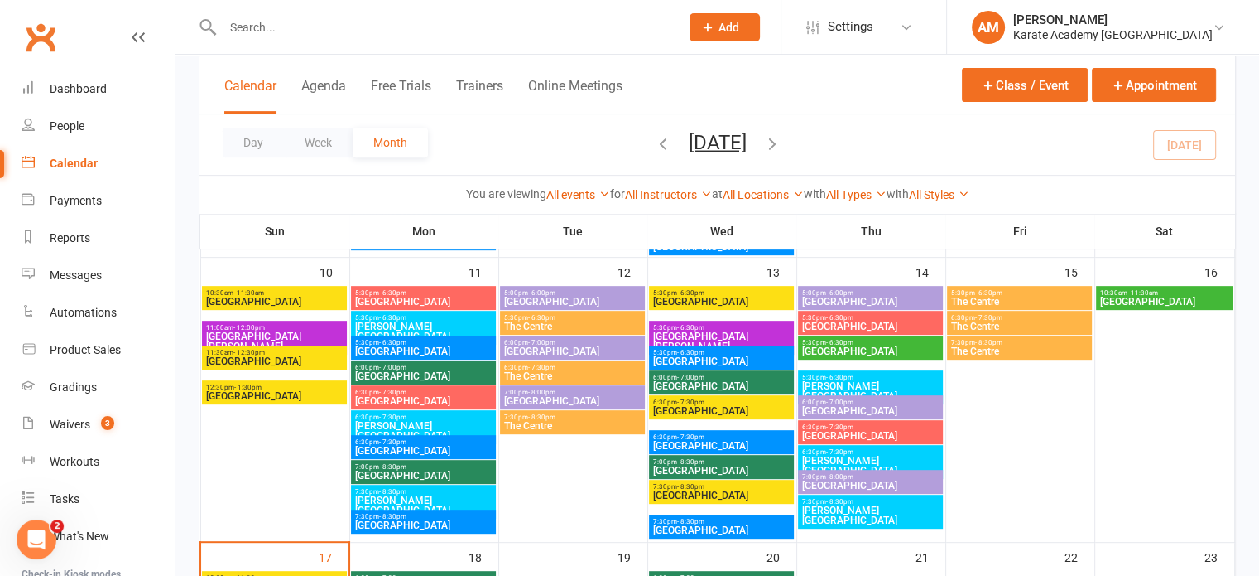
click at [1029, 286] on div "5:30pm - 6:30pm The Centre" at bounding box center [1019, 298] width 145 height 24
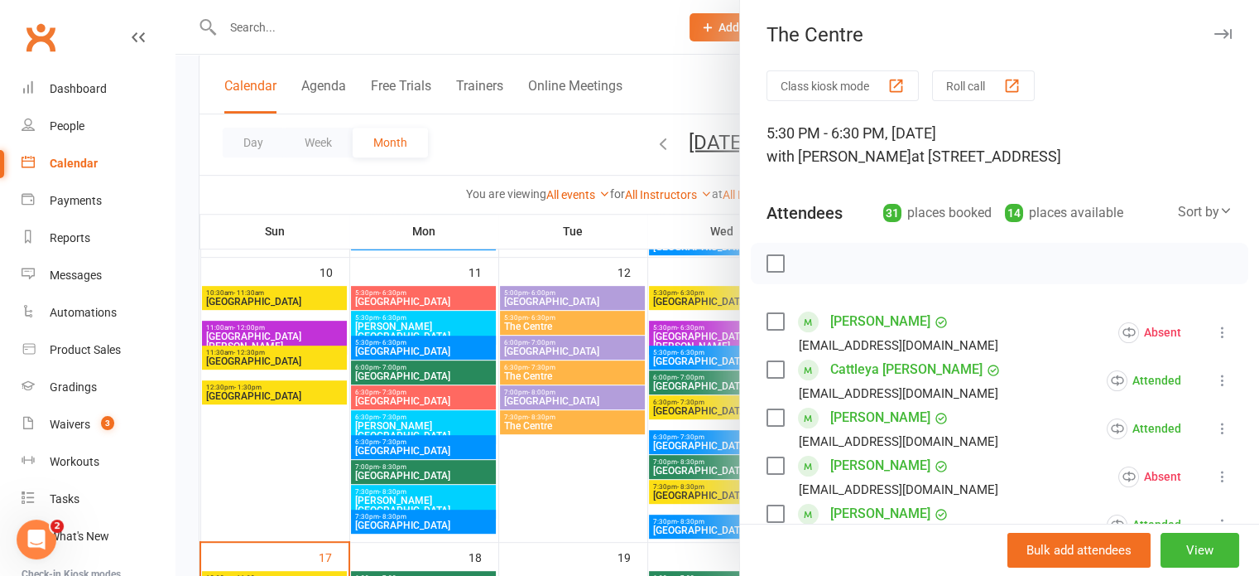
click at [1215, 34] on icon "button" at bounding box center [1223, 34] width 17 height 10
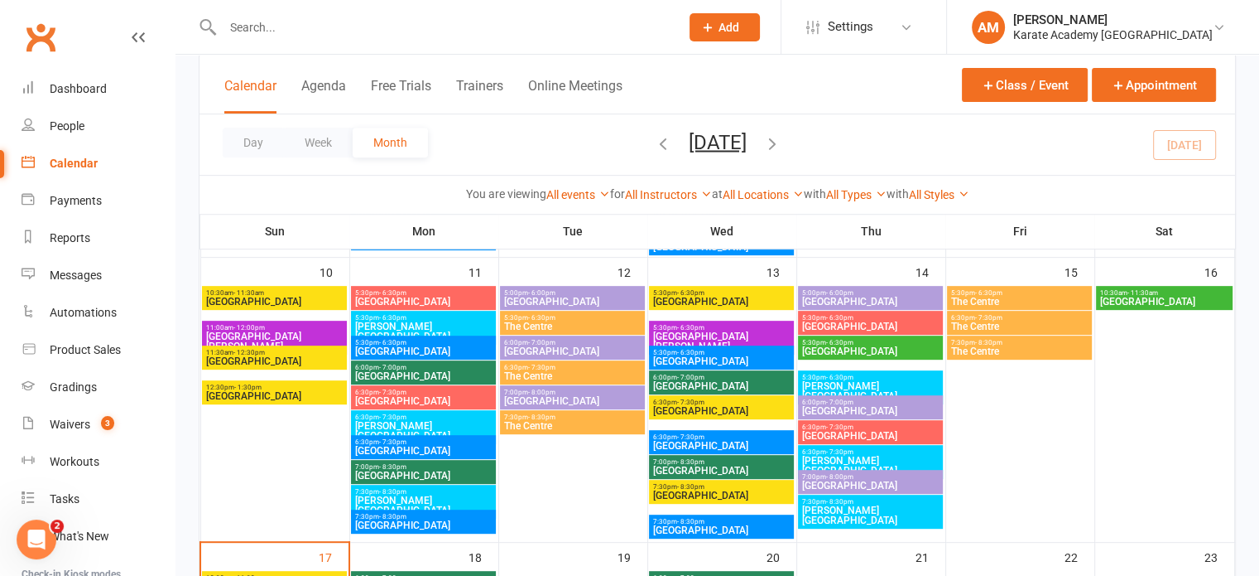
click at [1027, 327] on span "The Centre" at bounding box center [1020, 326] width 138 height 10
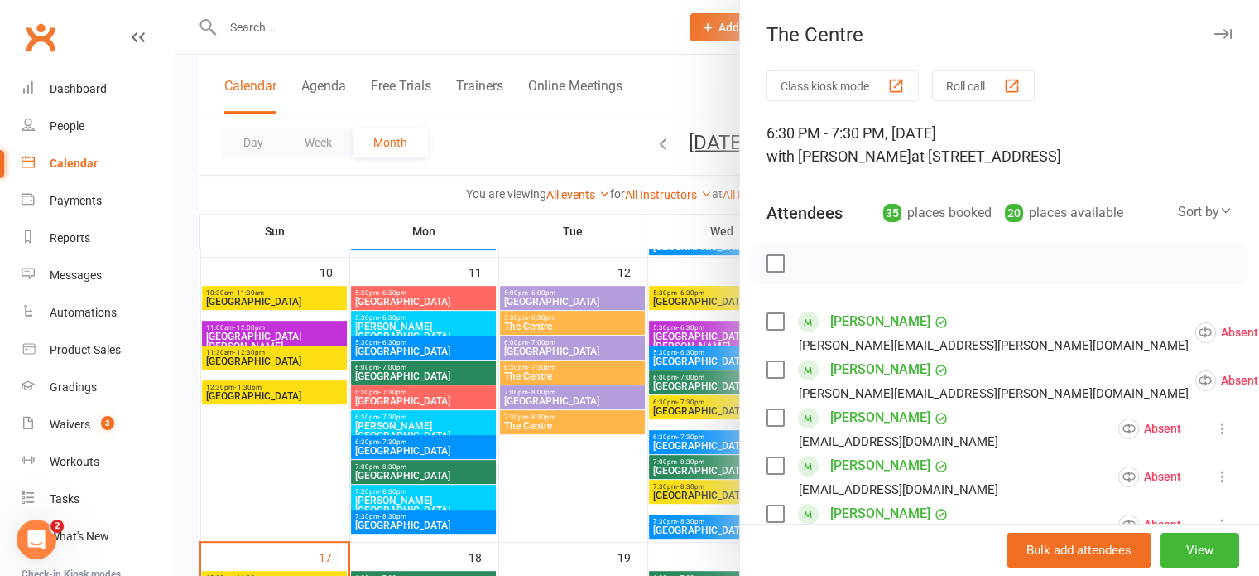
click at [1215, 33] on icon "button" at bounding box center [1223, 34] width 17 height 10
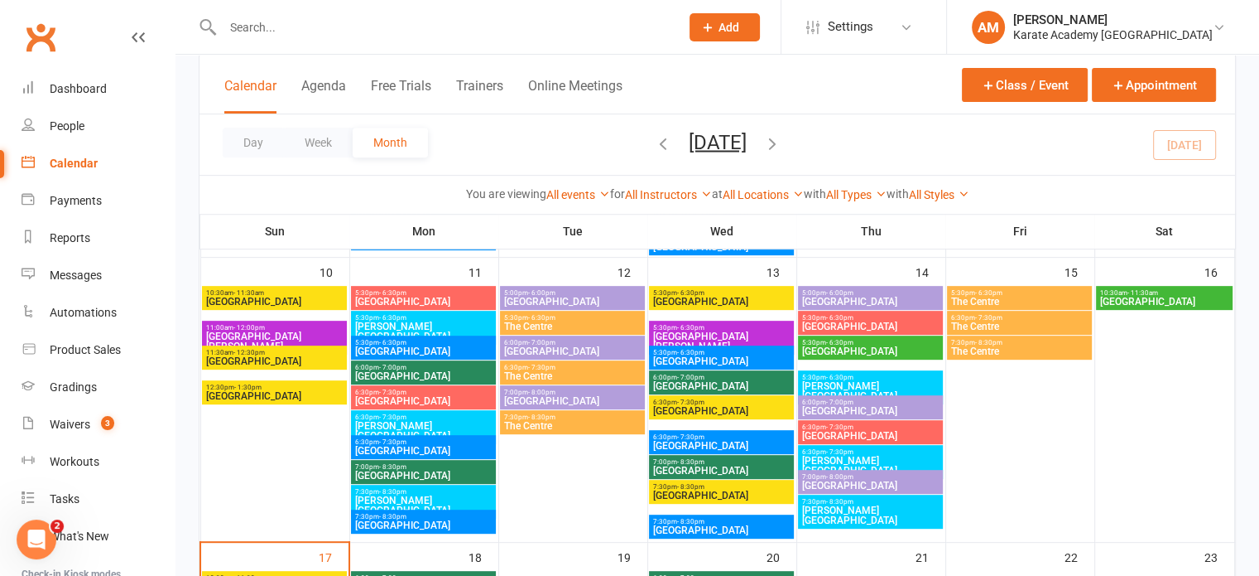
click at [1034, 350] on span "The Centre" at bounding box center [1020, 351] width 138 height 10
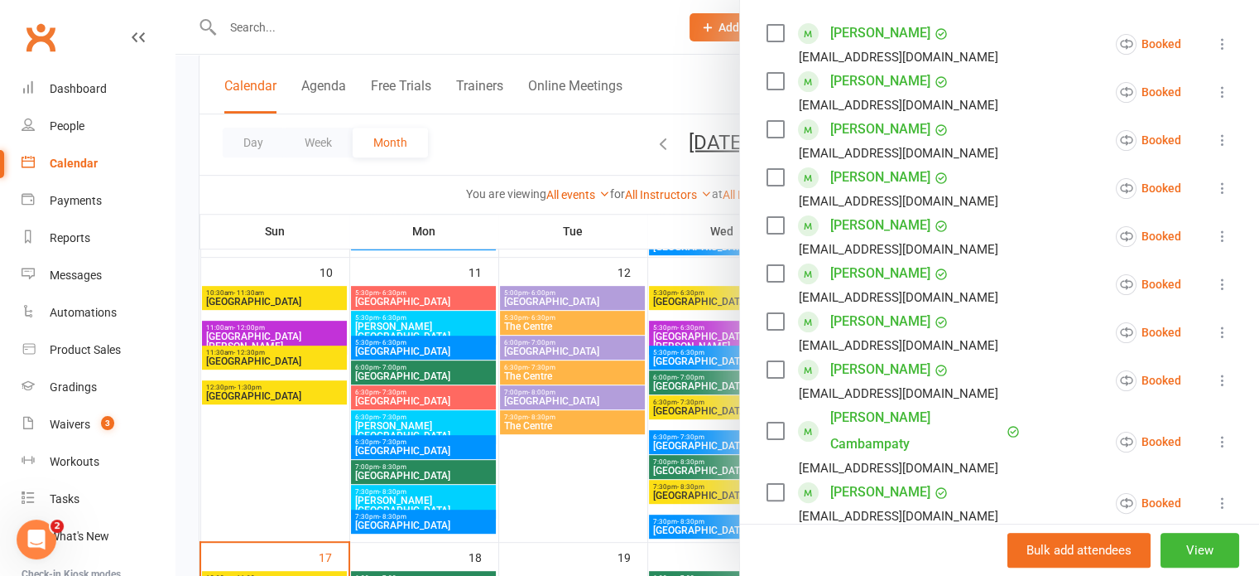
scroll to position [28, 0]
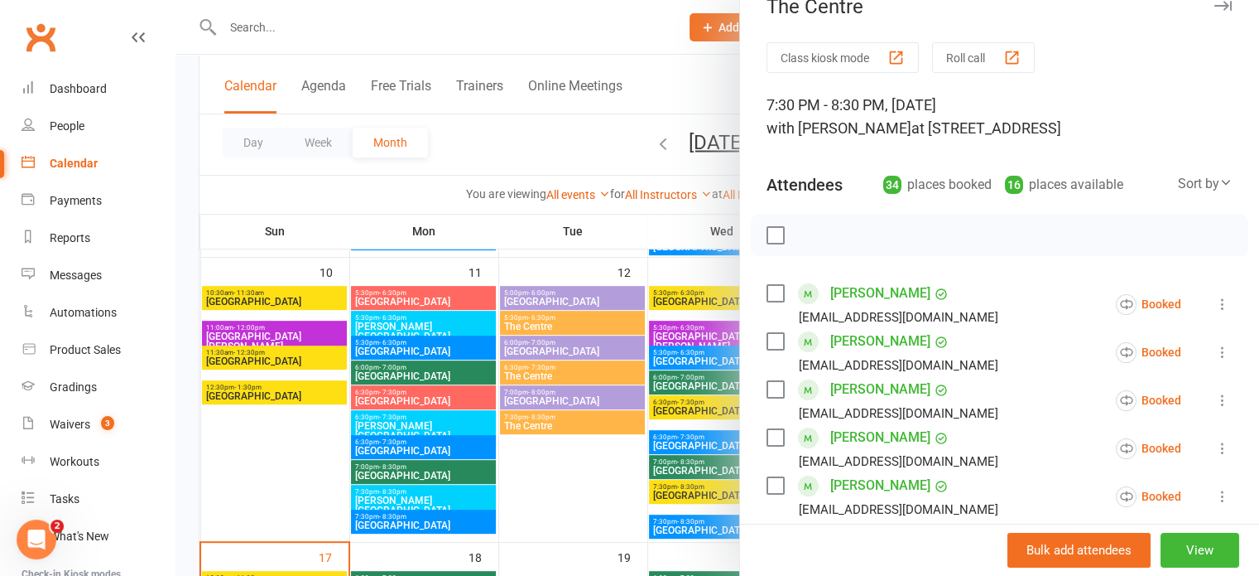
click at [1215, 9] on icon "button" at bounding box center [1223, 6] width 17 height 10
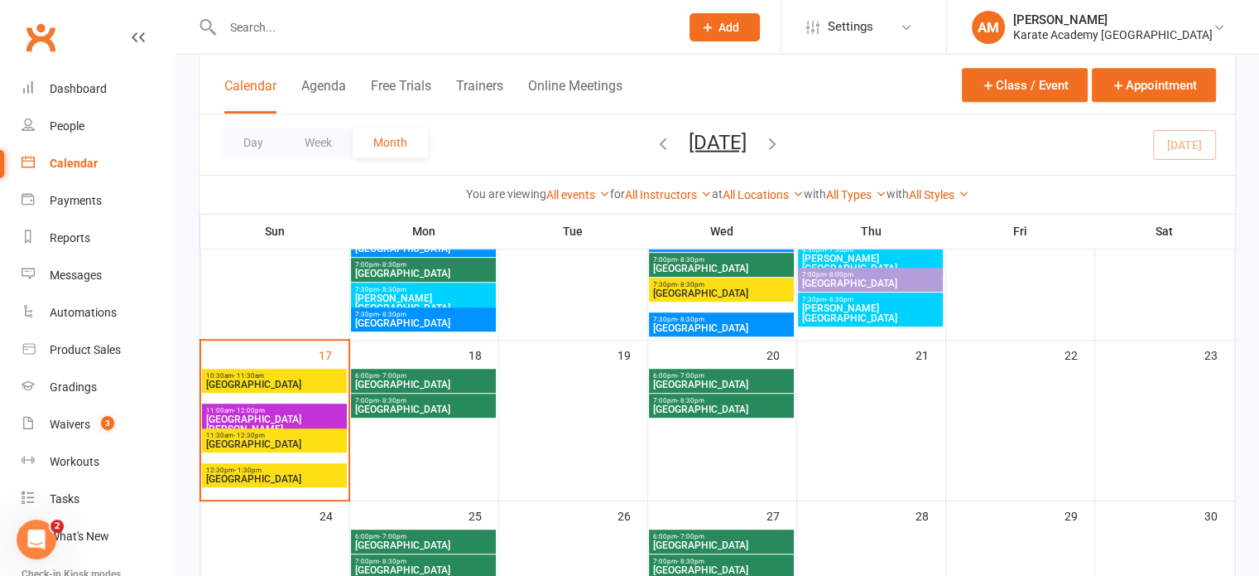
scroll to position [828, 0]
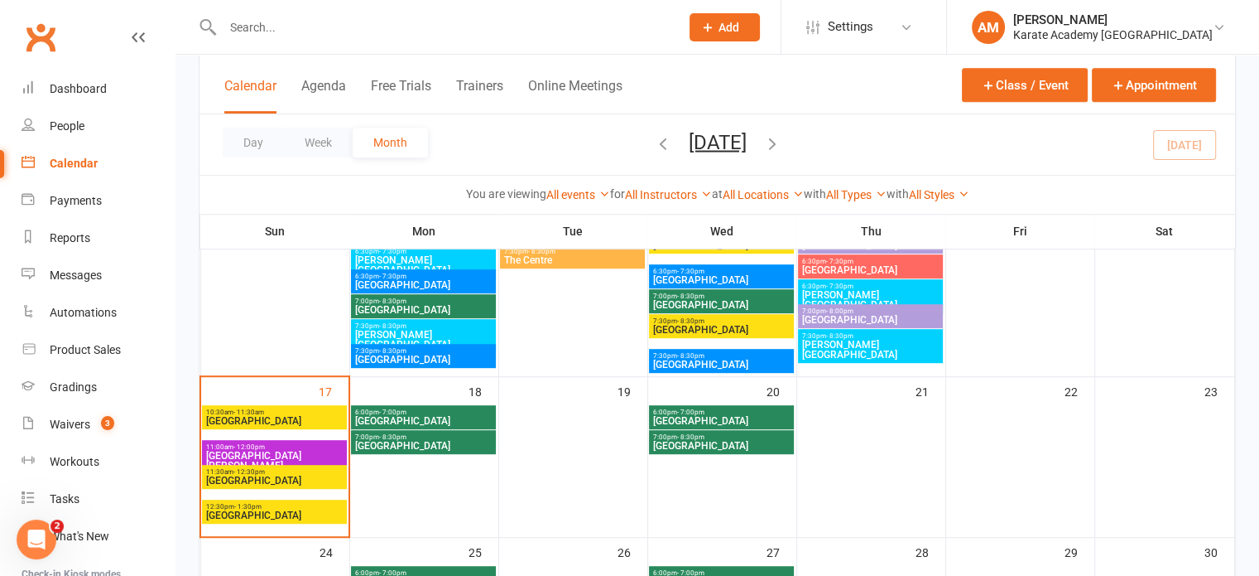
click at [307, 411] on span "10:30am - 11:30am" at bounding box center [274, 411] width 138 height 7
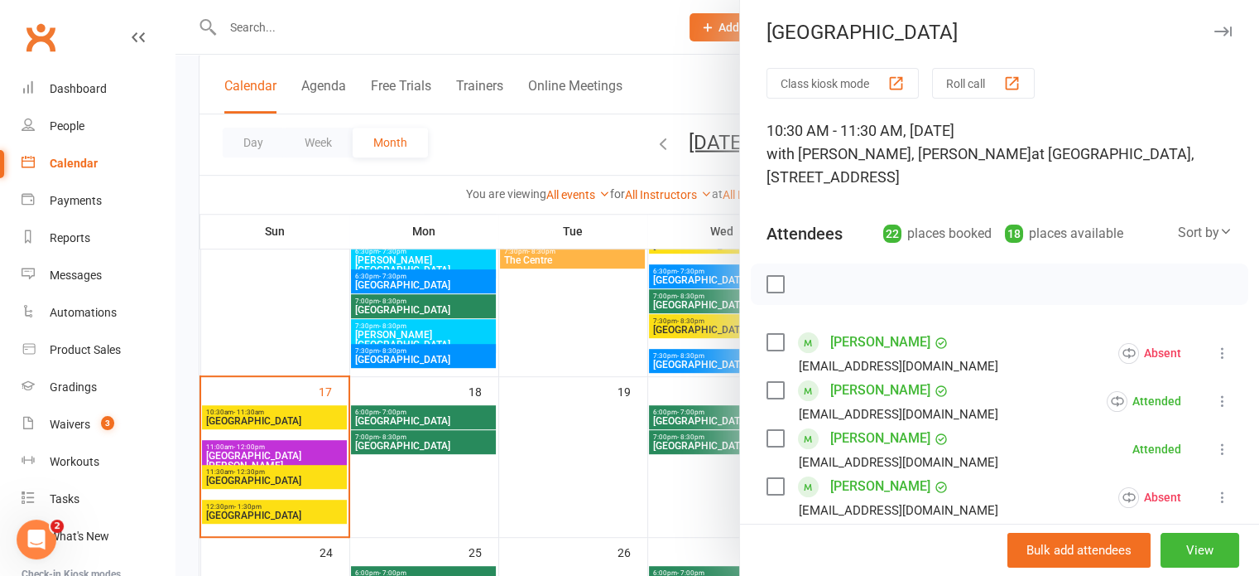
scroll to position [0, 0]
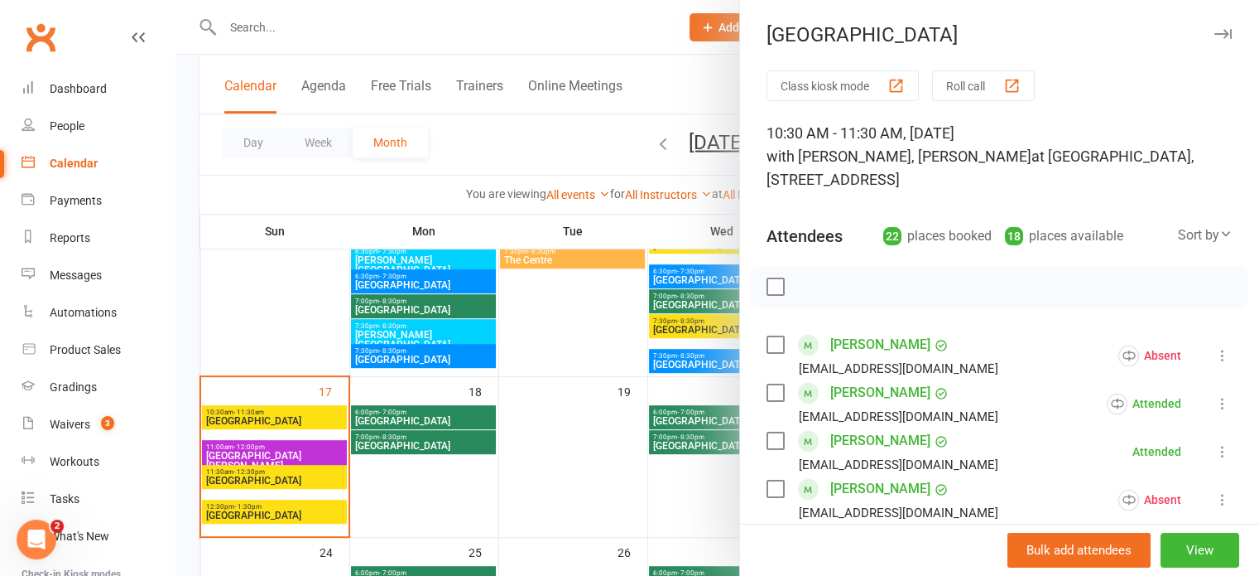
click at [1215, 32] on icon "button" at bounding box center [1223, 34] width 17 height 10
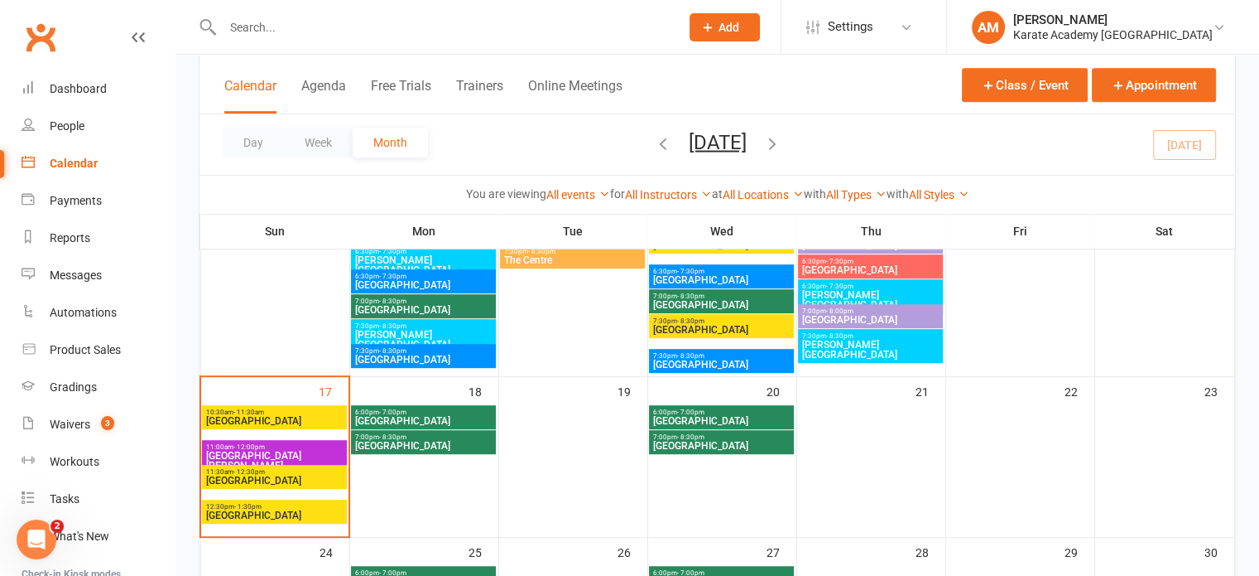
click at [318, 483] on span "[GEOGRAPHIC_DATA]" at bounding box center [274, 480] width 138 height 10
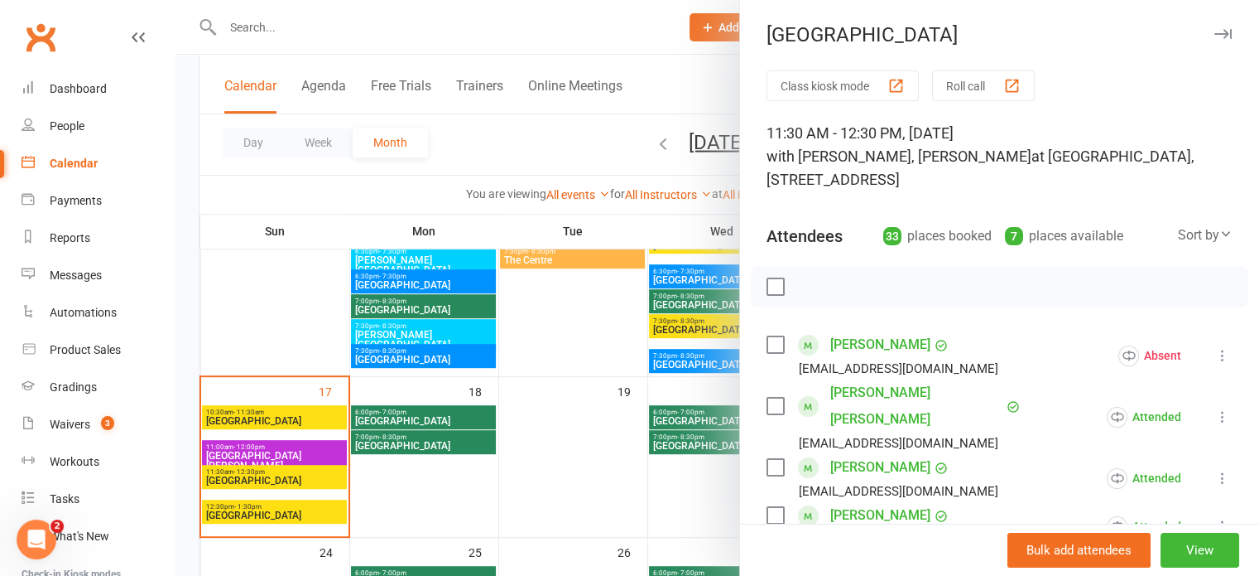
drag, startPoint x: 1206, startPoint y: 28, endPoint x: 1199, endPoint y: 35, distance: 9.4
click at [1213, 28] on button "button" at bounding box center [1223, 34] width 20 height 20
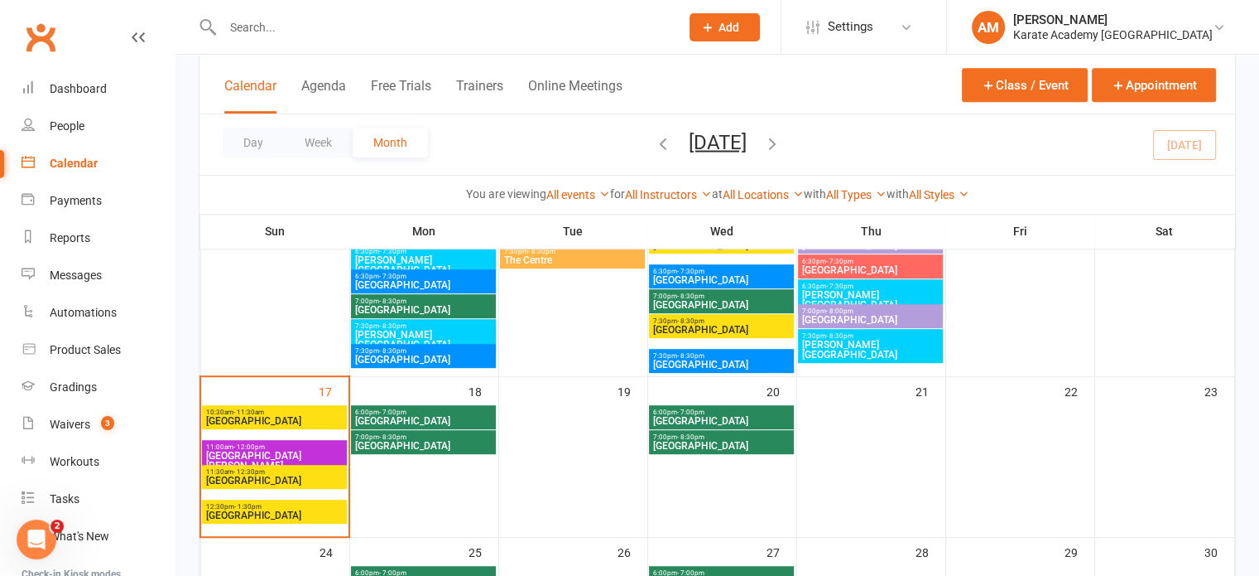
click at [324, 516] on span "[GEOGRAPHIC_DATA]" at bounding box center [274, 515] width 138 height 10
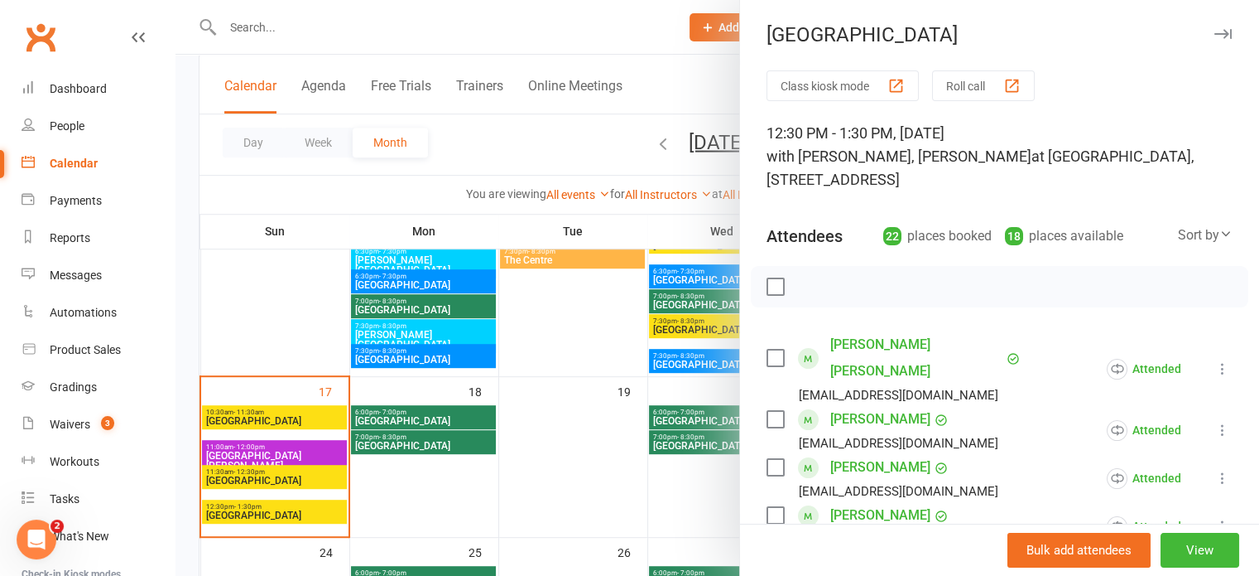
click at [1215, 31] on icon "button" at bounding box center [1223, 34] width 17 height 10
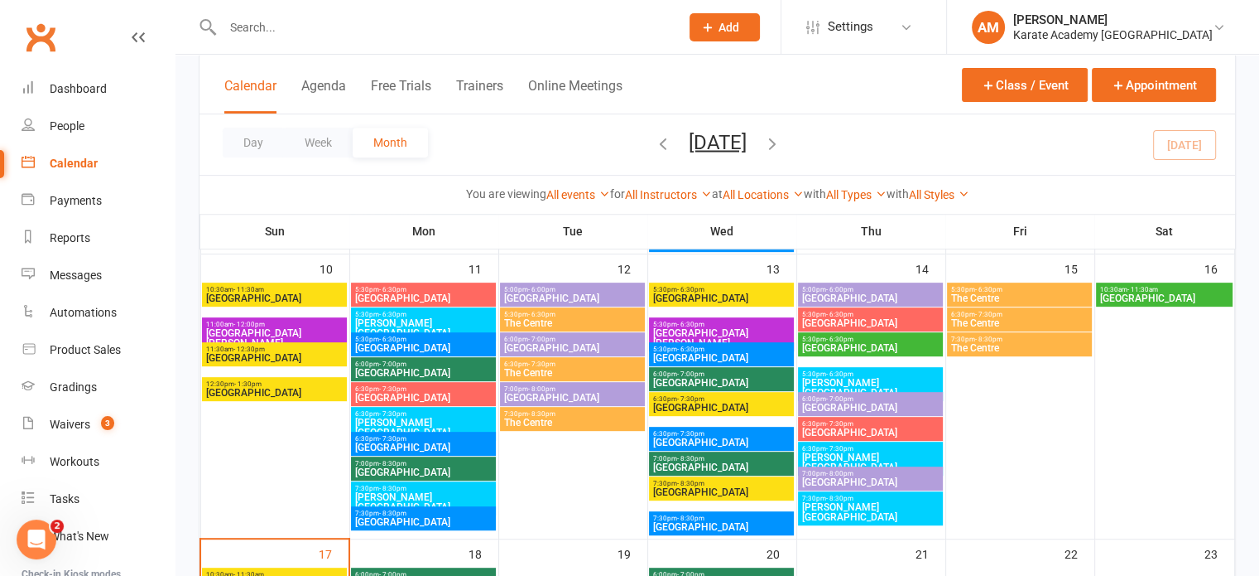
scroll to position [662, 0]
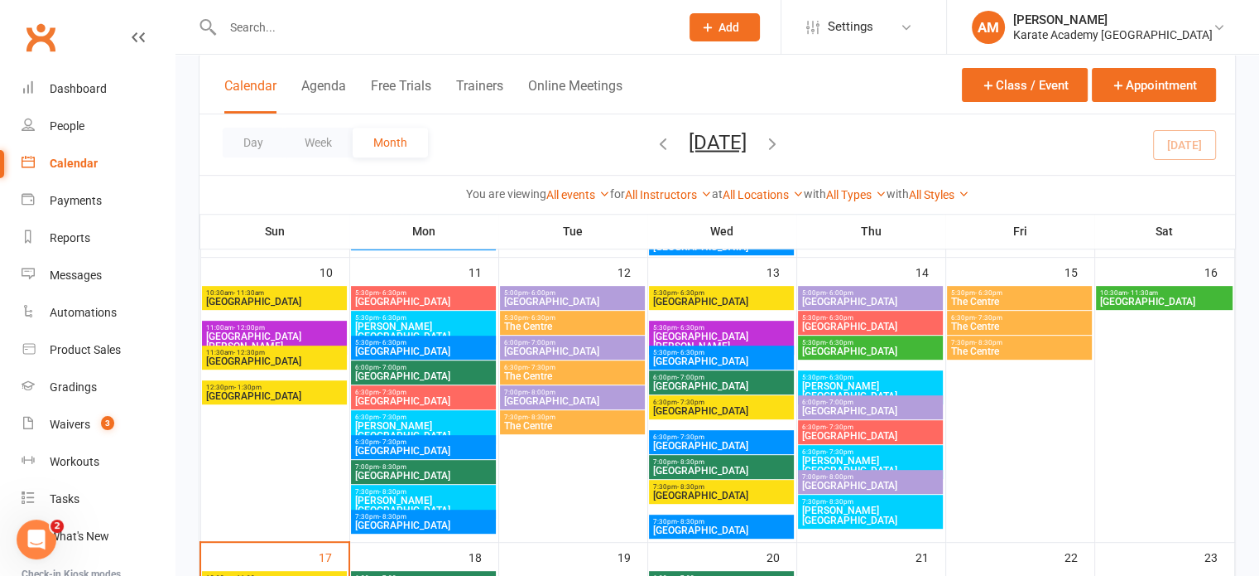
click at [764, 384] on span "[GEOGRAPHIC_DATA]" at bounding box center [722, 386] width 138 height 10
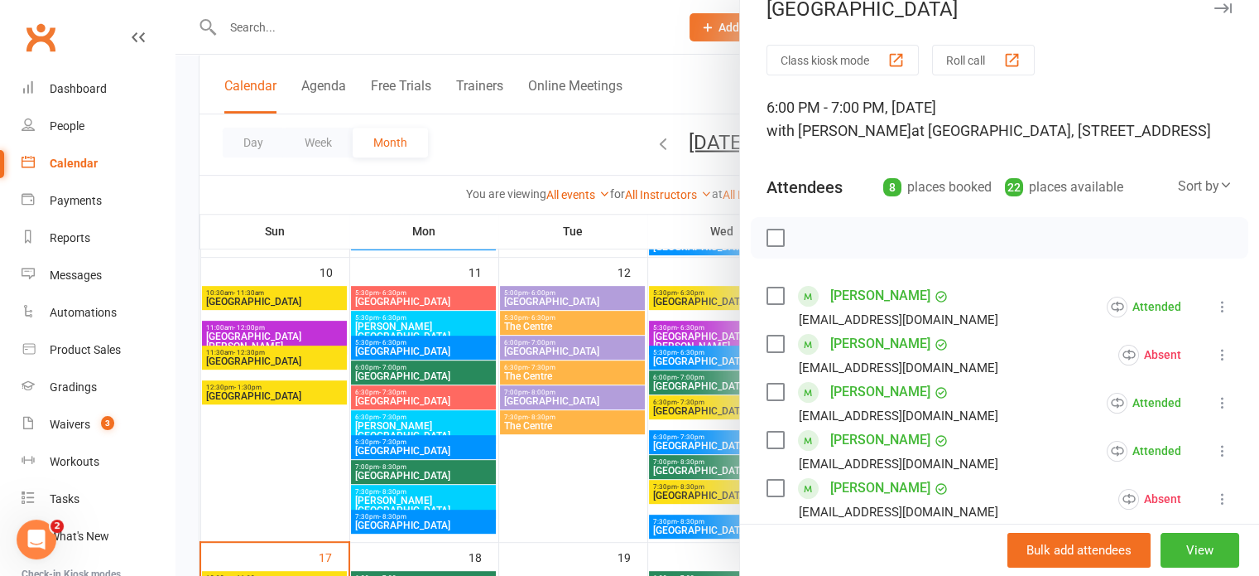
scroll to position [0, 0]
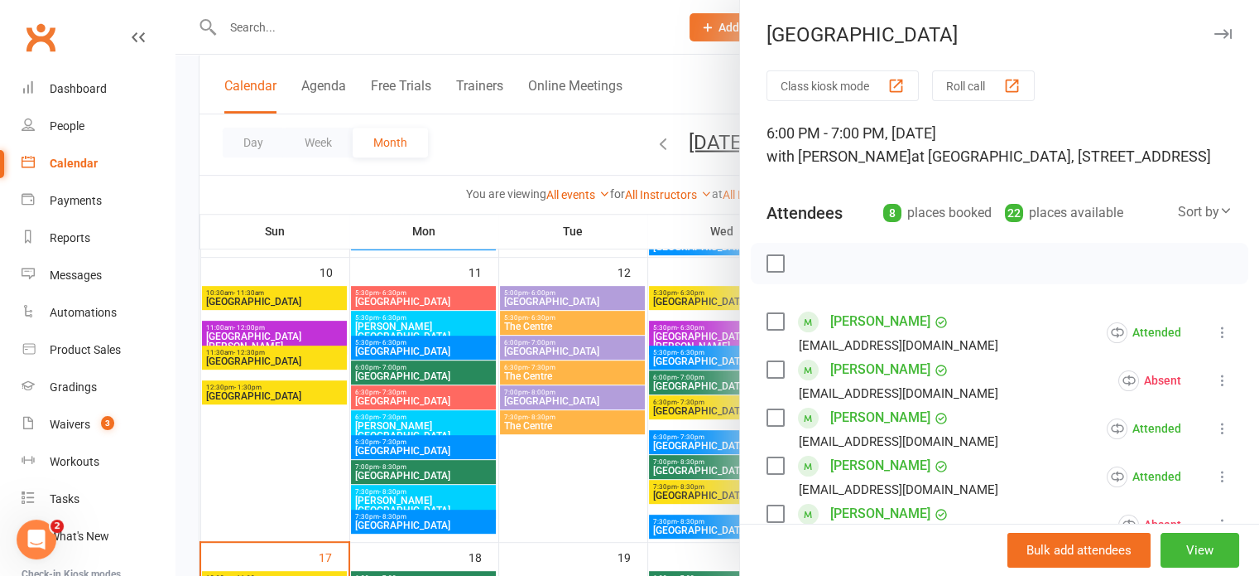
click at [1215, 31] on icon "button" at bounding box center [1223, 34] width 17 height 10
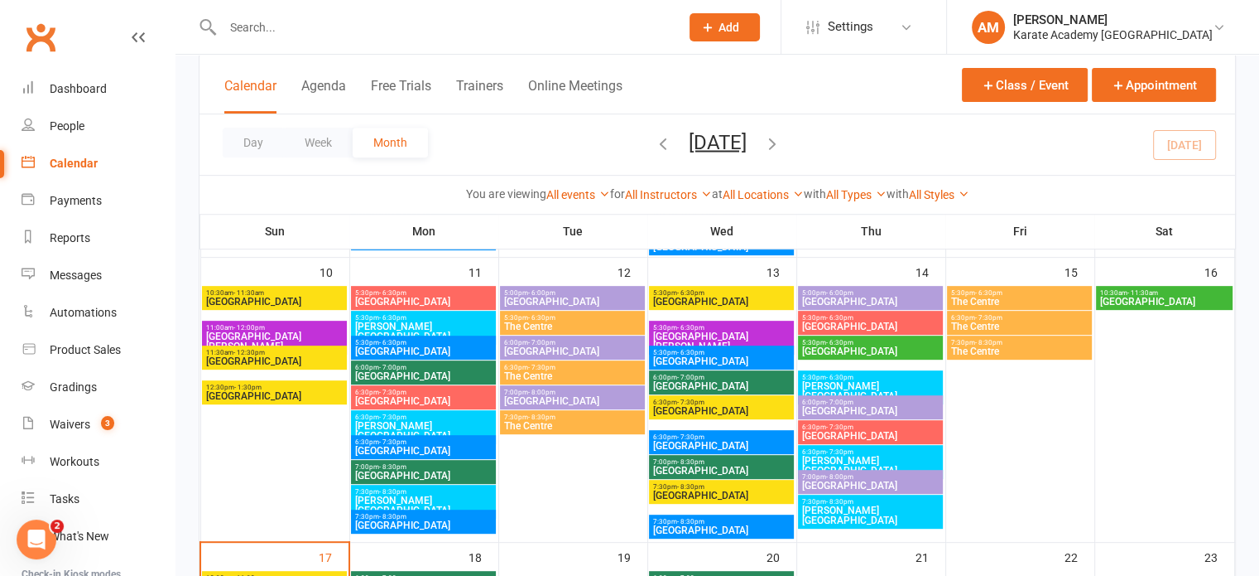
click at [725, 385] on span "[GEOGRAPHIC_DATA]" at bounding box center [722, 386] width 138 height 10
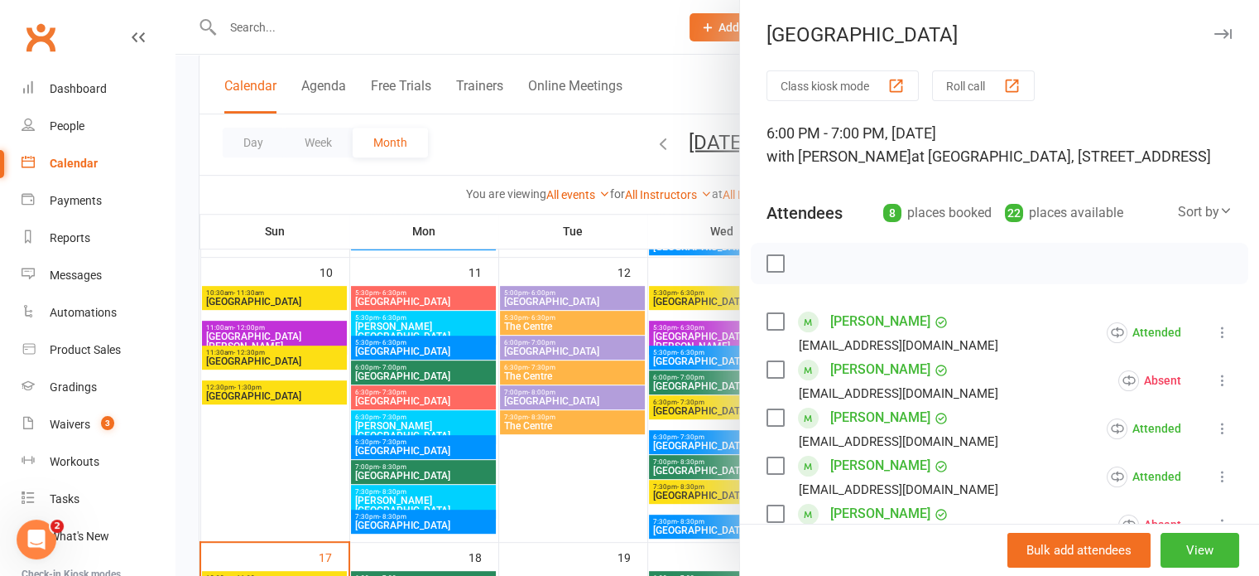
click at [1215, 32] on icon "button" at bounding box center [1223, 34] width 17 height 10
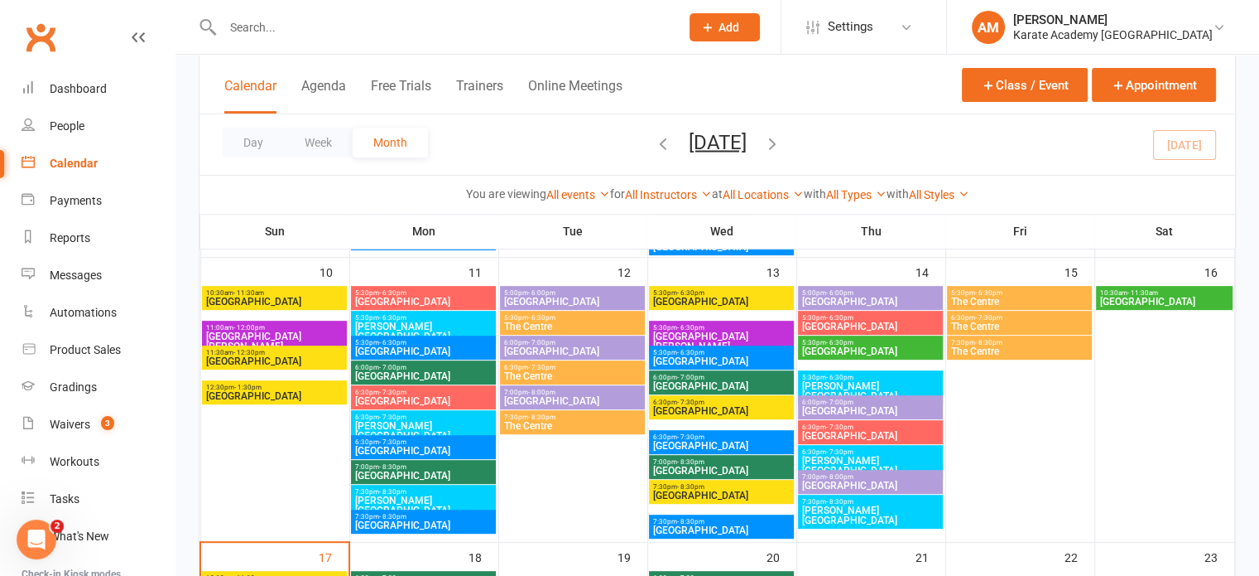
click at [711, 470] on span "[GEOGRAPHIC_DATA]" at bounding box center [722, 470] width 138 height 10
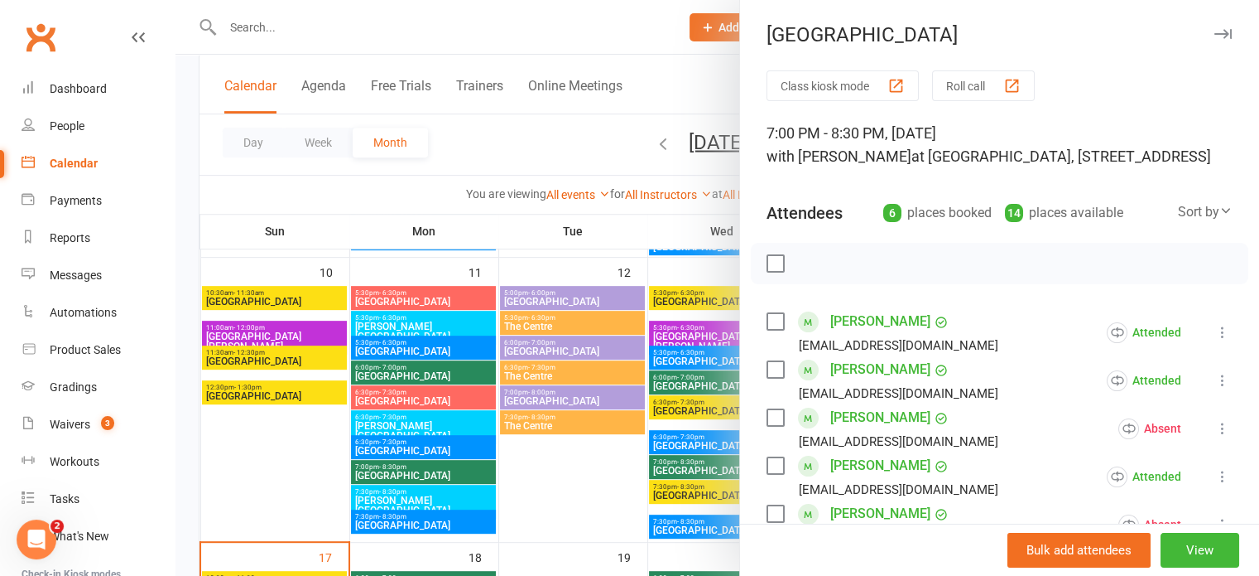
click at [1215, 36] on icon "button" at bounding box center [1223, 34] width 17 height 10
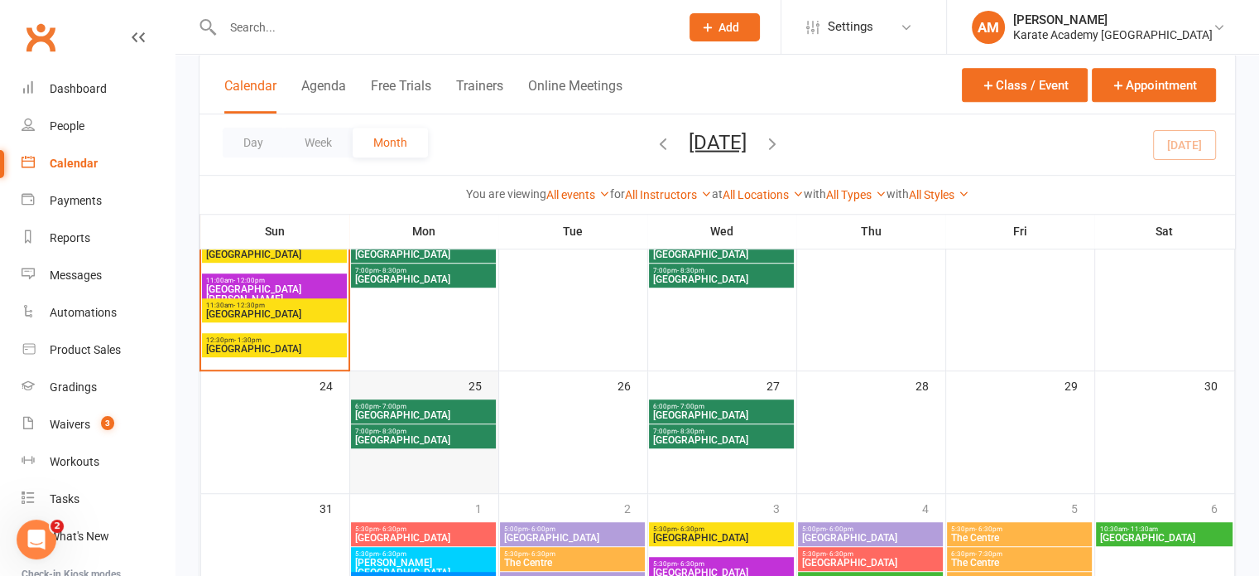
scroll to position [994, 0]
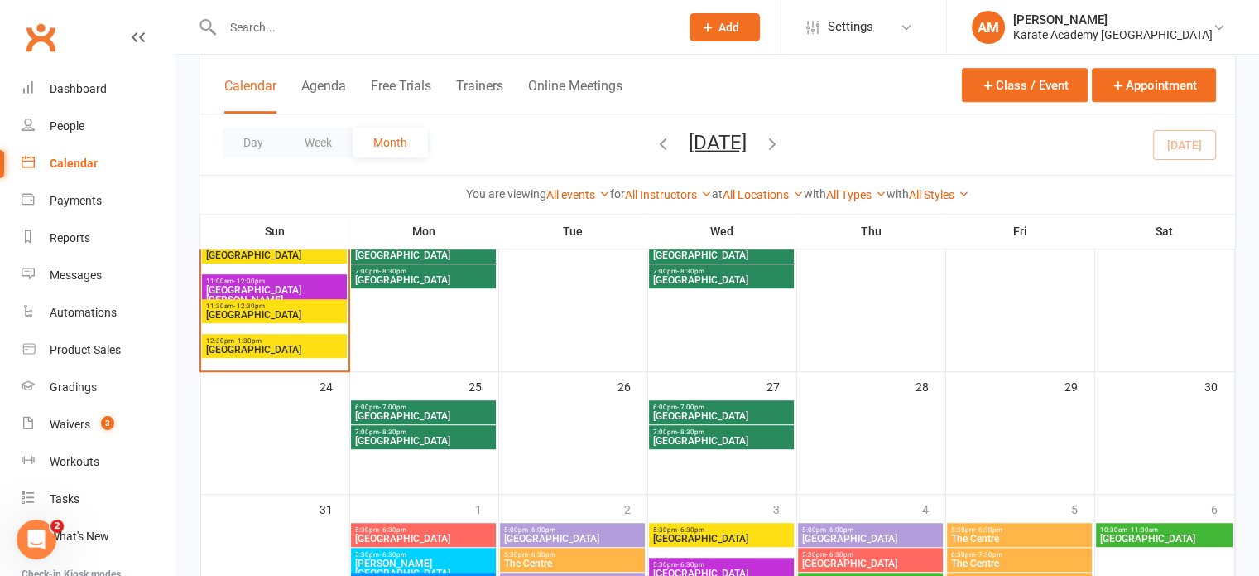
click at [467, 413] on span "[GEOGRAPHIC_DATA]" at bounding box center [423, 416] width 138 height 10
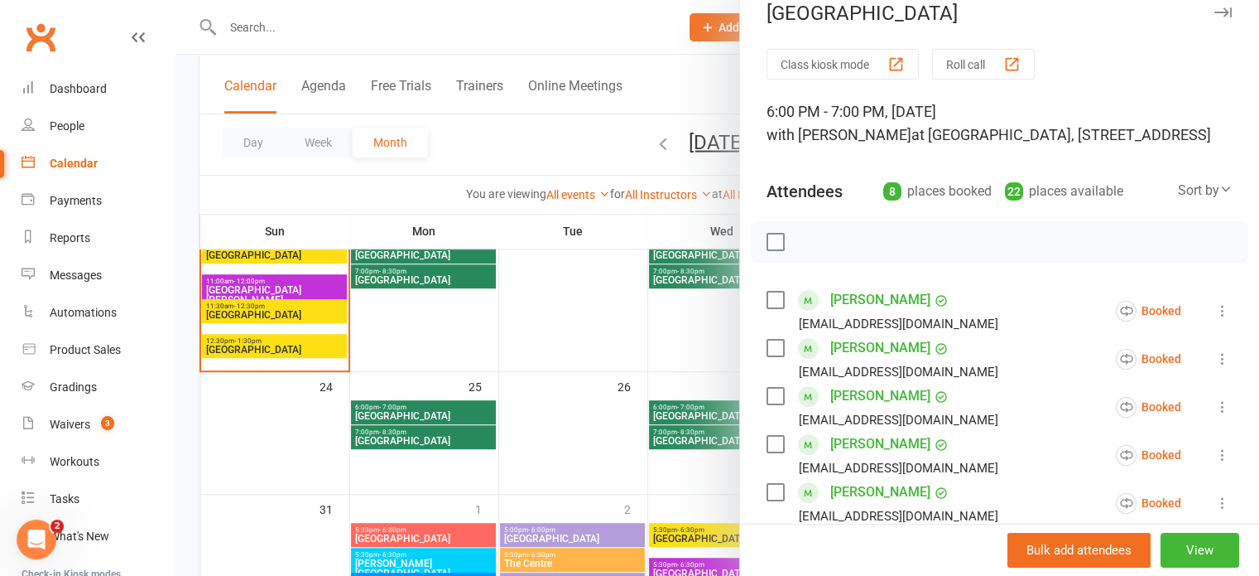
scroll to position [0, 0]
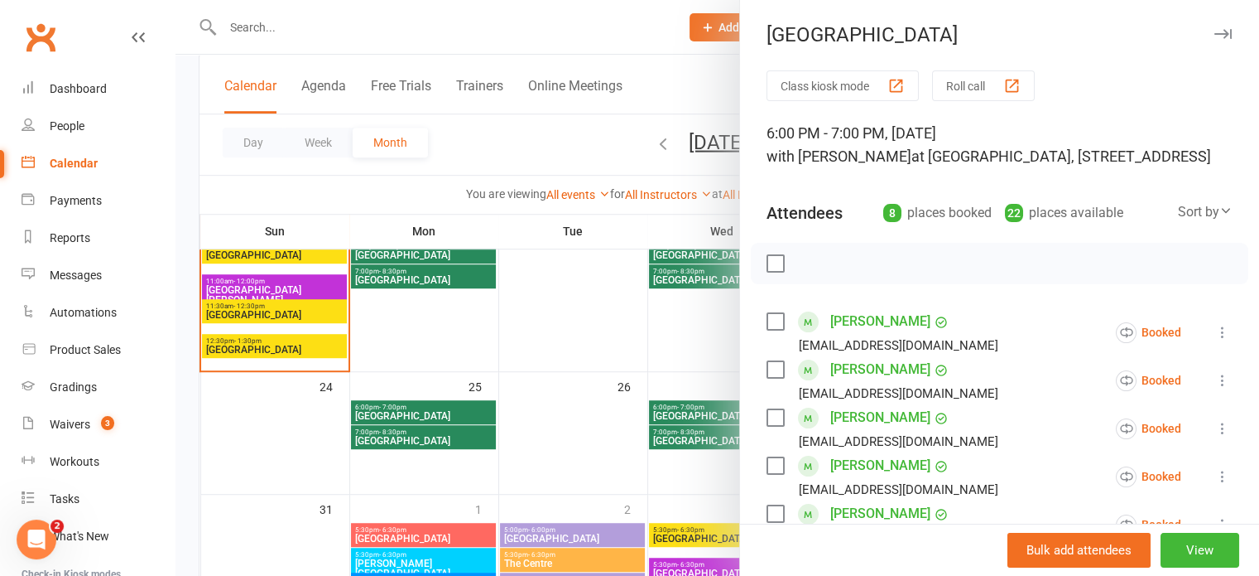
click at [1213, 28] on button "button" at bounding box center [1223, 34] width 20 height 20
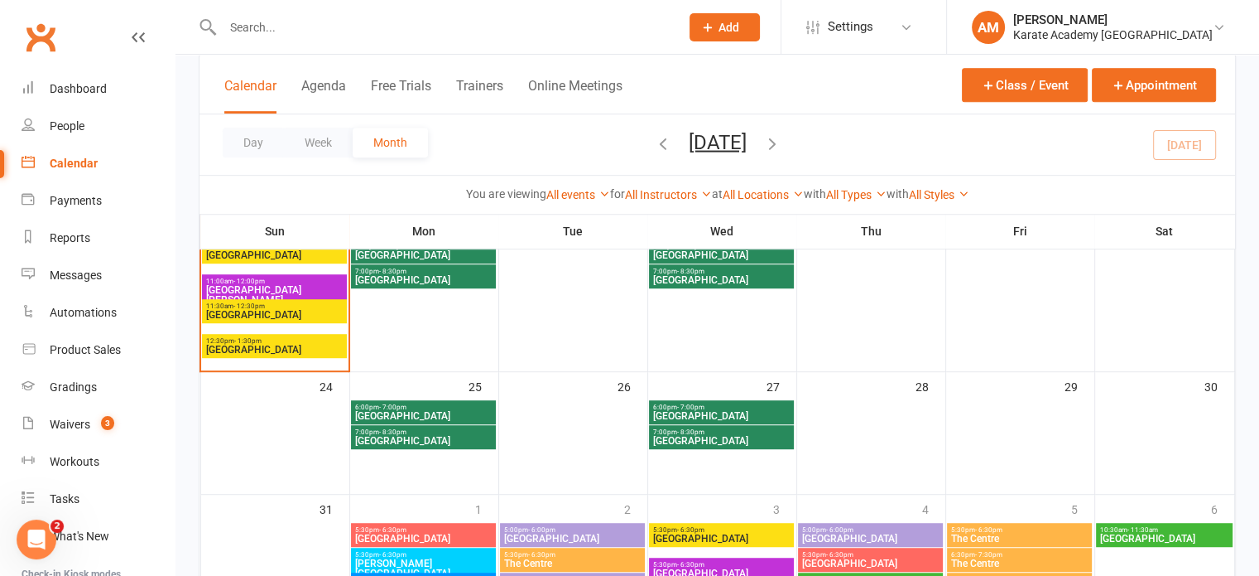
click at [450, 436] on span "[GEOGRAPHIC_DATA]" at bounding box center [423, 441] width 138 height 10
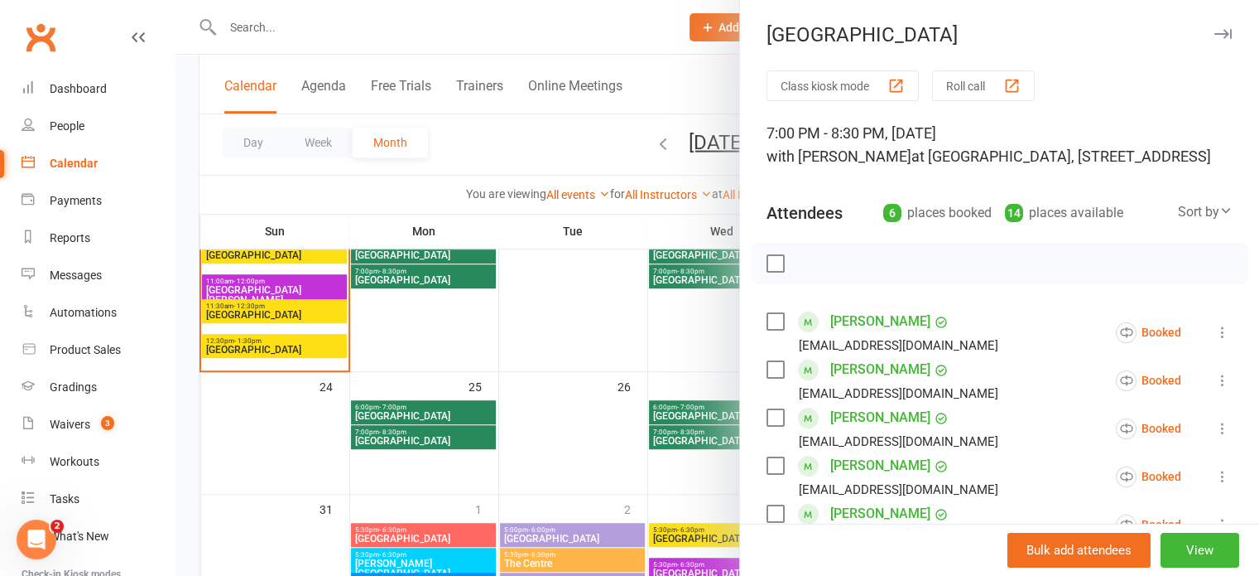
click at [1215, 33] on icon "button" at bounding box center [1223, 34] width 17 height 10
